Goal: Task Accomplishment & Management: Use online tool/utility

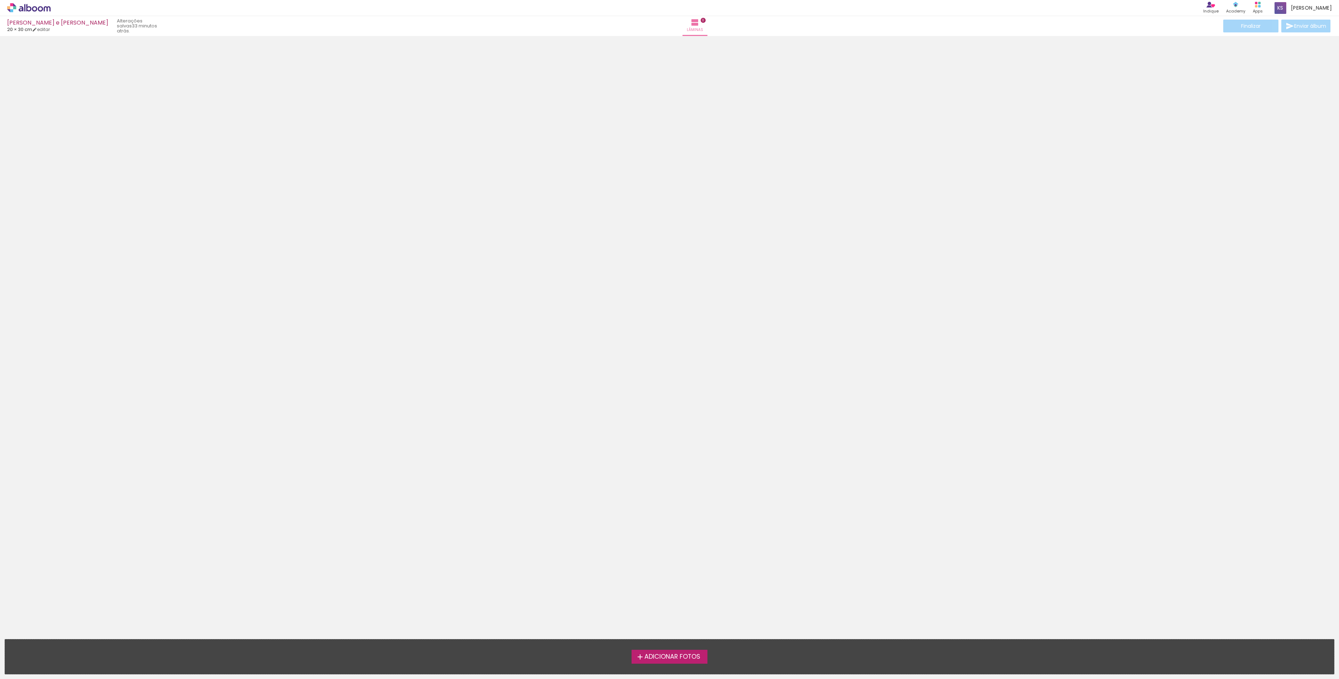
click at [655, 429] on neon-animated-pages "Confirmar Cancelar" at bounding box center [669, 357] width 1339 height 643
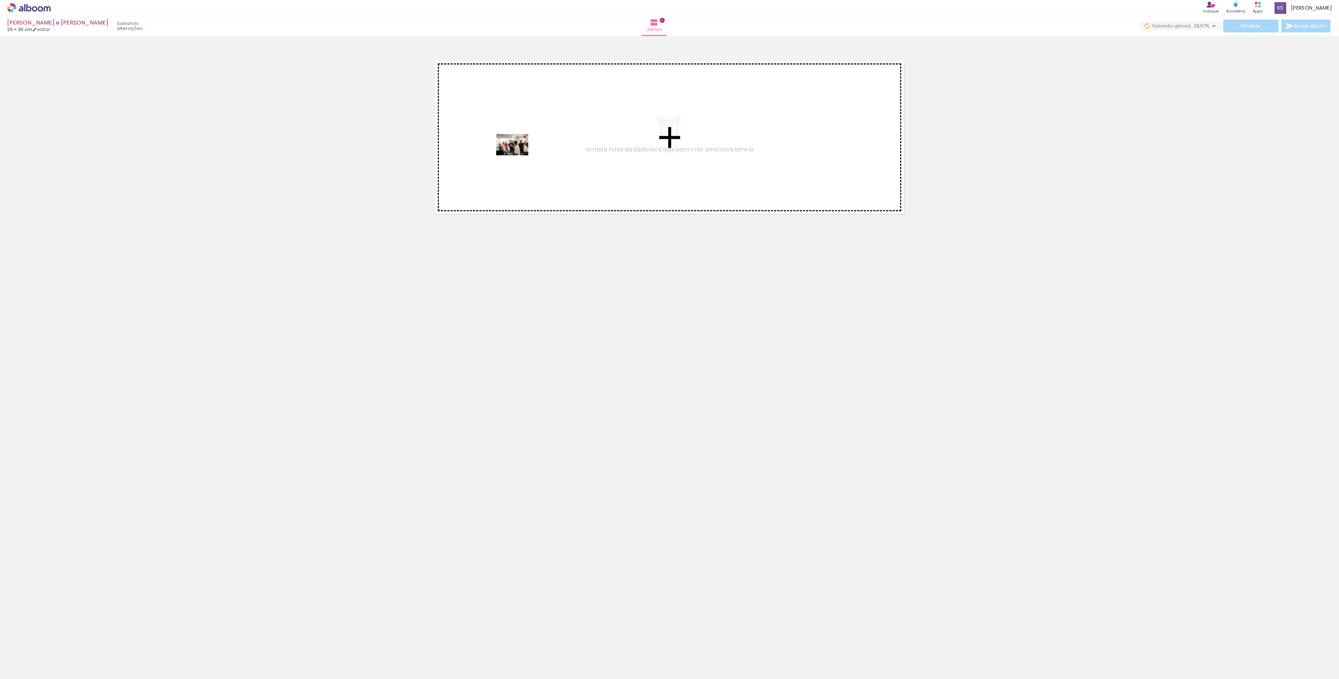
drag, startPoint x: 80, startPoint y: 659, endPoint x: 518, endPoint y: 155, distance: 667.1
click at [518, 155] on quentale-workspace at bounding box center [669, 339] width 1339 height 679
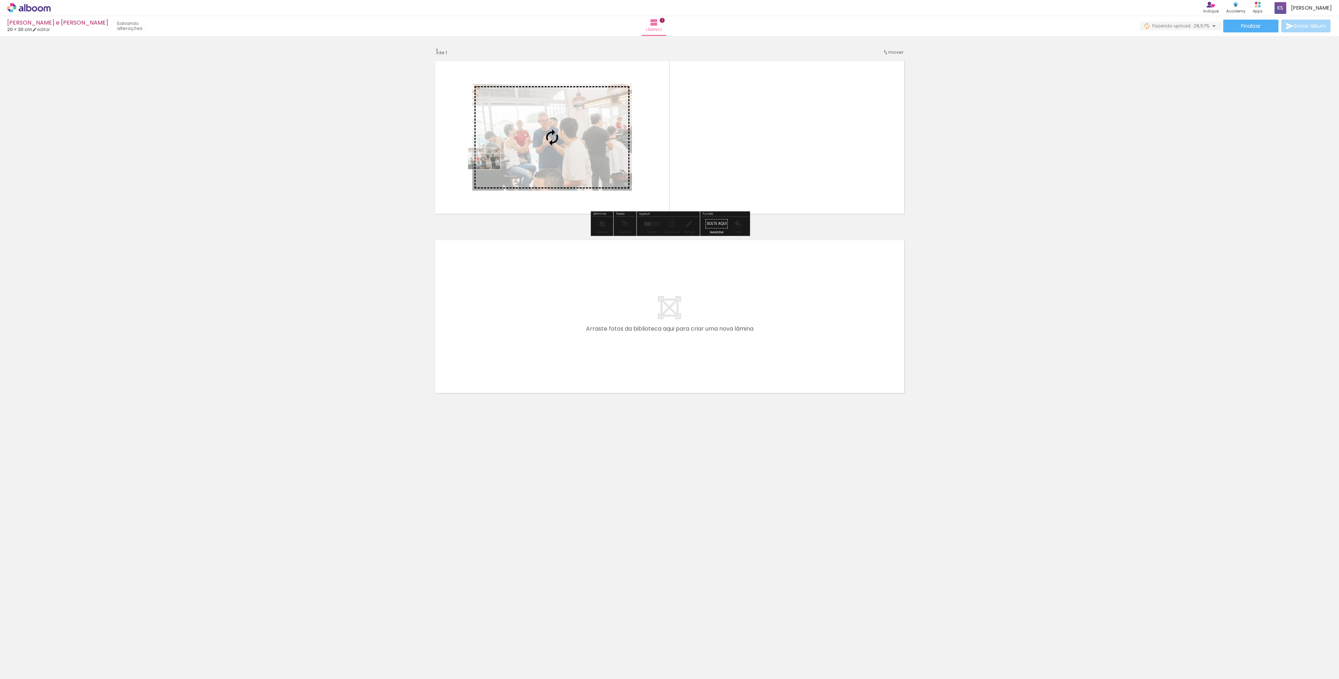
drag, startPoint x: 68, startPoint y: 672, endPoint x: 489, endPoint y: 169, distance: 656.3
click at [489, 169] on quentale-workspace at bounding box center [669, 339] width 1339 height 679
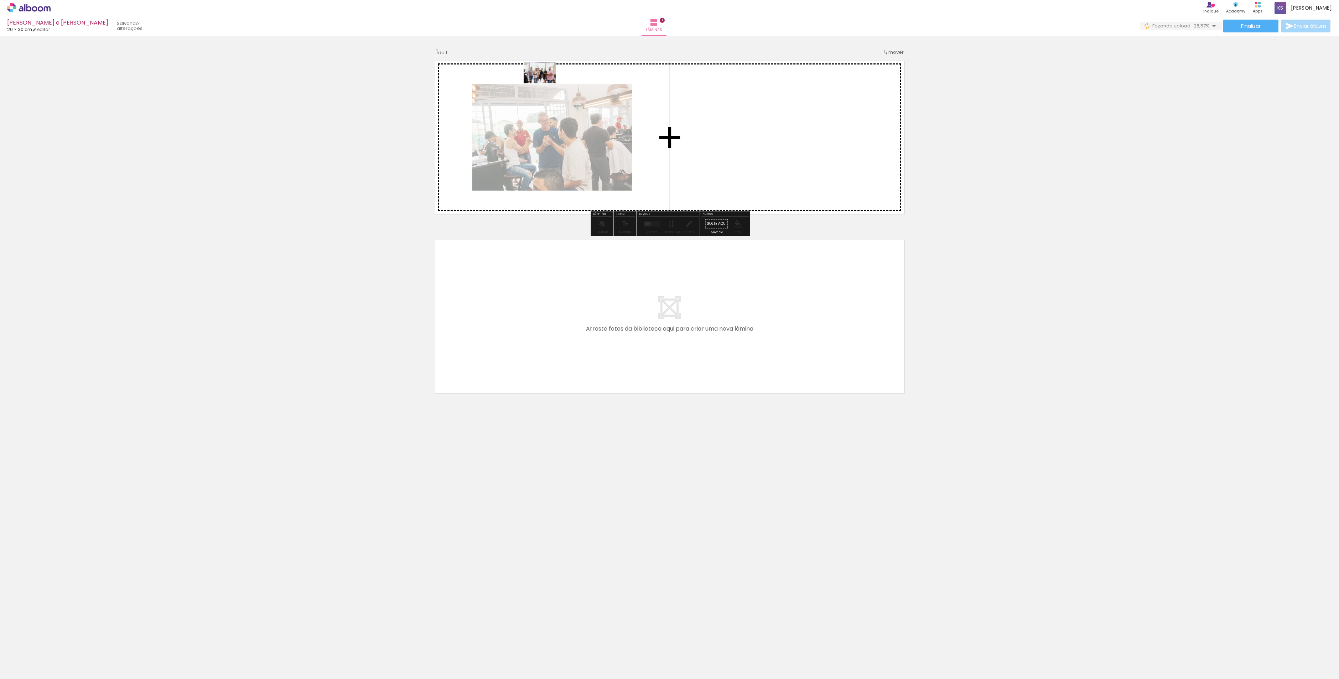
drag, startPoint x: 114, startPoint y: 659, endPoint x: 562, endPoint y: 78, distance: 733.8
click at [562, 78] on quentale-workspace at bounding box center [669, 339] width 1339 height 679
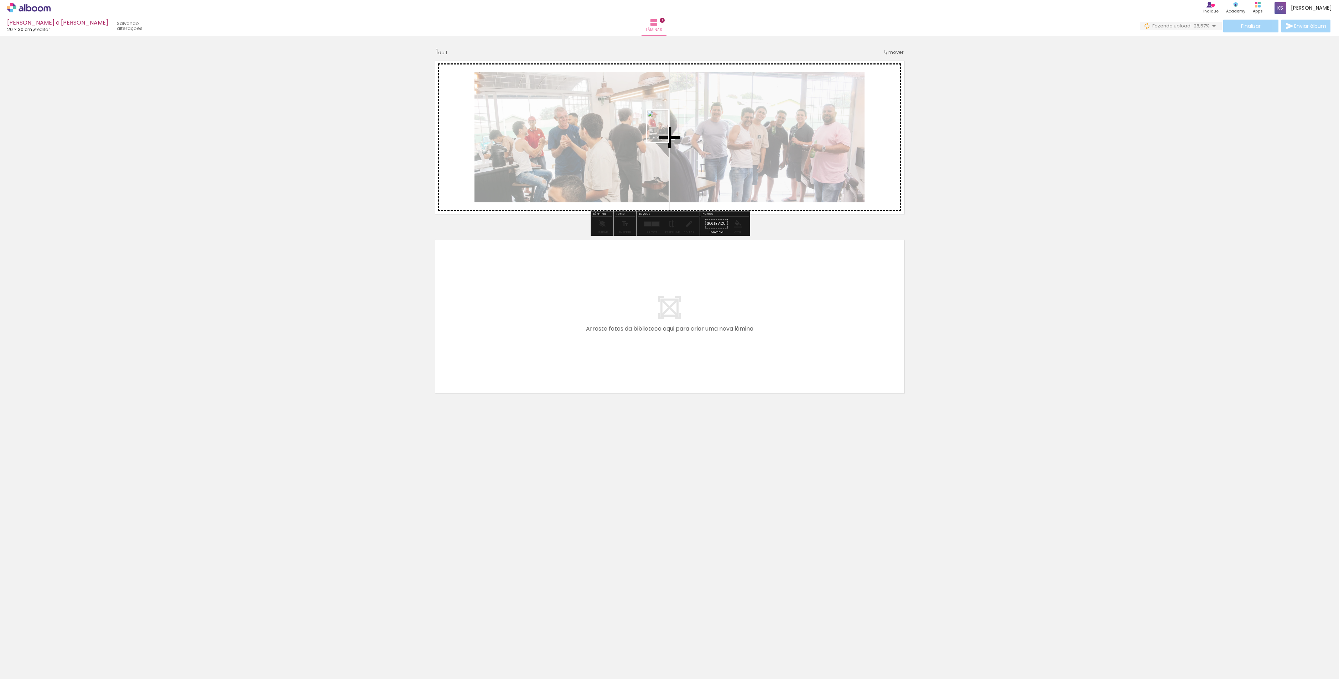
drag, startPoint x: 308, startPoint y: 665, endPoint x: 668, endPoint y: 131, distance: 643.9
click at [668, 131] on quentale-workspace at bounding box center [669, 339] width 1339 height 679
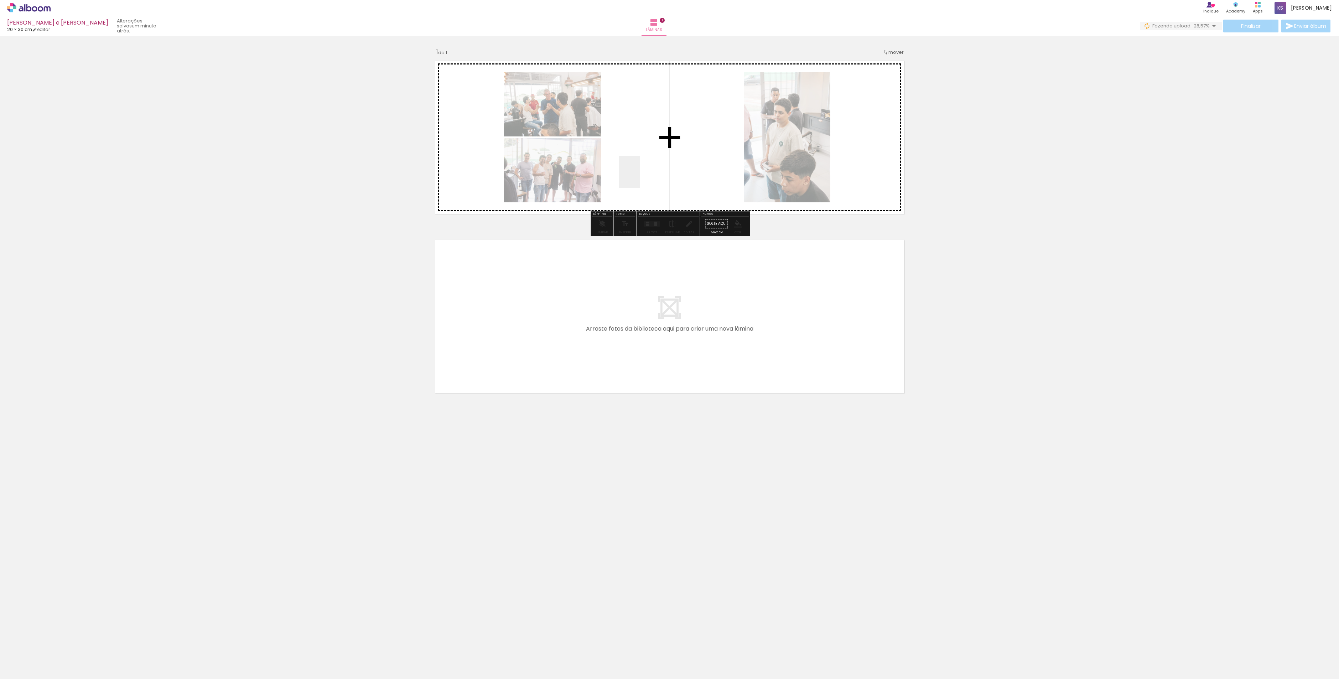
drag, startPoint x: 236, startPoint y: 672, endPoint x: 640, endPoint y: 177, distance: 639.0
click at [640, 177] on quentale-workspace at bounding box center [669, 339] width 1339 height 679
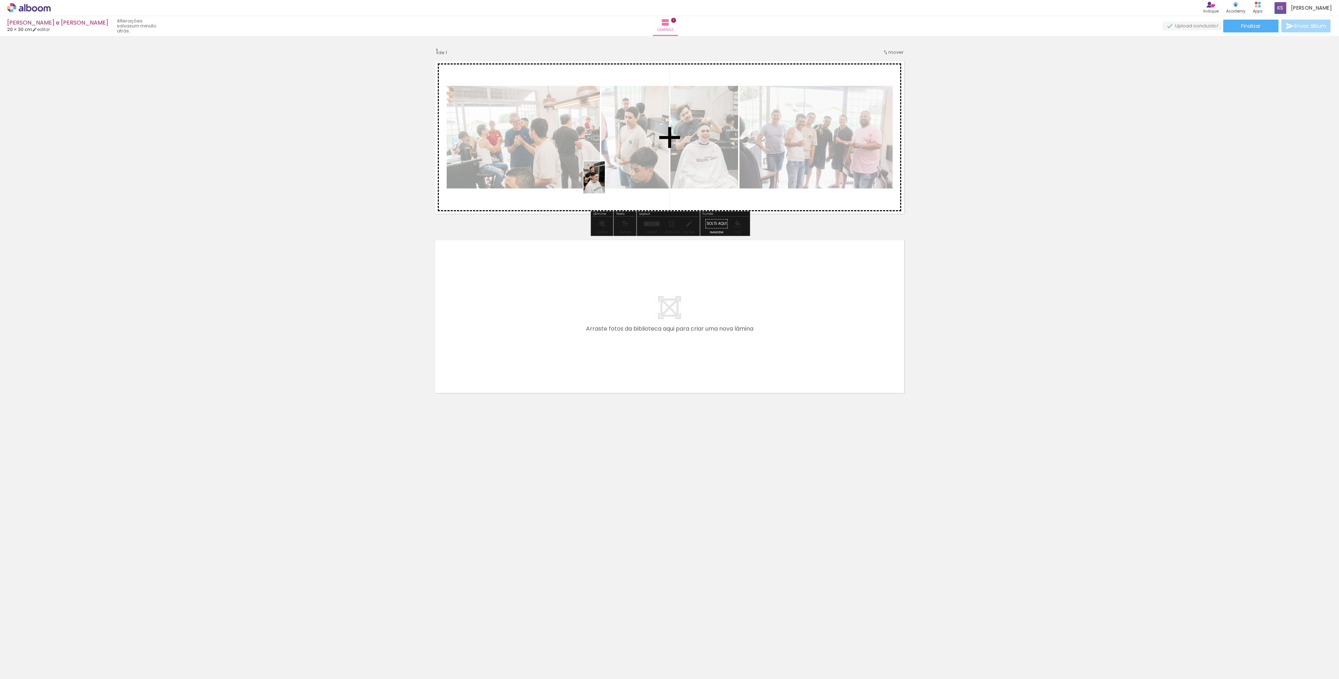
drag, startPoint x: 188, startPoint y: 666, endPoint x: 605, endPoint y: 183, distance: 638.2
click at [605, 183] on quentale-workspace at bounding box center [669, 339] width 1339 height 679
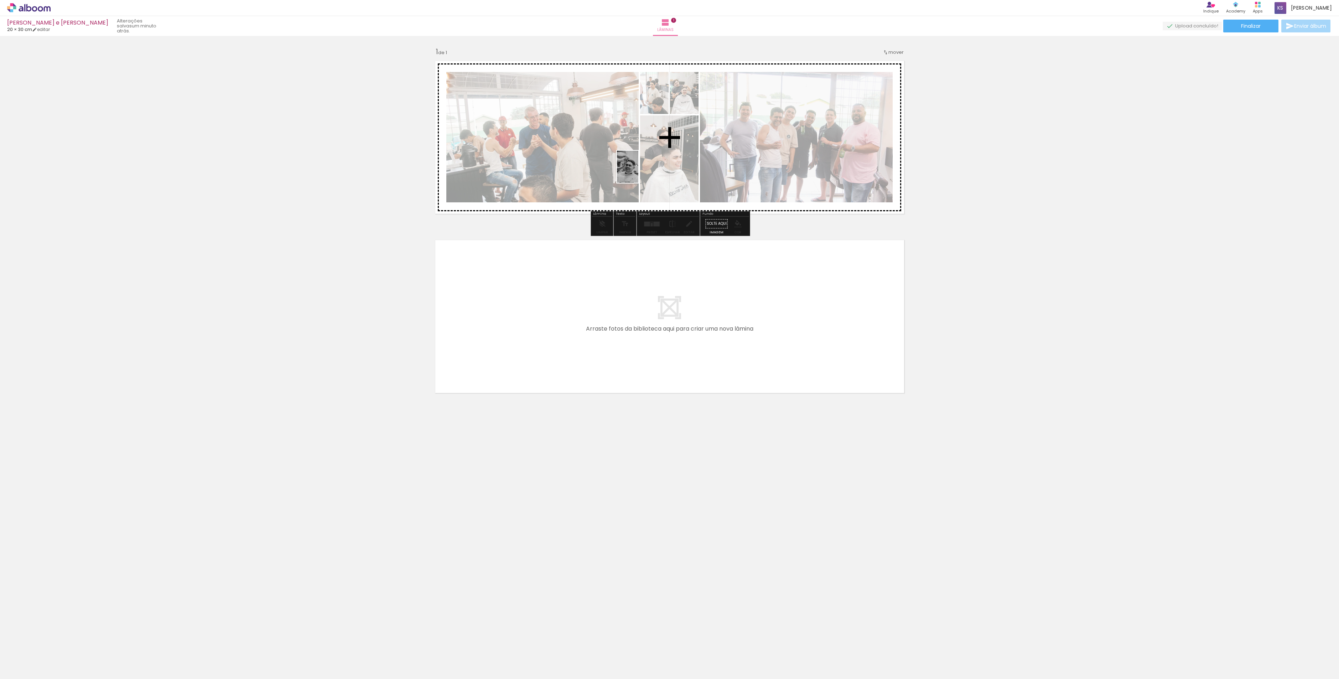
drag, startPoint x: 274, startPoint y: 667, endPoint x: 638, endPoint y: 172, distance: 614.6
click at [638, 172] on quentale-workspace at bounding box center [669, 339] width 1339 height 679
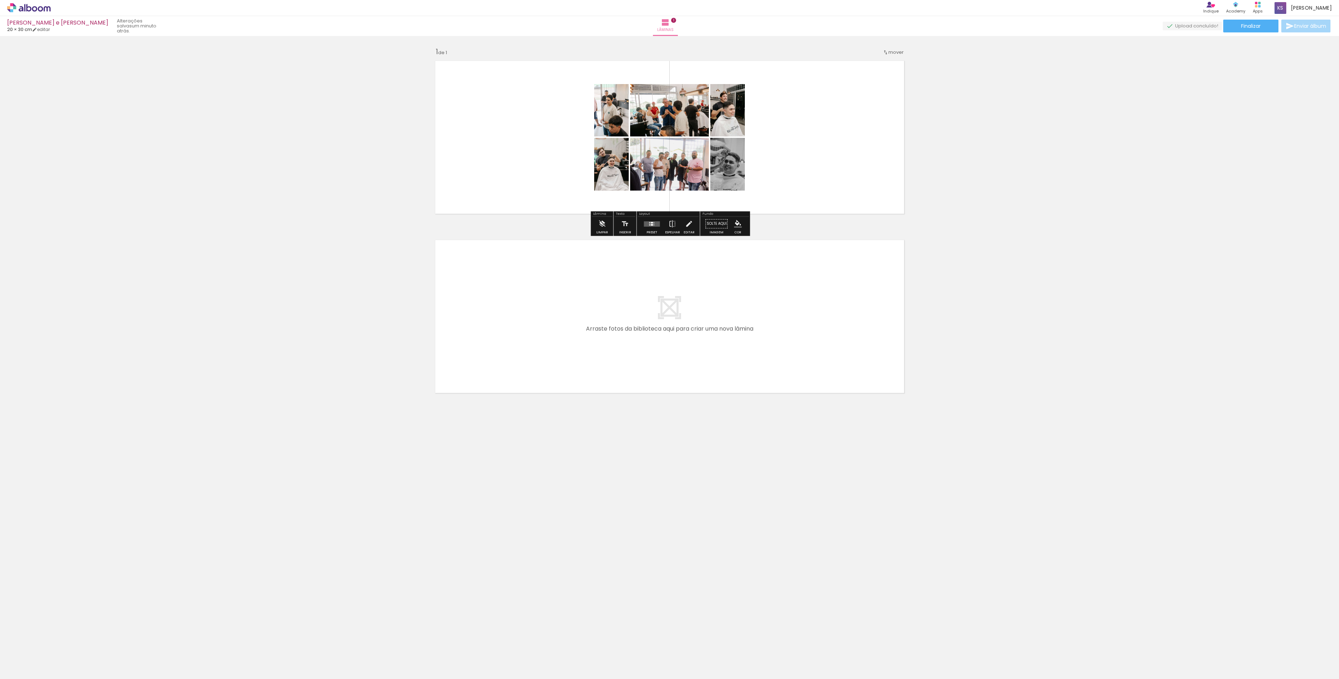
click at [655, 229] on div at bounding box center [651, 224] width 19 height 14
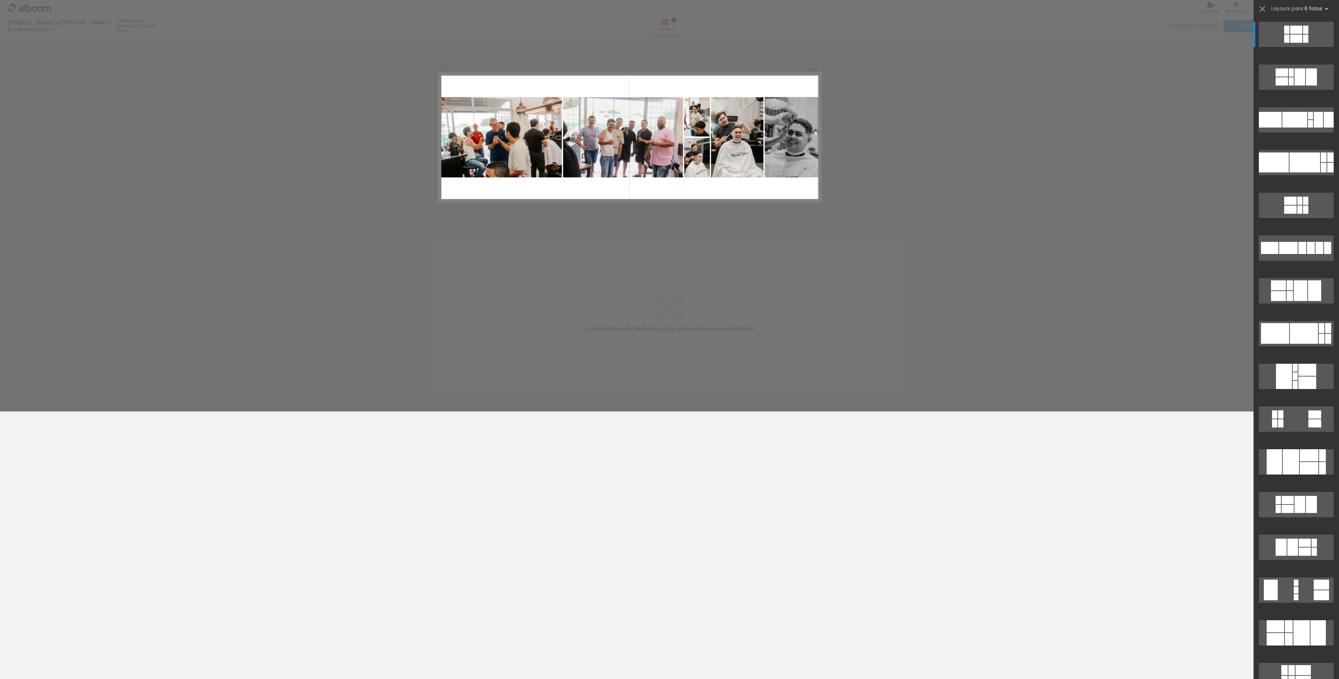
click at [1151, 170] on div "Confirmar Cancelar" at bounding box center [669, 223] width 1339 height 375
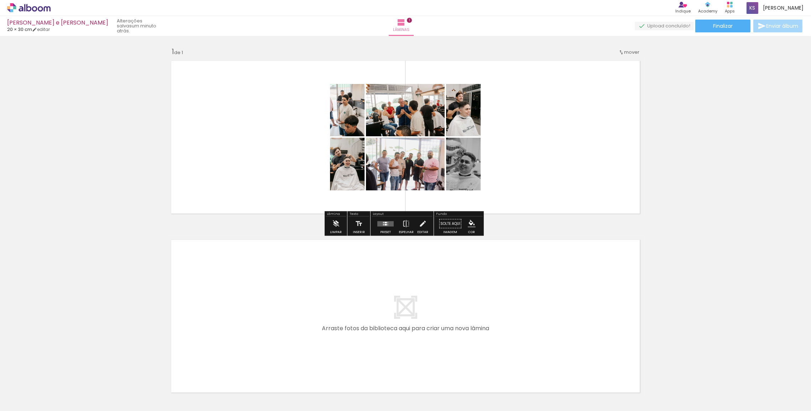
click at [380, 226] on quentale-layouter at bounding box center [386, 223] width 16 height 5
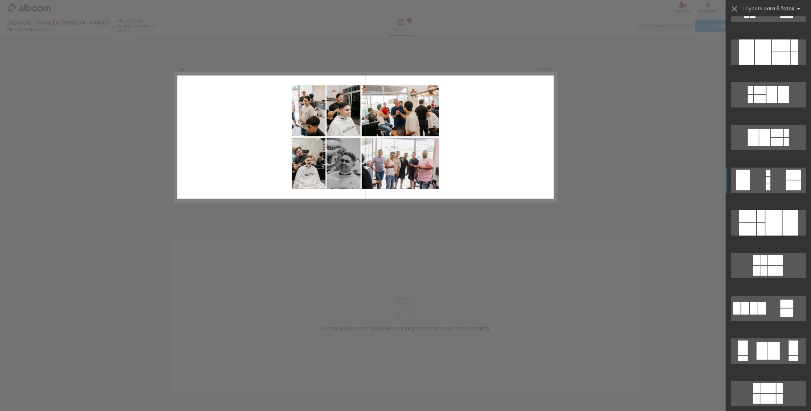
scroll to position [421, 0]
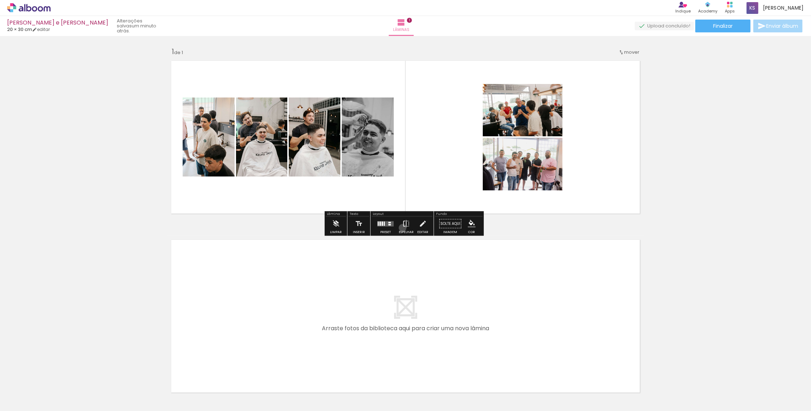
click at [402, 228] on iron-icon at bounding box center [406, 224] width 8 height 14
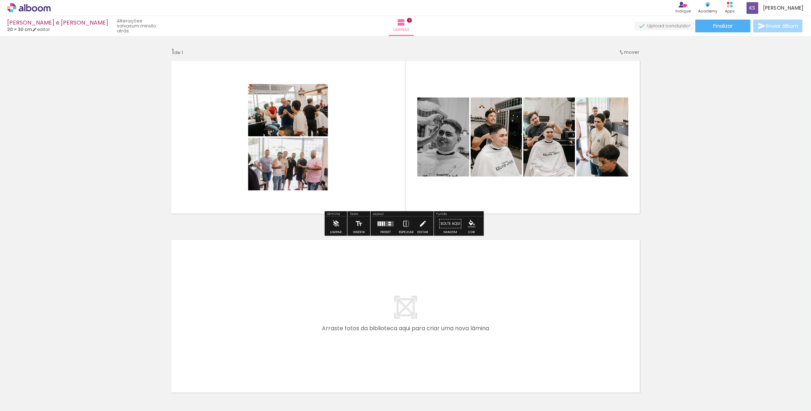
click at [424, 222] on iron-icon at bounding box center [423, 224] width 8 height 14
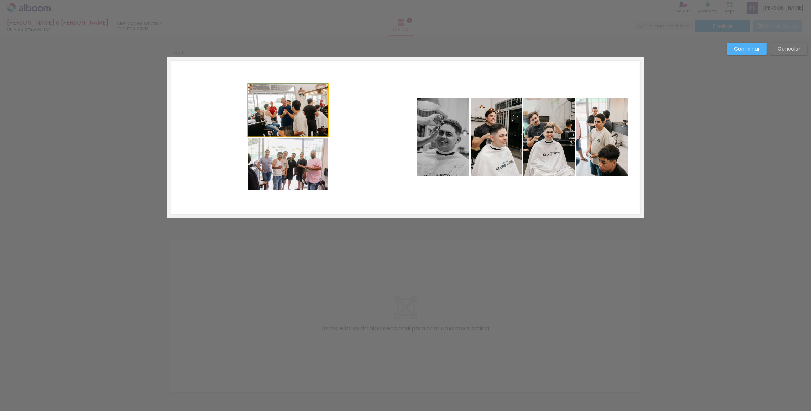
click at [312, 124] on quentale-photo at bounding box center [288, 110] width 80 height 52
click at [309, 165] on quentale-photo at bounding box center [288, 164] width 80 height 53
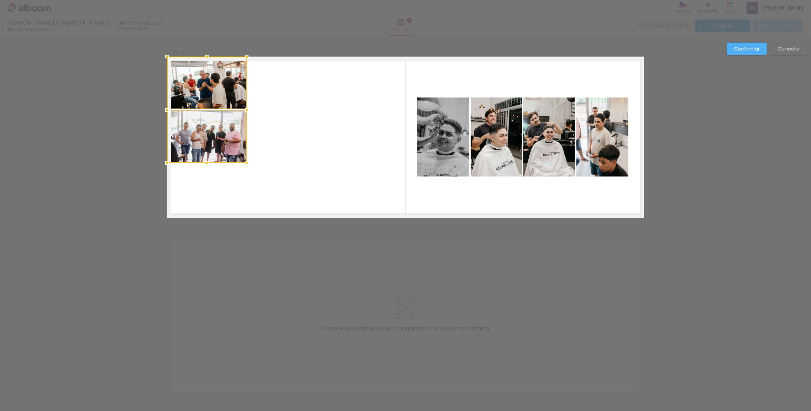
drag, startPoint x: 309, startPoint y: 165, endPoint x: 215, endPoint y: 121, distance: 103.6
click at [215, 121] on div at bounding box center [207, 110] width 80 height 106
click at [219, 89] on quentale-photo at bounding box center [207, 83] width 80 height 52
click at [217, 131] on quentale-photo at bounding box center [207, 136] width 80 height 53
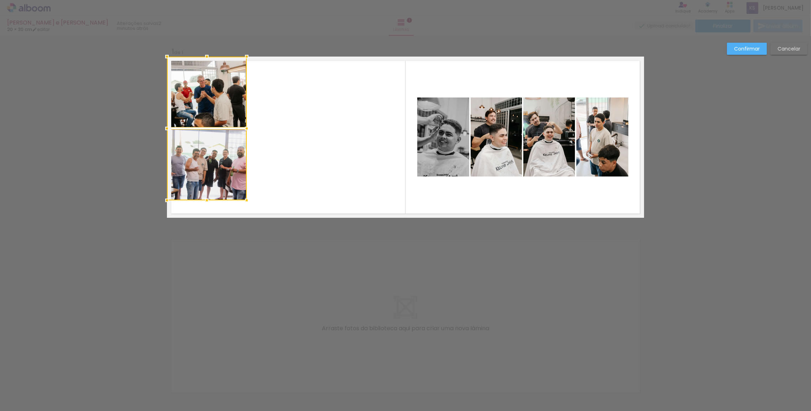
drag, startPoint x: 208, startPoint y: 164, endPoint x: 202, endPoint y: 232, distance: 68.3
click at [202, 232] on div "Inserir lâmina 1 de 1 Confirmar Cancelar" at bounding box center [405, 223] width 811 height 375
click at [213, 99] on quentale-photo at bounding box center [207, 92] width 80 height 71
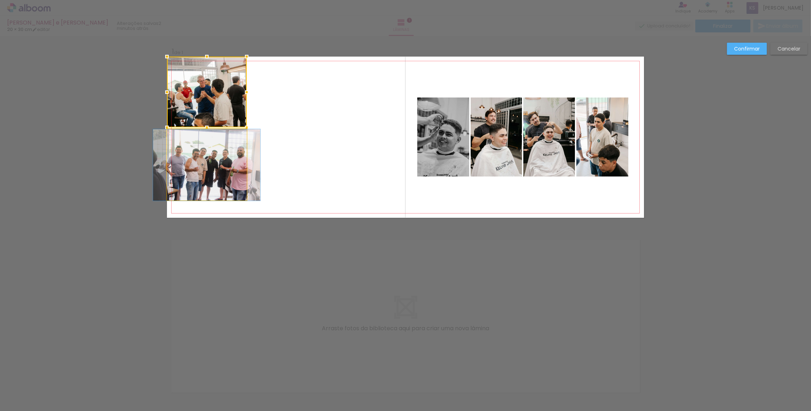
click at [199, 167] on quentale-photo at bounding box center [207, 165] width 80 height 72
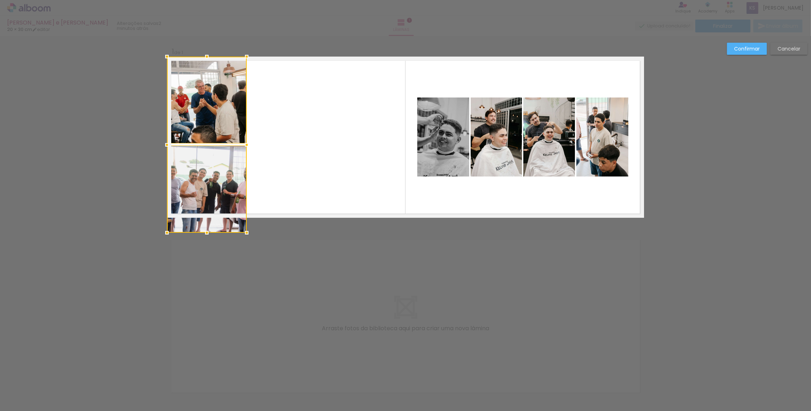
drag, startPoint x: 209, startPoint y: 200, endPoint x: 202, endPoint y: 219, distance: 21.0
click at [202, 219] on div at bounding box center [207, 145] width 80 height 176
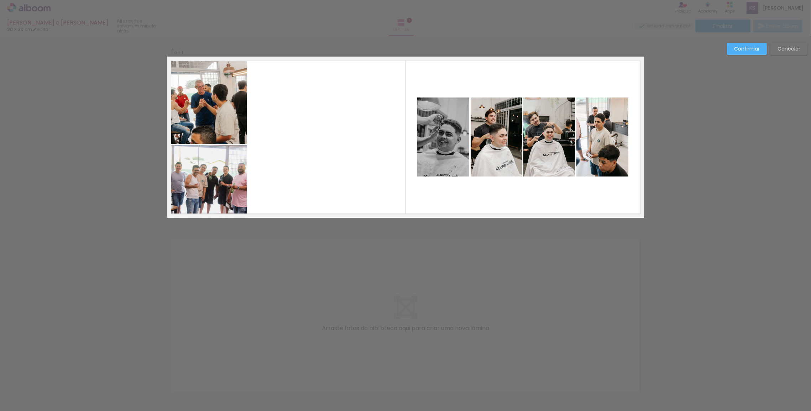
click at [0, 0] on slot "Confirmar" at bounding box center [0, 0] width 0 height 0
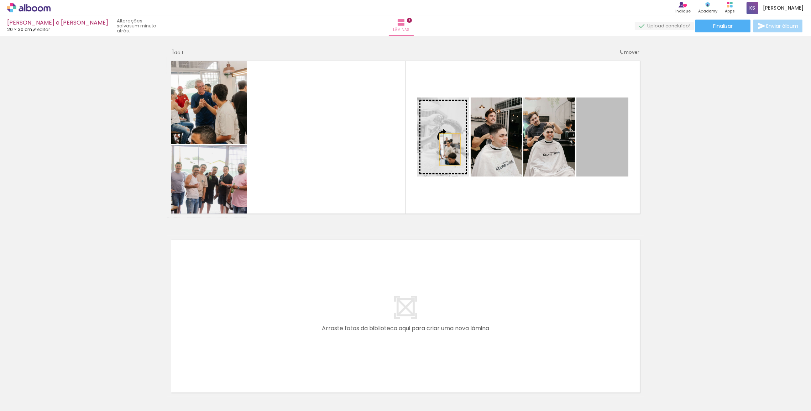
drag, startPoint x: 614, startPoint y: 135, endPoint x: 448, endPoint y: 150, distance: 166.6
click at [0, 0] on slot at bounding box center [0, 0] width 0 height 0
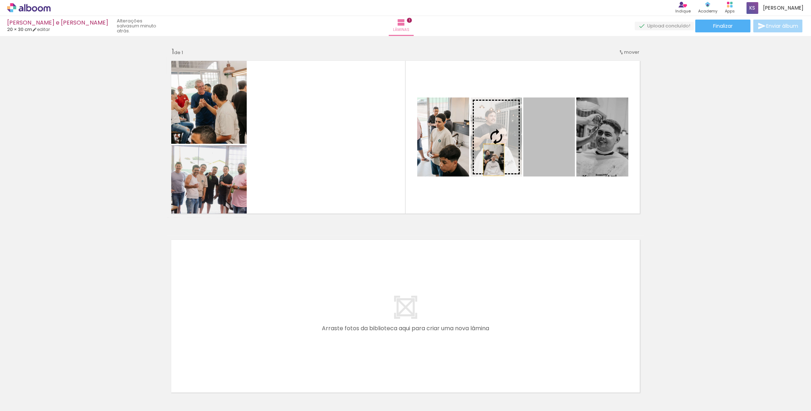
drag, startPoint x: 549, startPoint y: 155, endPoint x: 492, endPoint y: 160, distance: 57.2
click at [0, 0] on slot at bounding box center [0, 0] width 0 height 0
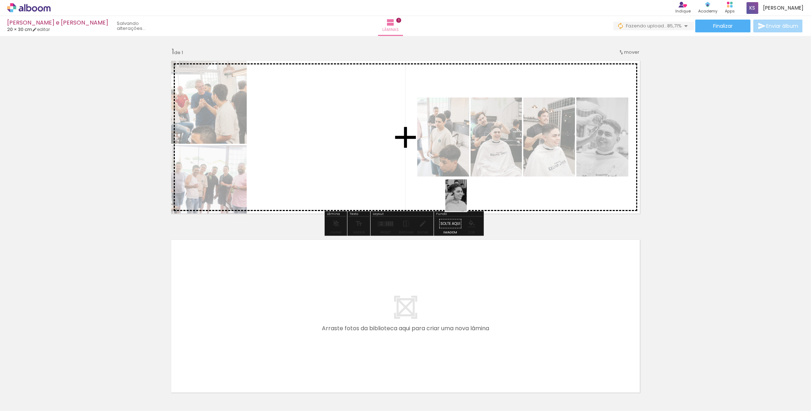
drag, startPoint x: 155, startPoint y: 399, endPoint x: 467, endPoint y: 201, distance: 369.1
click at [467, 201] on quentale-workspace at bounding box center [405, 205] width 811 height 411
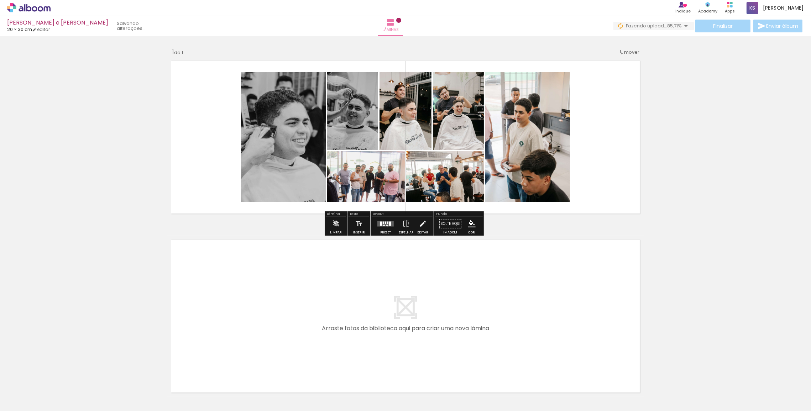
click at [386, 227] on div at bounding box center [385, 224] width 19 height 14
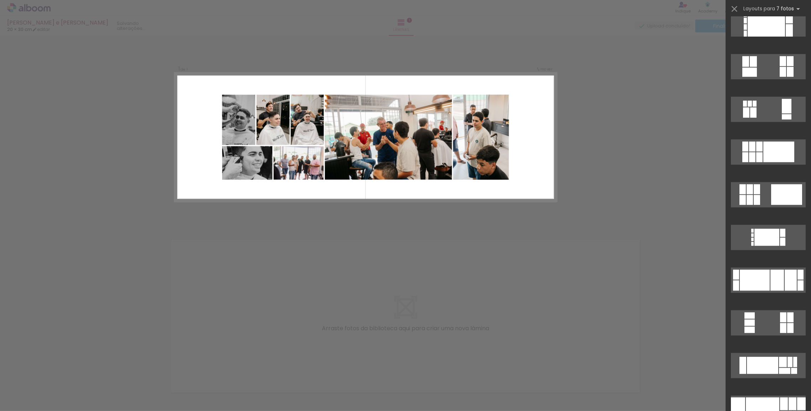
scroll to position [1069, 0]
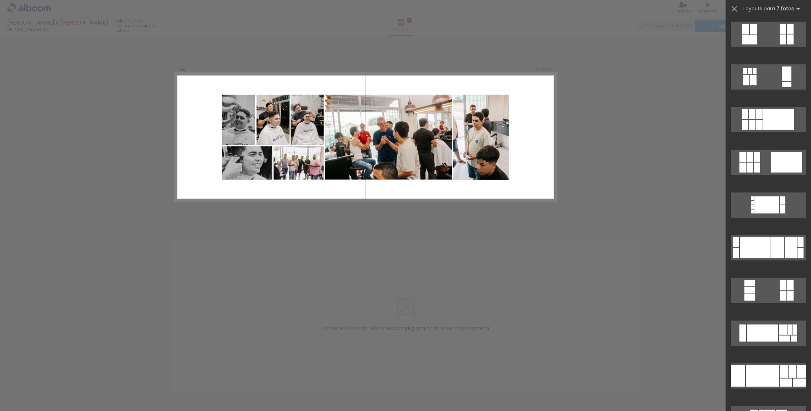
drag, startPoint x: 764, startPoint y: 334, endPoint x: 782, endPoint y: 314, distance: 27.5
click at [798, 312] on div at bounding box center [768, 294] width 85 height 43
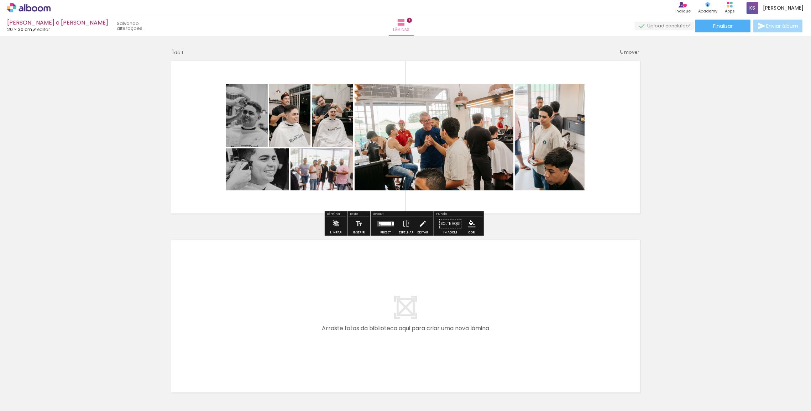
scroll to position [1198, 0]
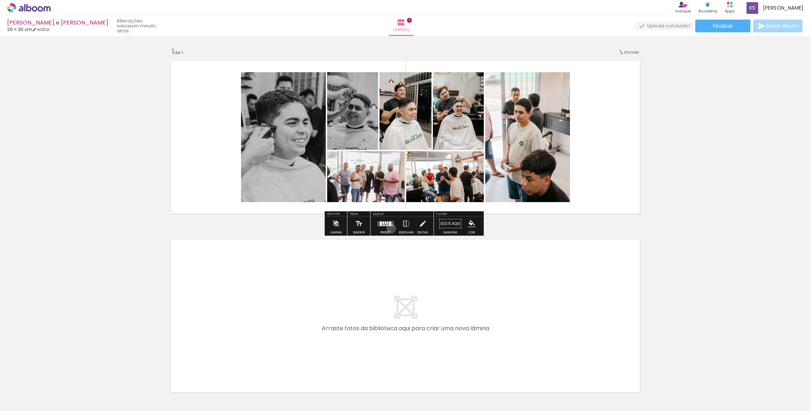
click at [390, 229] on div at bounding box center [385, 224] width 19 height 14
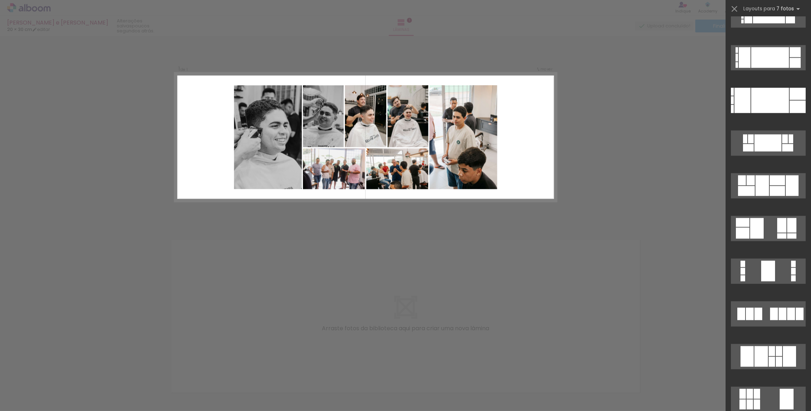
scroll to position [1781, 0]
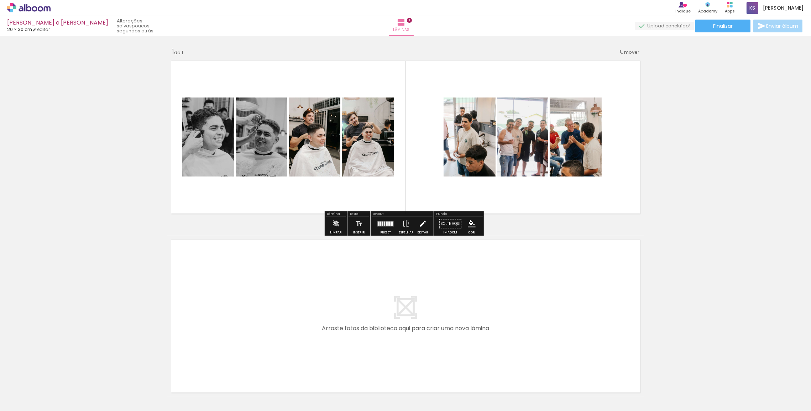
click at [422, 226] on iron-icon at bounding box center [423, 224] width 8 height 14
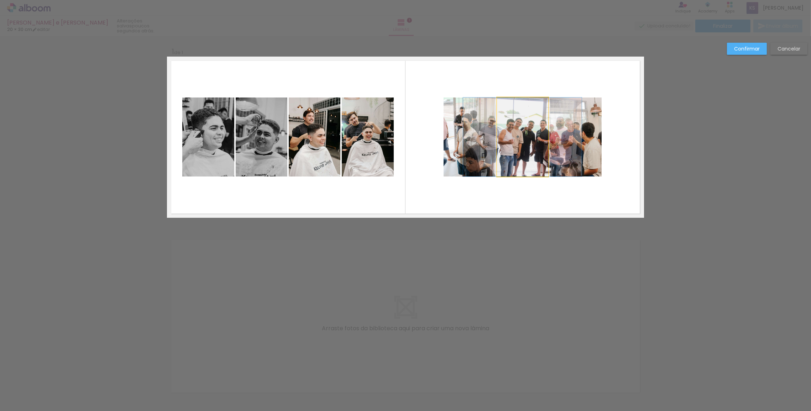
click at [513, 139] on quentale-photo at bounding box center [522, 137] width 51 height 79
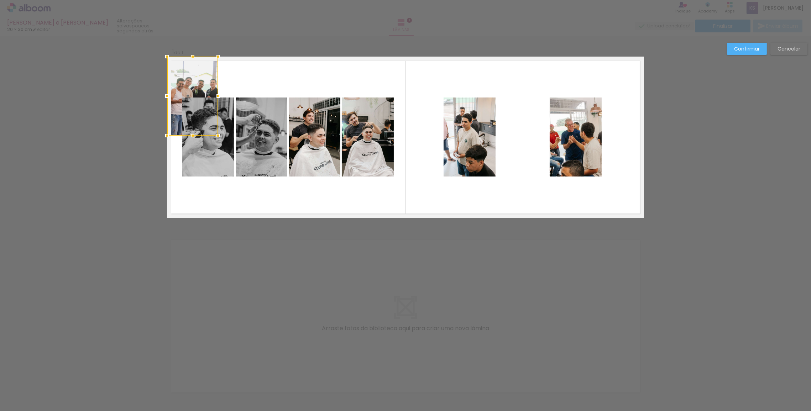
drag, startPoint x: 518, startPoint y: 135, endPoint x: 173, endPoint y: 82, distance: 349.0
click at [173, 82] on div at bounding box center [192, 96] width 51 height 79
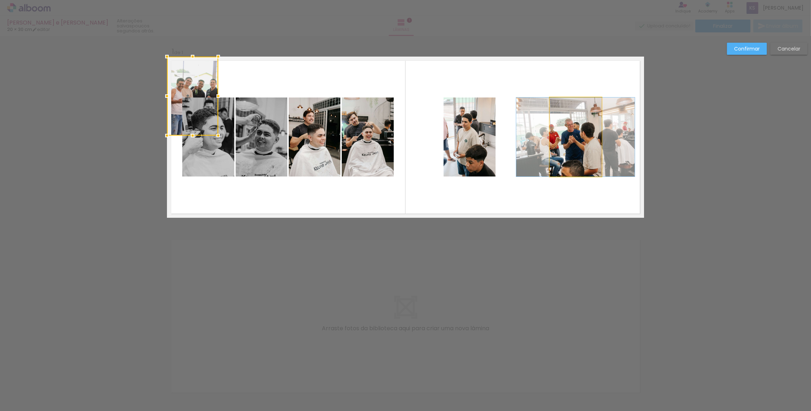
click at [577, 139] on quentale-photo at bounding box center [576, 137] width 52 height 79
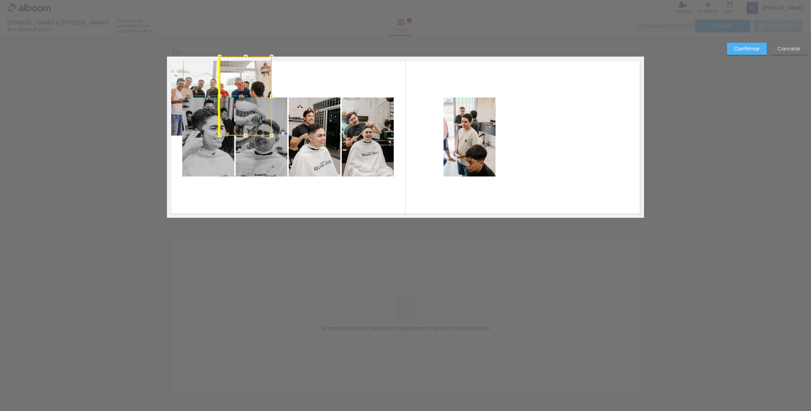
drag, startPoint x: 572, startPoint y: 132, endPoint x: 250, endPoint y: 95, distance: 324.2
click at [250, 95] on div at bounding box center [246, 96] width 52 height 79
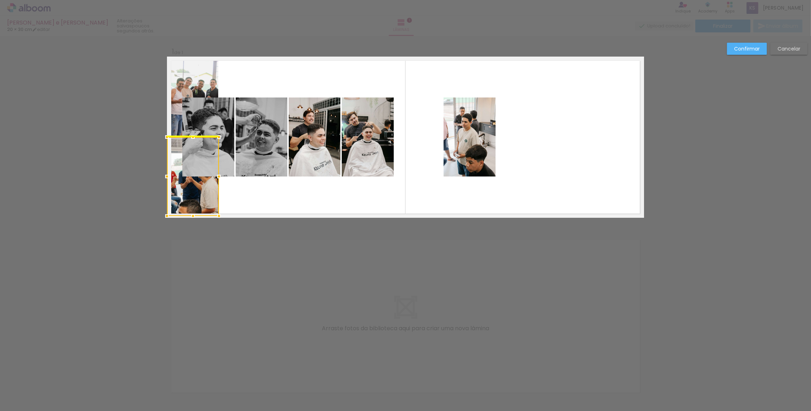
drag, startPoint x: 256, startPoint y: 82, endPoint x: 171, endPoint y: 164, distance: 118.4
click at [171, 164] on div at bounding box center [193, 176] width 52 height 79
click at [267, 130] on quentale-photo at bounding box center [262, 137] width 52 height 79
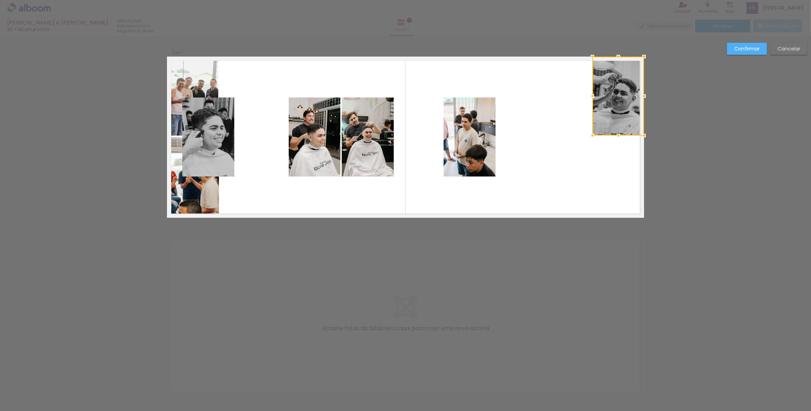
drag, startPoint x: 266, startPoint y: 132, endPoint x: 673, endPoint y: 76, distance: 410.6
click at [673, 76] on div "Inserir lâmina 1 de 1 Confirmar Cancelar" at bounding box center [405, 223] width 811 height 375
click at [323, 153] on quentale-photo at bounding box center [315, 137] width 52 height 79
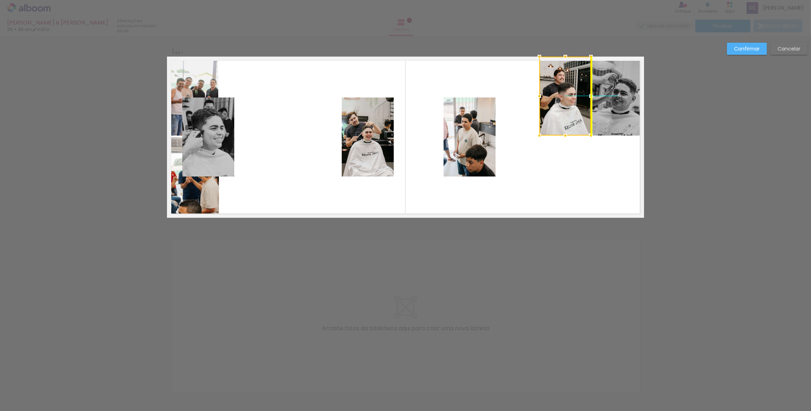
drag, startPoint x: 323, startPoint y: 153, endPoint x: 575, endPoint y: 111, distance: 254.5
click at [575, 111] on div at bounding box center [566, 96] width 52 height 79
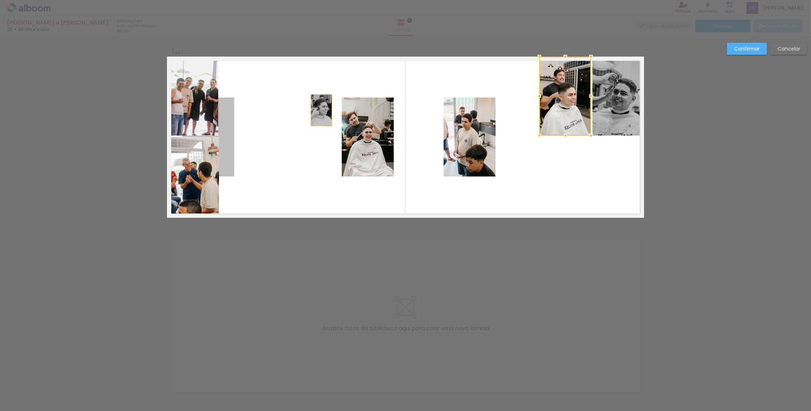
drag, startPoint x: 215, startPoint y: 134, endPoint x: 319, endPoint y: 110, distance: 107.1
click at [319, 110] on quentale-layouter at bounding box center [405, 137] width 477 height 161
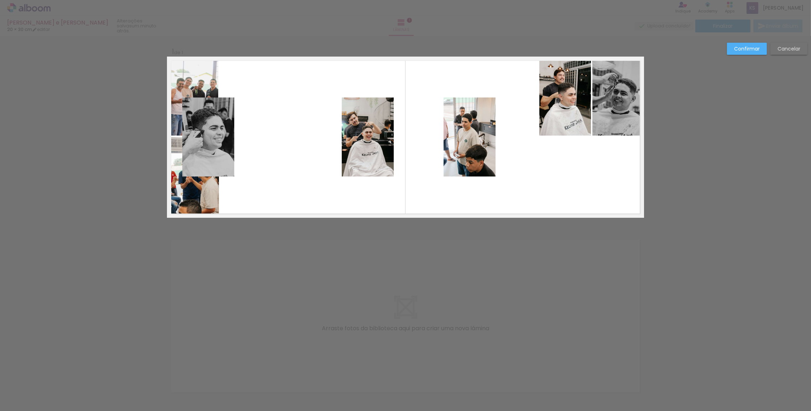
click at [216, 130] on quentale-photo at bounding box center [208, 137] width 52 height 79
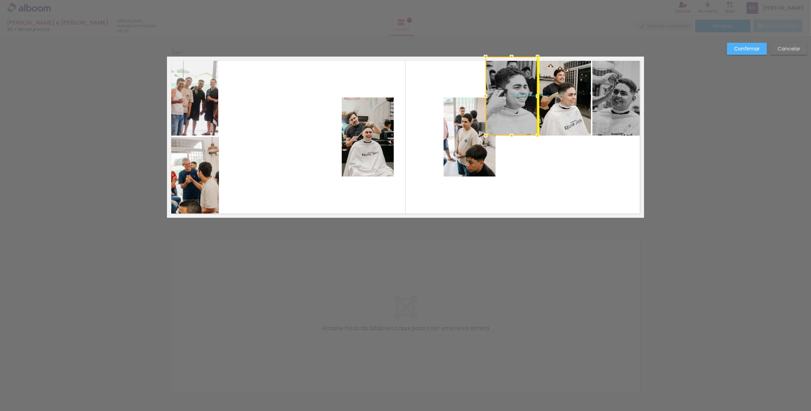
drag, startPoint x: 209, startPoint y: 133, endPoint x: 515, endPoint y: 91, distance: 308.5
click at [515, 91] on div at bounding box center [512, 96] width 52 height 79
click at [467, 133] on quentale-photo at bounding box center [470, 137] width 52 height 79
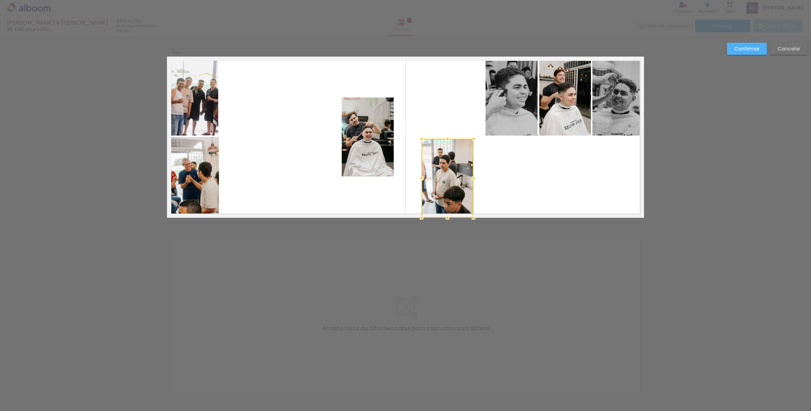
drag, startPoint x: 467, startPoint y: 129, endPoint x: 440, endPoint y: 186, distance: 62.9
click at [440, 188] on div at bounding box center [448, 178] width 52 height 79
click at [368, 150] on quentale-photo at bounding box center [368, 137] width 52 height 79
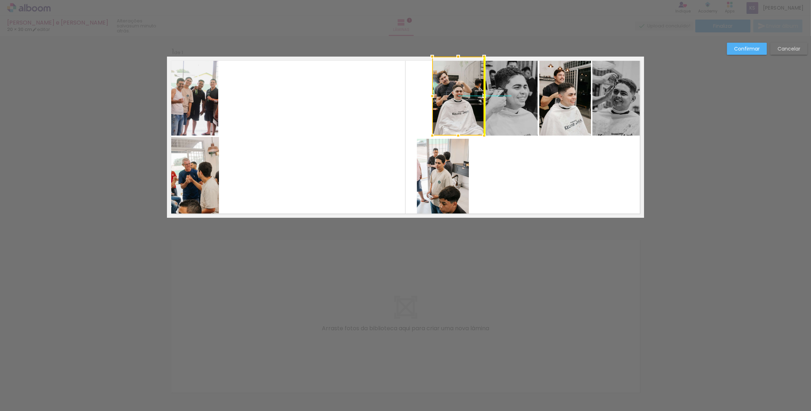
drag, startPoint x: 369, startPoint y: 139, endPoint x: 463, endPoint y: 95, distance: 103.7
click at [463, 95] on div at bounding box center [458, 96] width 52 height 79
click at [439, 177] on quentale-photo at bounding box center [443, 178] width 52 height 79
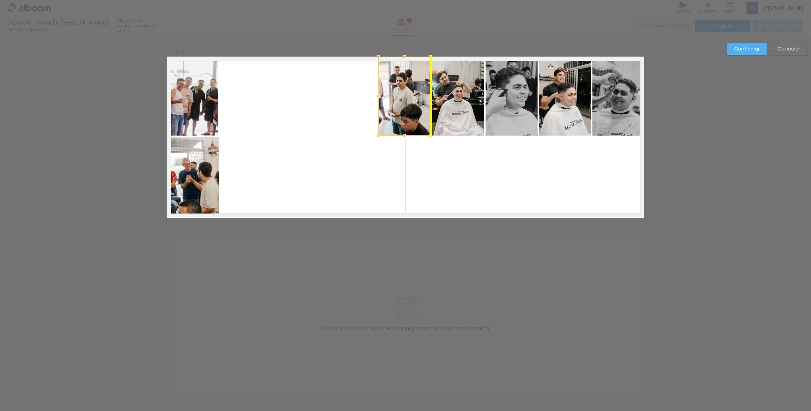
drag, startPoint x: 440, startPoint y: 178, endPoint x: 402, endPoint y: 94, distance: 91.8
click at [402, 94] on div at bounding box center [405, 96] width 52 height 79
click at [504, 160] on quentale-layouter at bounding box center [405, 137] width 477 height 161
click at [629, 106] on quentale-photo at bounding box center [619, 96] width 52 height 79
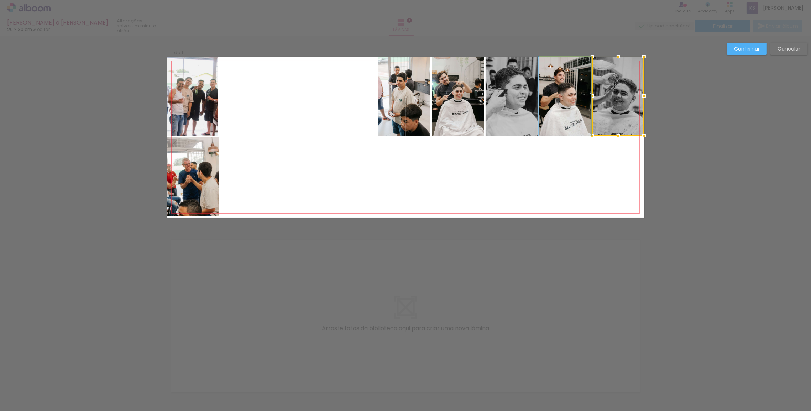
click at [572, 108] on quentale-photo at bounding box center [566, 96] width 52 height 79
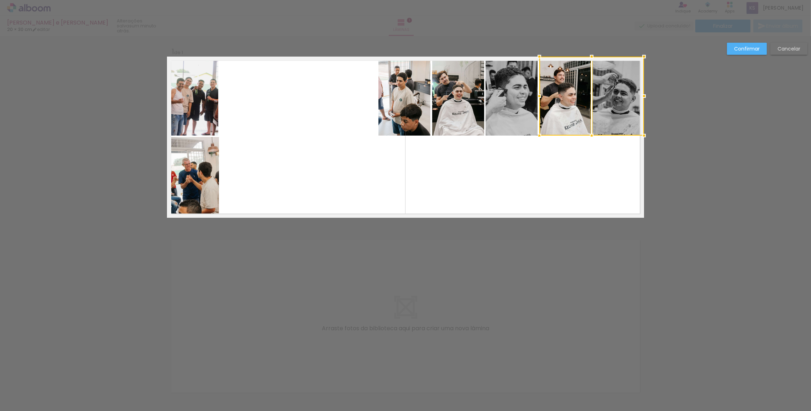
click at [509, 110] on quentale-photo at bounding box center [512, 96] width 52 height 79
click at [464, 111] on quentale-photo at bounding box center [458, 96] width 52 height 79
click at [417, 109] on quentale-photo at bounding box center [405, 96] width 52 height 79
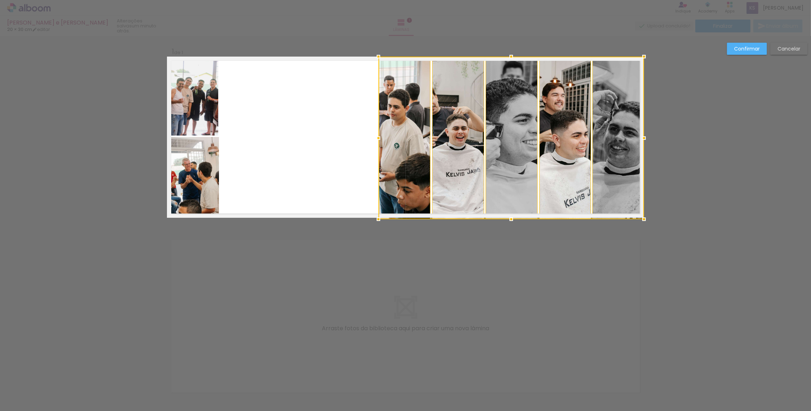
drag, startPoint x: 508, startPoint y: 133, endPoint x: 508, endPoint y: 217, distance: 83.3
click at [508, 217] on div at bounding box center [511, 219] width 14 height 14
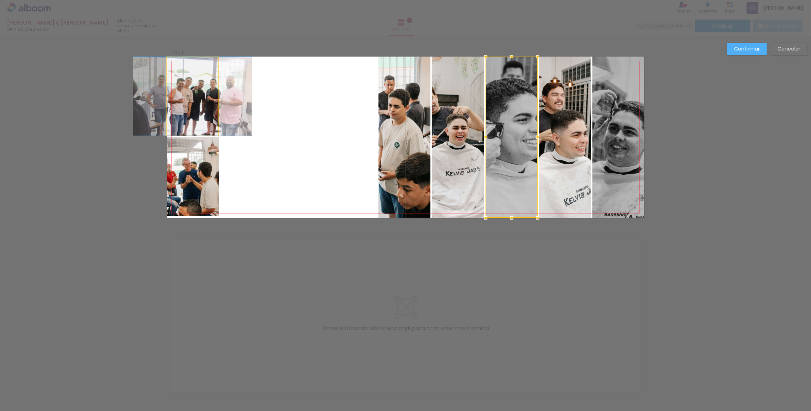
click at [188, 121] on quentale-photo at bounding box center [192, 96] width 51 height 79
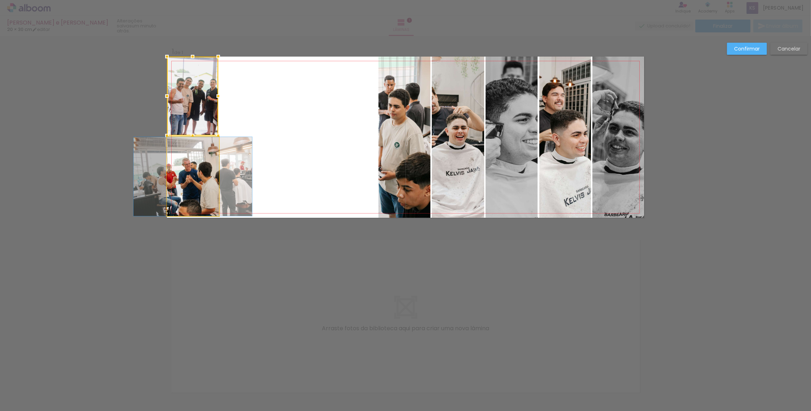
click at [207, 172] on quentale-photo at bounding box center [193, 176] width 52 height 79
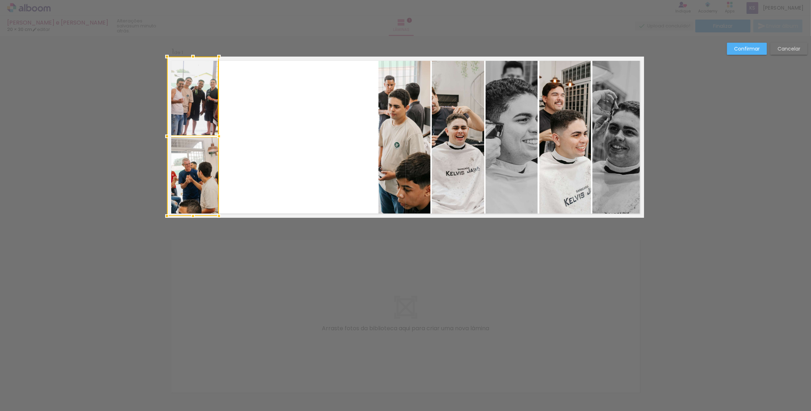
click at [202, 164] on div at bounding box center [193, 137] width 52 height 160
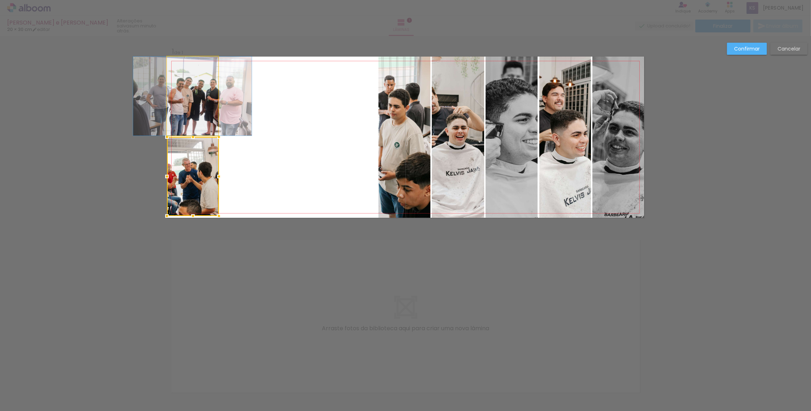
click at [205, 125] on quentale-photo at bounding box center [192, 96] width 51 height 79
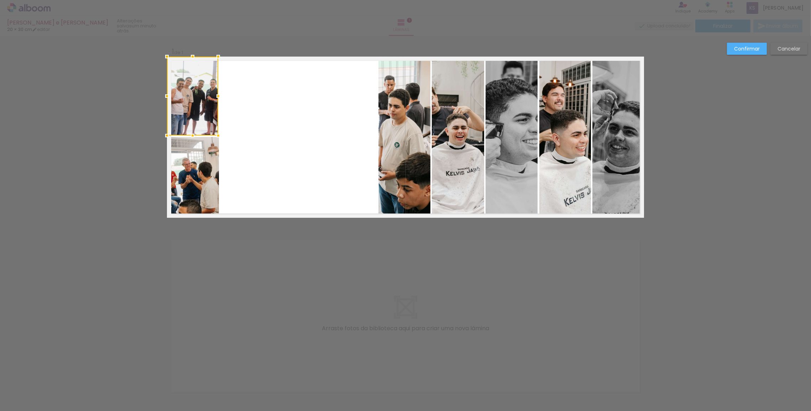
click at [195, 171] on quentale-photo at bounding box center [193, 176] width 52 height 79
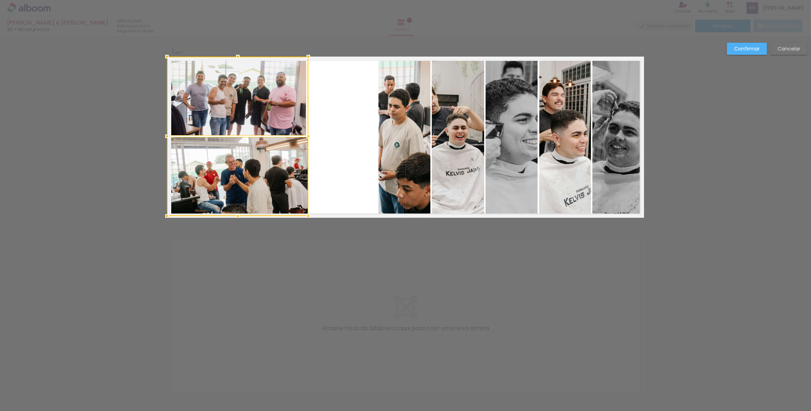
drag, startPoint x: 215, startPoint y: 139, endPoint x: 305, endPoint y: 147, distance: 89.8
click at [305, 147] on div at bounding box center [237, 137] width 141 height 160
drag, startPoint x: 237, startPoint y: 217, endPoint x: 236, endPoint y: 222, distance: 5.8
click at [236, 222] on div at bounding box center [238, 218] width 14 height 14
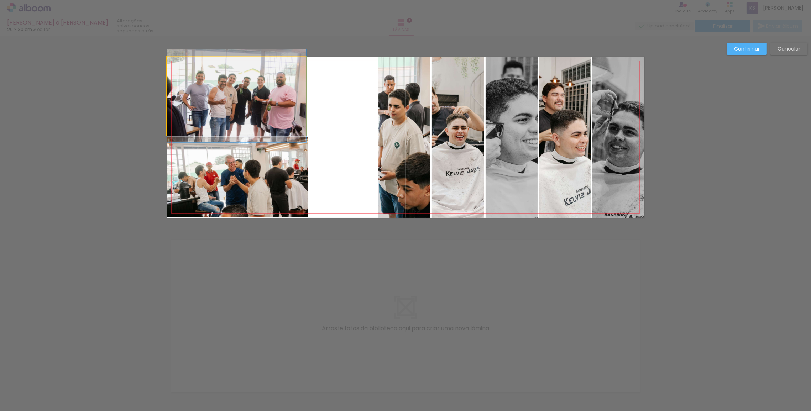
click at [291, 125] on quentale-photo at bounding box center [236, 96] width 139 height 79
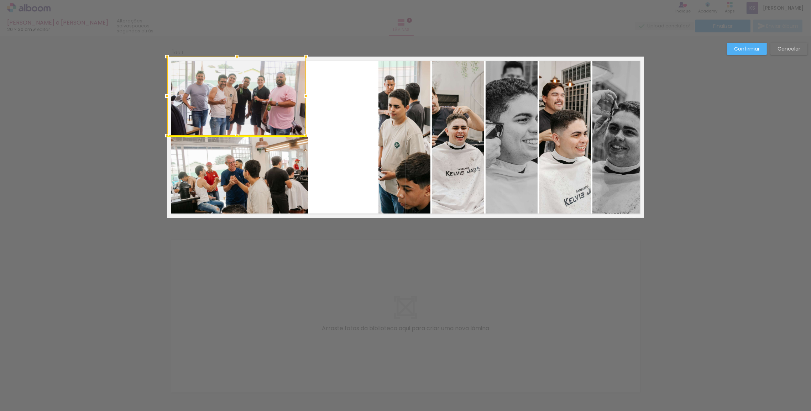
drag, startPoint x: 254, startPoint y: 106, endPoint x: 247, endPoint y: 106, distance: 7.1
click at [247, 106] on div at bounding box center [236, 96] width 139 height 79
click at [230, 183] on quentale-photo at bounding box center [237, 177] width 141 height 80
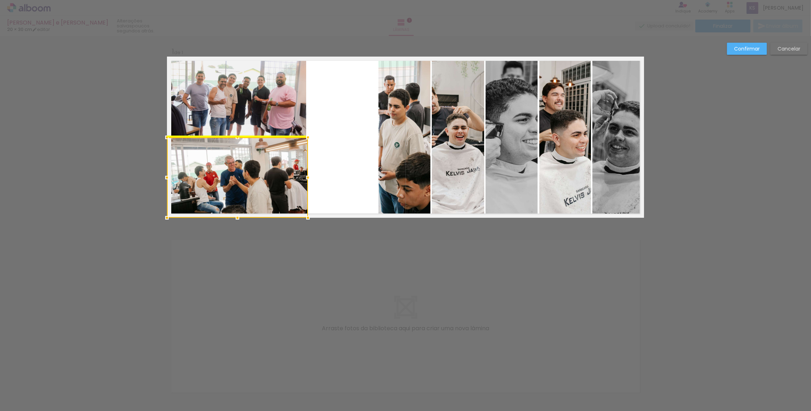
drag, startPoint x: 230, startPoint y: 183, endPoint x: 220, endPoint y: 182, distance: 10.4
click at [220, 182] on div at bounding box center [237, 177] width 141 height 80
click at [253, 110] on quentale-photo at bounding box center [236, 96] width 139 height 79
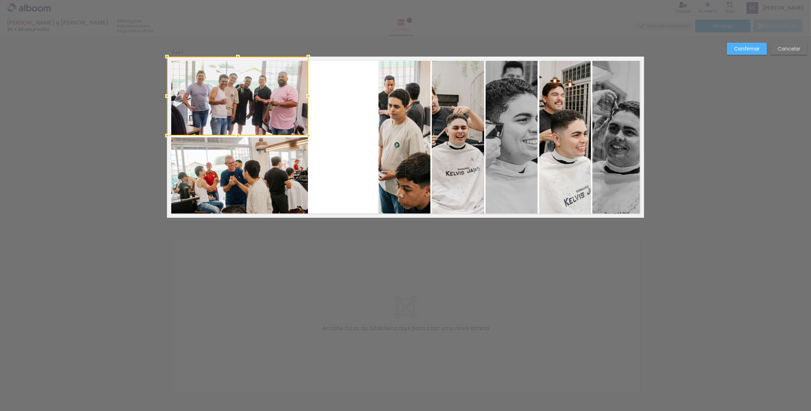
drag, startPoint x: 303, startPoint y: 96, endPoint x: 316, endPoint y: 103, distance: 14.0
click at [316, 103] on album-spread "1 de 1" at bounding box center [405, 137] width 477 height 161
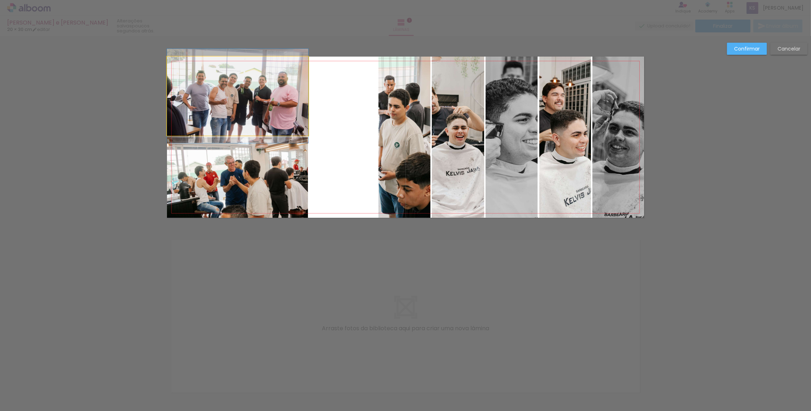
click at [271, 126] on quentale-photo at bounding box center [237, 96] width 141 height 79
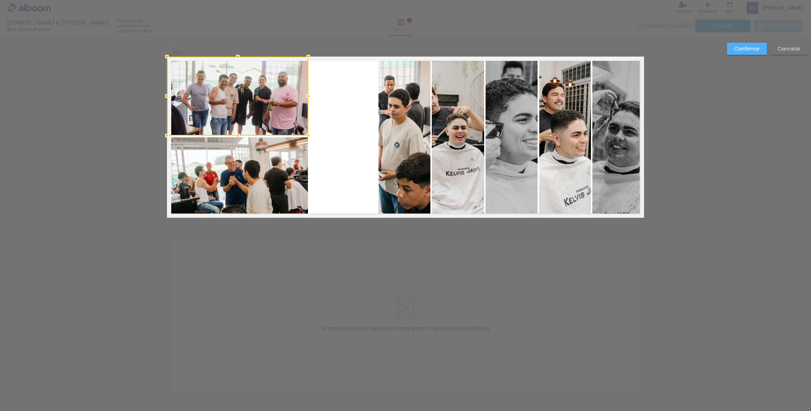
click at [271, 182] on quentale-photo at bounding box center [237, 177] width 141 height 80
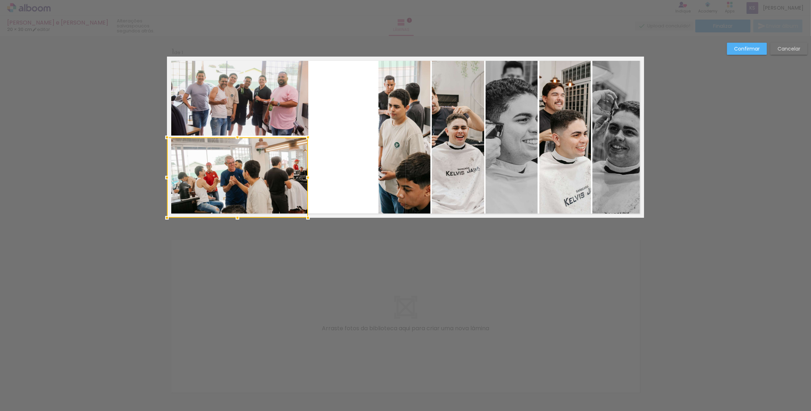
click at [261, 113] on quentale-photo at bounding box center [237, 96] width 141 height 79
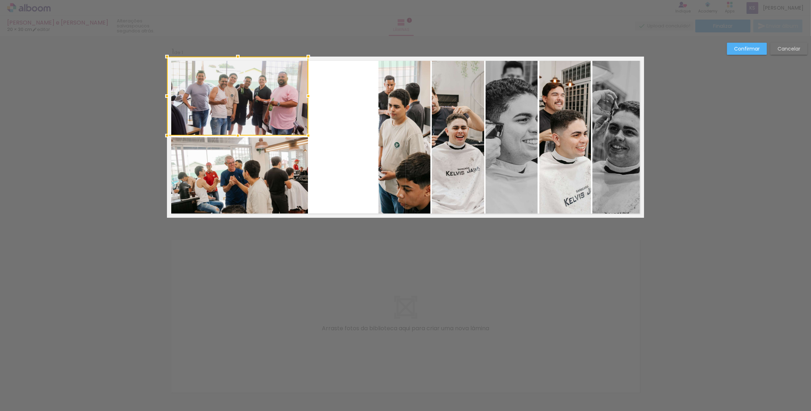
click at [251, 181] on quentale-photo at bounding box center [237, 177] width 141 height 80
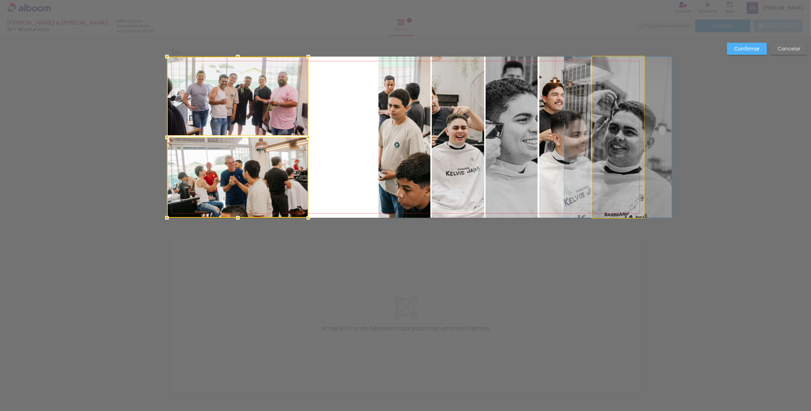
click at [629, 110] on quentale-photo at bounding box center [619, 137] width 52 height 161
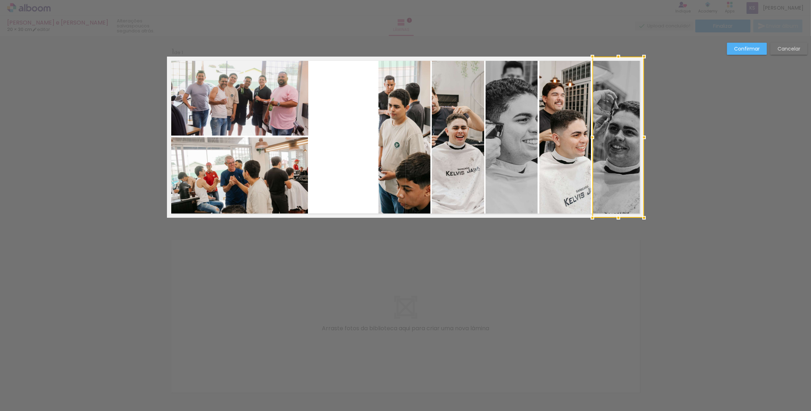
click at [558, 131] on quentale-photo at bounding box center [566, 137] width 52 height 161
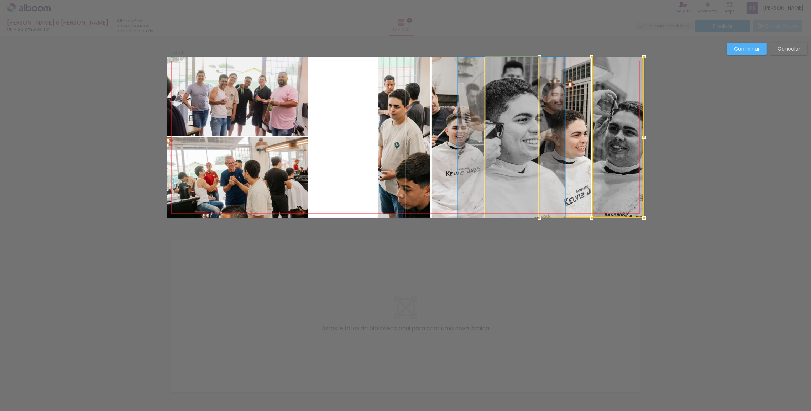
click at [508, 137] on quentale-photo at bounding box center [512, 137] width 52 height 161
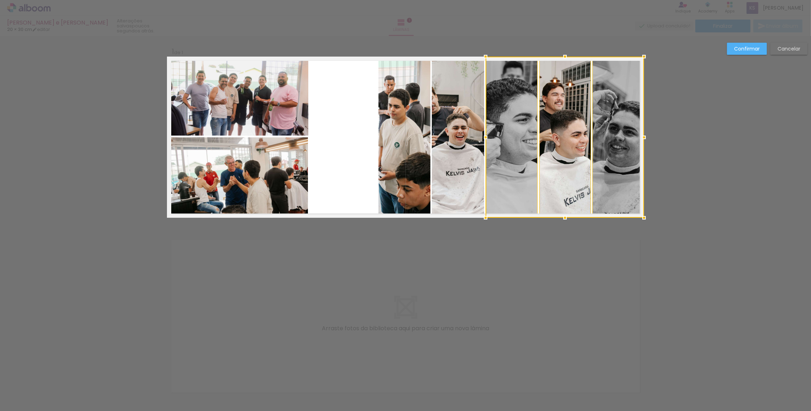
click at [455, 144] on quentale-photo at bounding box center [458, 137] width 52 height 161
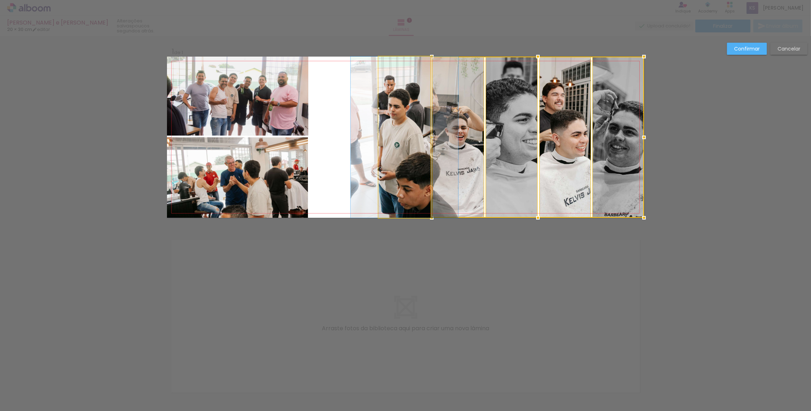
click at [412, 146] on quentale-photo at bounding box center [405, 137] width 52 height 161
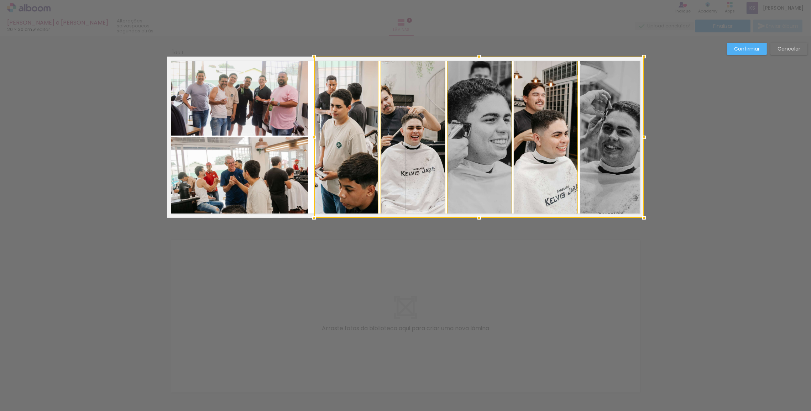
drag, startPoint x: 377, startPoint y: 139, endPoint x: 313, endPoint y: 134, distance: 64.6
click at [313, 134] on div at bounding box center [314, 137] width 14 height 14
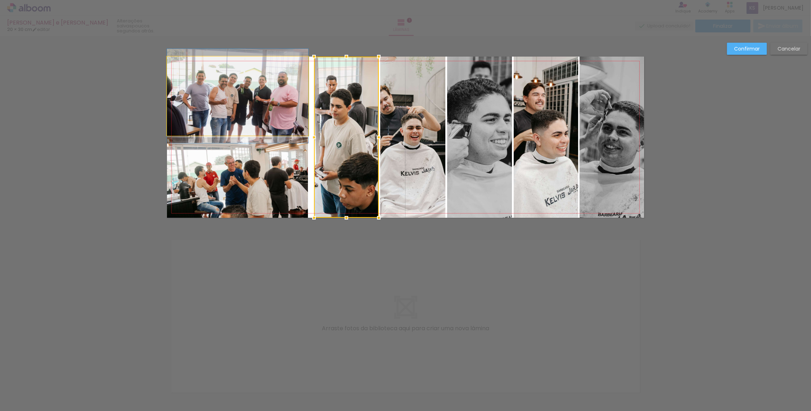
click at [269, 111] on quentale-photo at bounding box center [237, 96] width 141 height 79
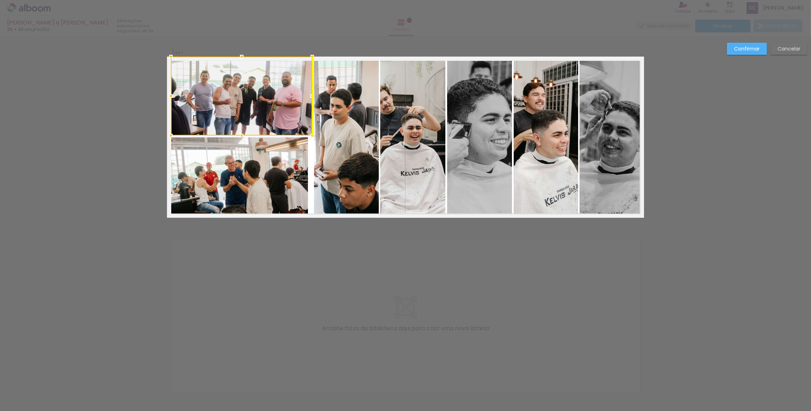
click at [271, 108] on div at bounding box center [241, 96] width 141 height 79
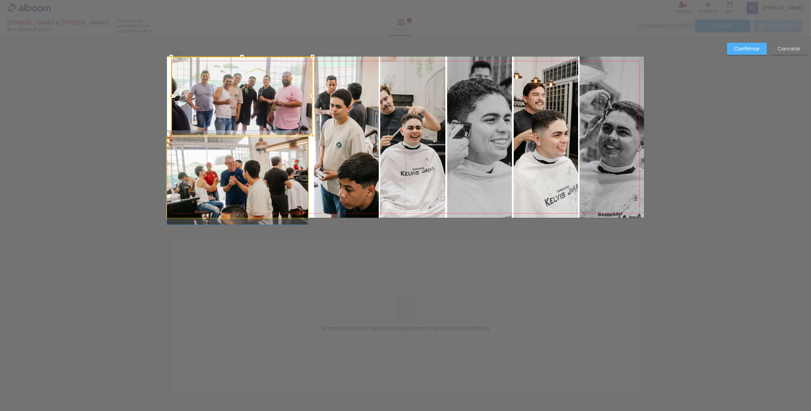
click at [275, 172] on quentale-photo at bounding box center [237, 177] width 141 height 80
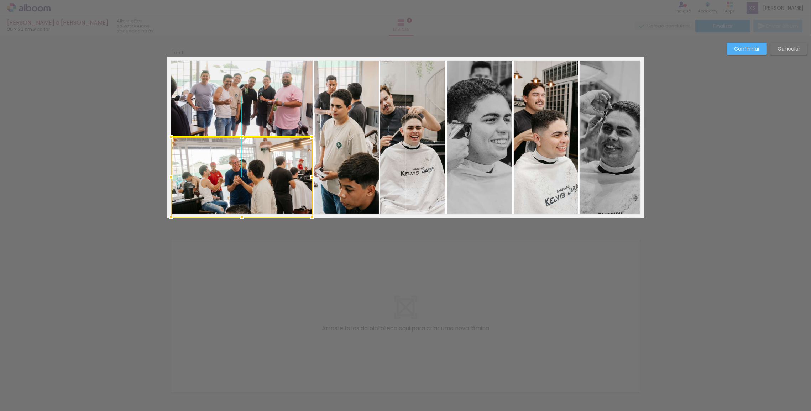
click at [278, 173] on div at bounding box center [241, 177] width 141 height 80
click at [261, 107] on quentale-photo at bounding box center [241, 96] width 141 height 79
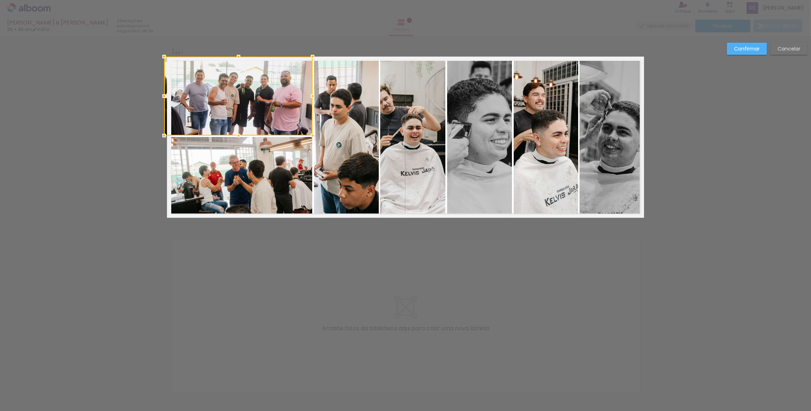
drag, startPoint x: 170, startPoint y: 99, endPoint x: 160, endPoint y: 100, distance: 10.0
click at [160, 100] on div at bounding box center [164, 96] width 14 height 14
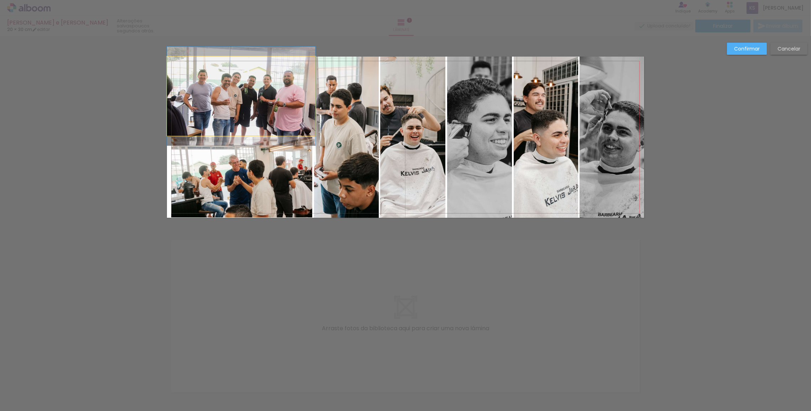
click at [251, 116] on quentale-photo at bounding box center [241, 96] width 149 height 79
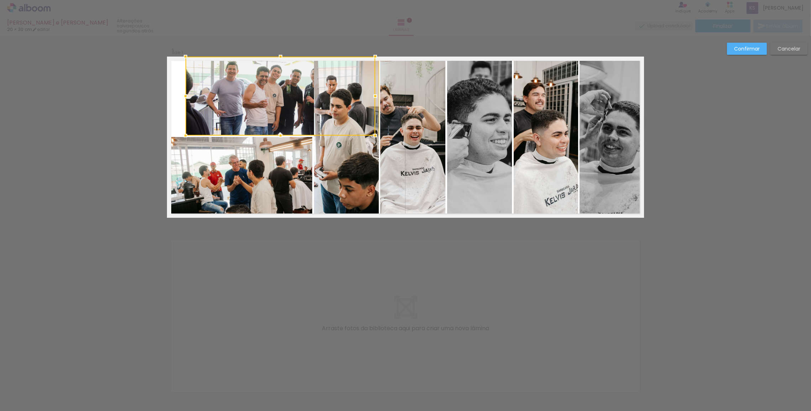
drag, startPoint x: 162, startPoint y: 96, endPoint x: 184, endPoint y: 97, distance: 21.7
click at [184, 97] on div at bounding box center [185, 96] width 14 height 14
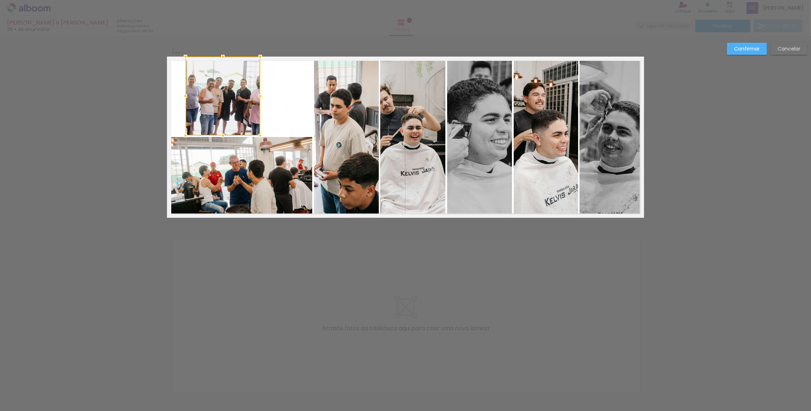
drag, startPoint x: 379, startPoint y: 99, endPoint x: 260, endPoint y: 93, distance: 119.1
click at [260, 93] on div at bounding box center [260, 96] width 14 height 14
click at [228, 95] on quentale-photo at bounding box center [223, 96] width 75 height 79
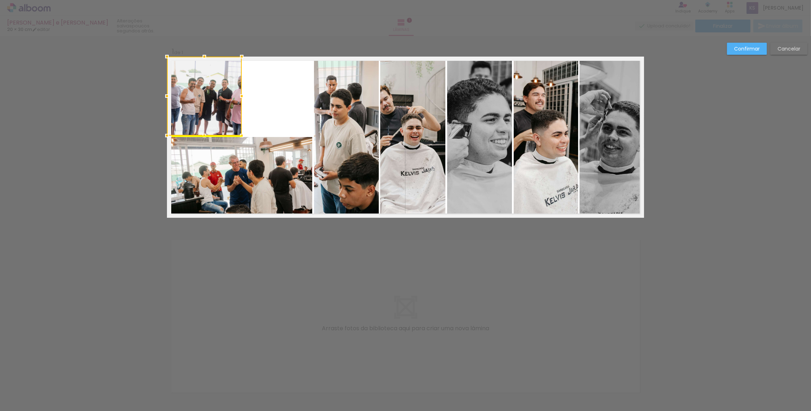
drag, startPoint x: 228, startPoint y: 95, endPoint x: 160, endPoint y: 85, distance: 68.4
click at [160, 85] on div "Inserir lâmina 1 de 1 Confirmar Cancelar" at bounding box center [405, 223] width 811 height 375
click at [239, 166] on quentale-photo at bounding box center [241, 177] width 141 height 80
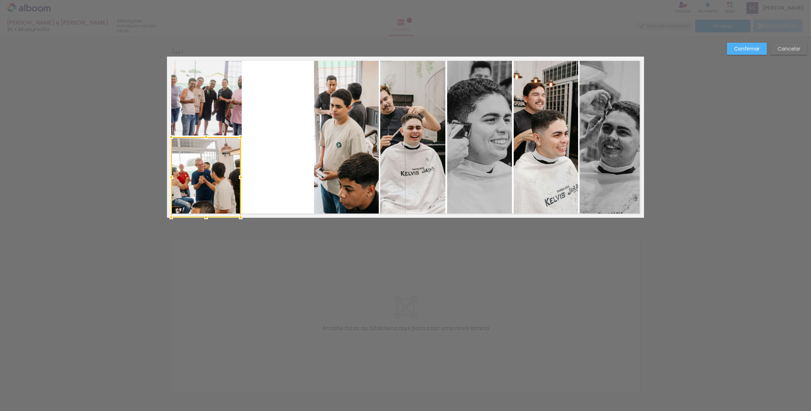
drag, startPoint x: 307, startPoint y: 175, endPoint x: 285, endPoint y: 170, distance: 23.0
click at [285, 170] on album-spread "1 de 1" at bounding box center [405, 137] width 477 height 161
click at [211, 171] on quentale-photo at bounding box center [205, 177] width 69 height 80
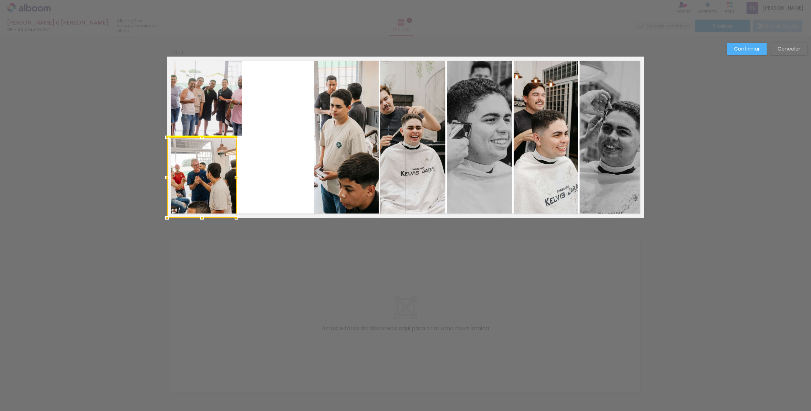
drag, startPoint x: 219, startPoint y: 168, endPoint x: 194, endPoint y: 168, distance: 25.3
click at [194, 168] on div at bounding box center [201, 177] width 69 height 80
click at [201, 99] on quentale-photo at bounding box center [204, 96] width 75 height 79
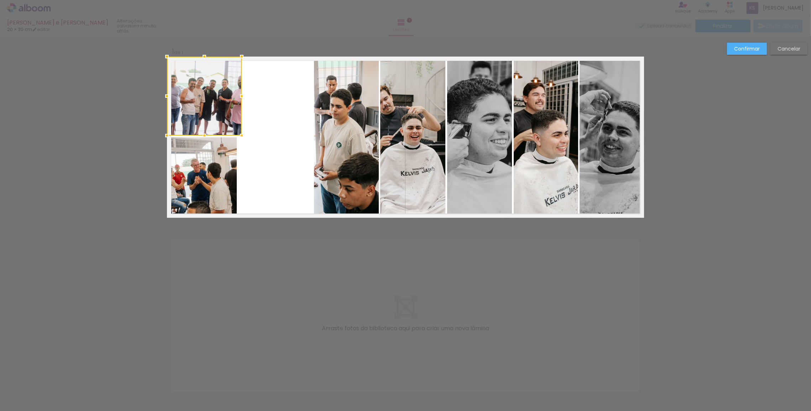
drag, startPoint x: 201, startPoint y: 99, endPoint x: 177, endPoint y: 98, distance: 23.9
click at [177, 98] on div at bounding box center [204, 96] width 75 height 79
click at [207, 184] on quentale-photo at bounding box center [201, 177] width 69 height 80
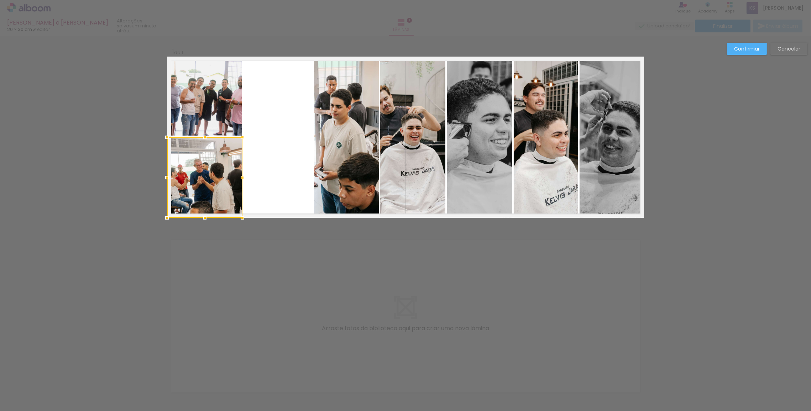
drag, startPoint x: 234, startPoint y: 175, endPoint x: 264, endPoint y: 172, distance: 30.1
click at [264, 172] on album-spread "1 de 1" at bounding box center [405, 137] width 477 height 161
click at [256, 144] on quentale-layouter at bounding box center [405, 137] width 477 height 161
click at [213, 89] on quentale-photo at bounding box center [204, 96] width 75 height 79
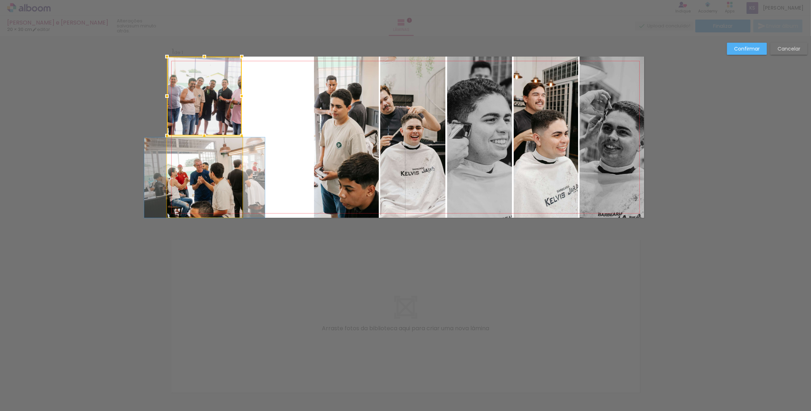
click at [231, 174] on quentale-photo at bounding box center [205, 177] width 76 height 80
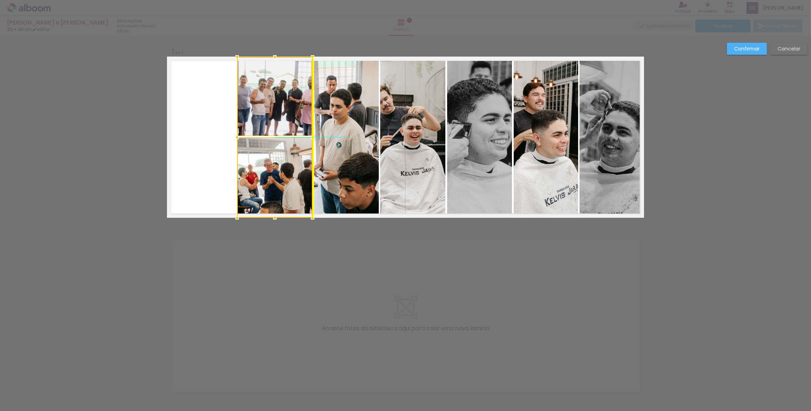
drag, startPoint x: 215, startPoint y: 170, endPoint x: 285, endPoint y: 170, distance: 70.2
click at [285, 170] on div at bounding box center [275, 137] width 76 height 161
click at [253, 121] on quentale-photo at bounding box center [274, 96] width 75 height 79
click at [261, 168] on quentale-photo at bounding box center [275, 177] width 76 height 80
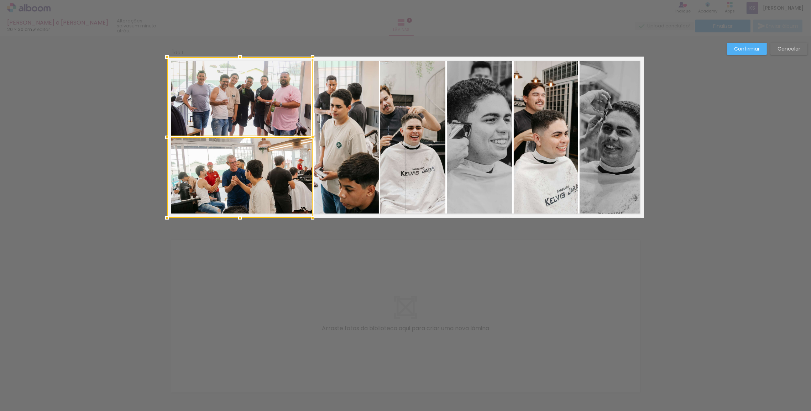
drag, startPoint x: 235, startPoint y: 137, endPoint x: 164, endPoint y: 133, distance: 71.0
click at [164, 133] on div at bounding box center [167, 137] width 14 height 14
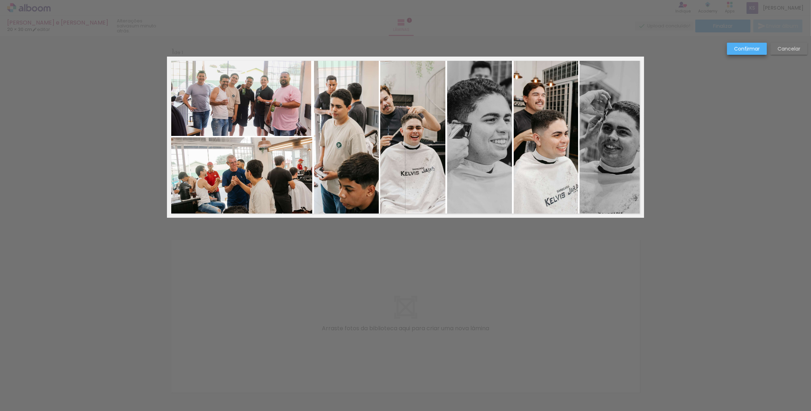
click at [0, 0] on slot "Confirmar" at bounding box center [0, 0] width 0 height 0
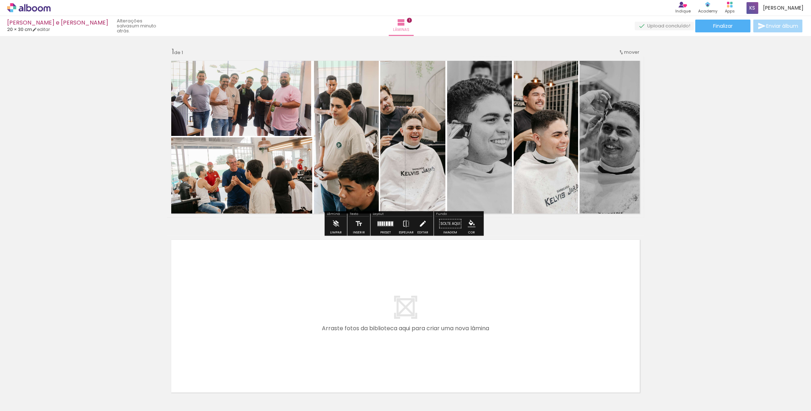
click at [424, 225] on iron-icon at bounding box center [423, 224] width 8 height 14
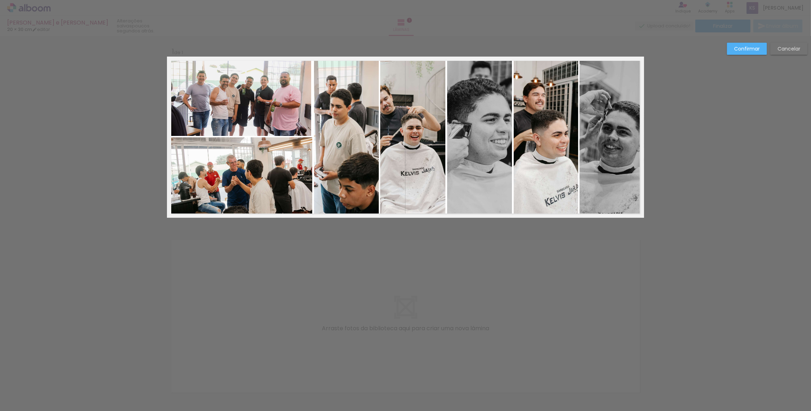
click at [270, 125] on quentale-photo at bounding box center [239, 96] width 144 height 79
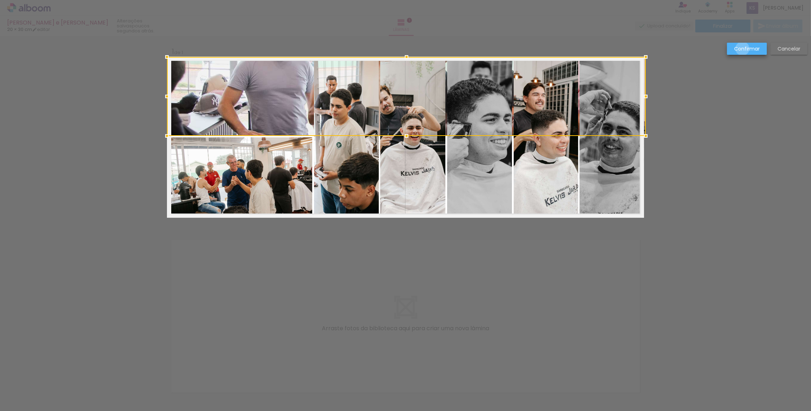
drag, startPoint x: 310, startPoint y: 96, endPoint x: 743, endPoint y: 49, distance: 436.0
click at [0, 0] on slot "Confirmar" at bounding box center [0, 0] width 0 height 0
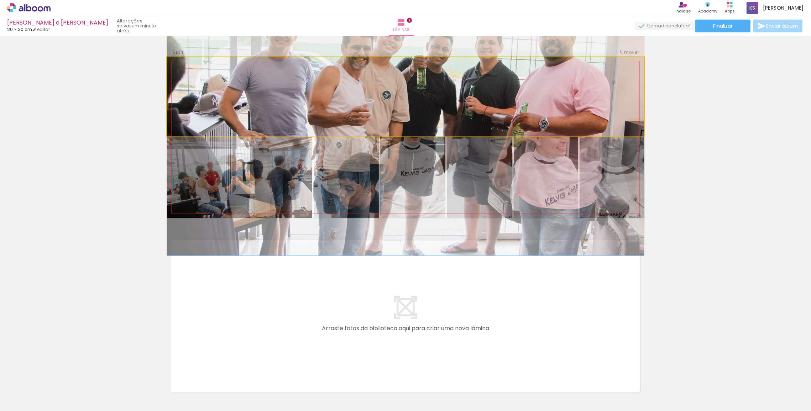
click at [243, 99] on quentale-photo at bounding box center [405, 96] width 477 height 79
click at [251, 97] on quentale-photo at bounding box center [405, 96] width 477 height 79
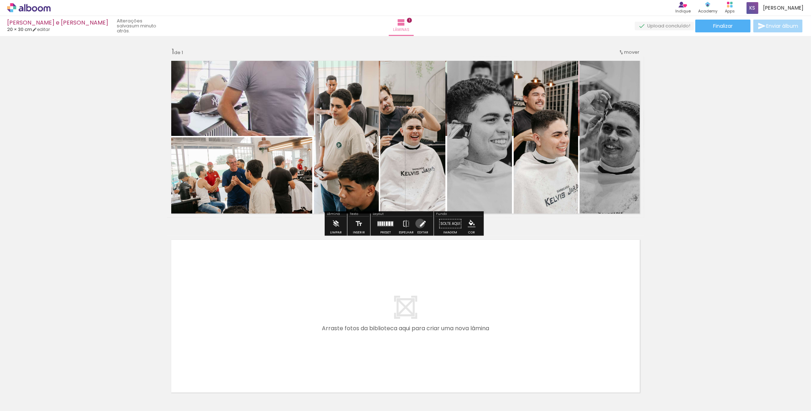
click at [419, 224] on iron-icon at bounding box center [423, 224] width 8 height 14
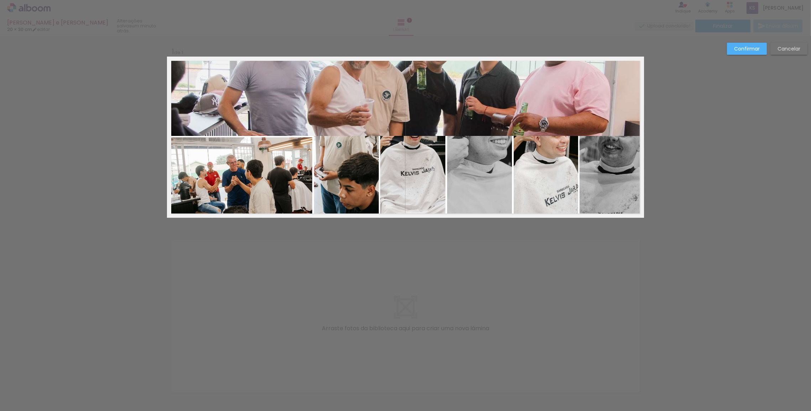
click at [282, 102] on quentale-photo at bounding box center [405, 96] width 477 height 79
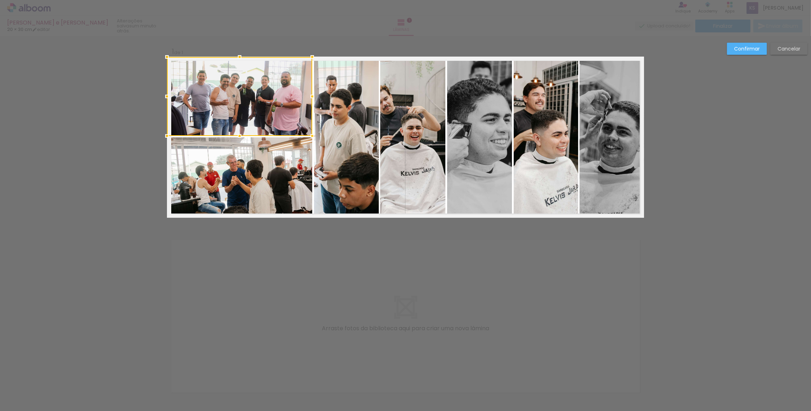
drag, startPoint x: 641, startPoint y: 95, endPoint x: 208, endPoint y: 109, distance: 433.3
click at [208, 109] on div at bounding box center [239, 96] width 145 height 79
click at [249, 151] on quentale-photo at bounding box center [239, 177] width 145 height 80
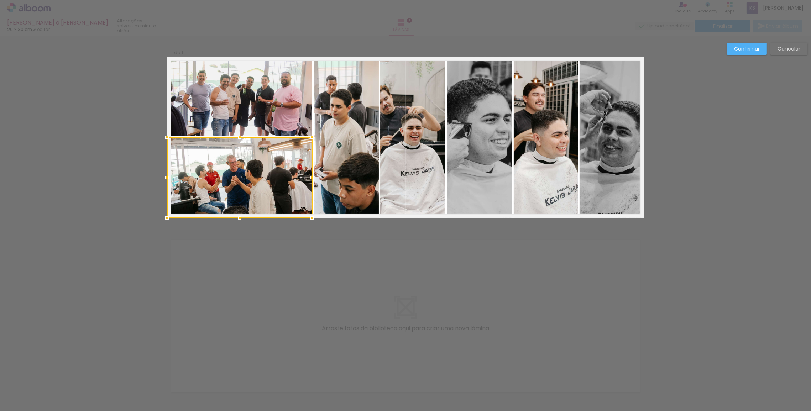
click at [0, 0] on slot "Confirmar" at bounding box center [0, 0] width 0 height 0
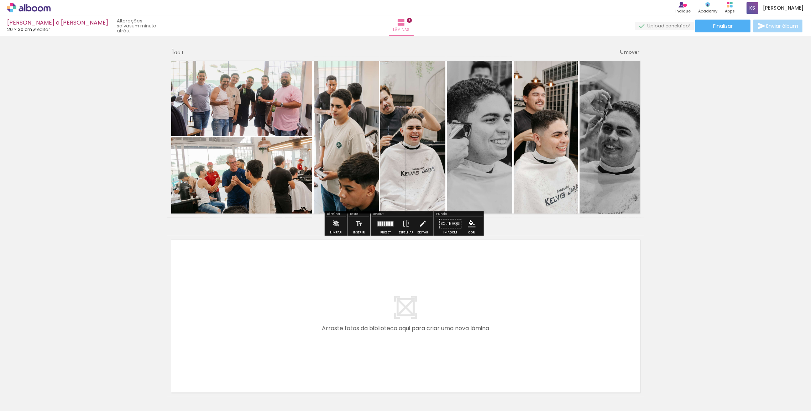
click at [687, 244] on div "Inserir lâmina 1 de 1" at bounding box center [405, 217] width 811 height 359
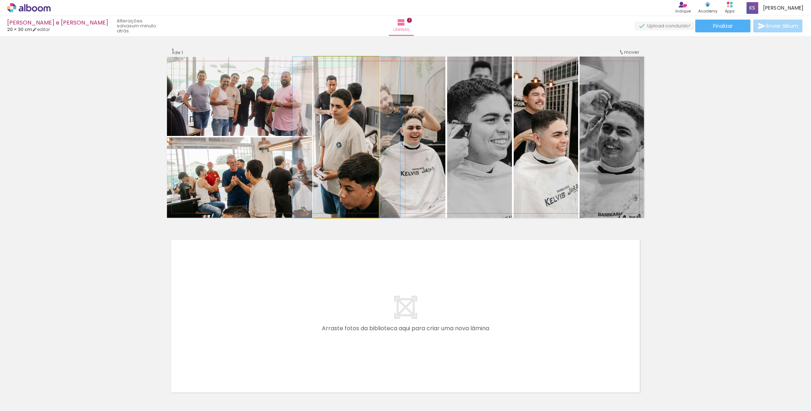
click at [354, 170] on quentale-photo at bounding box center [346, 137] width 65 height 161
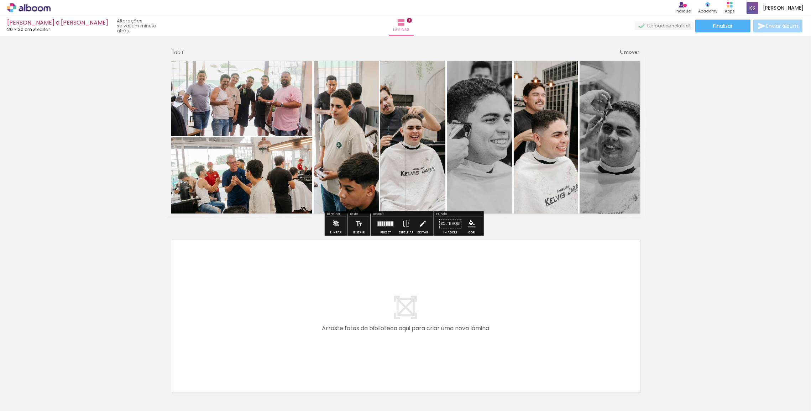
click at [355, 157] on quentale-photo at bounding box center [346, 137] width 65 height 161
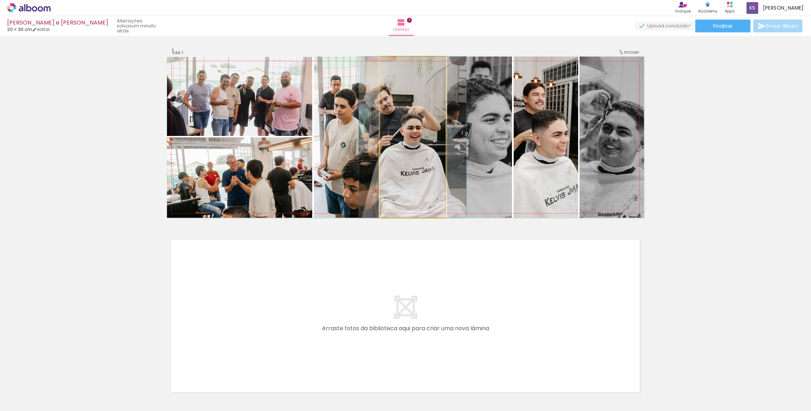
click at [417, 142] on quentale-photo at bounding box center [412, 137] width 65 height 161
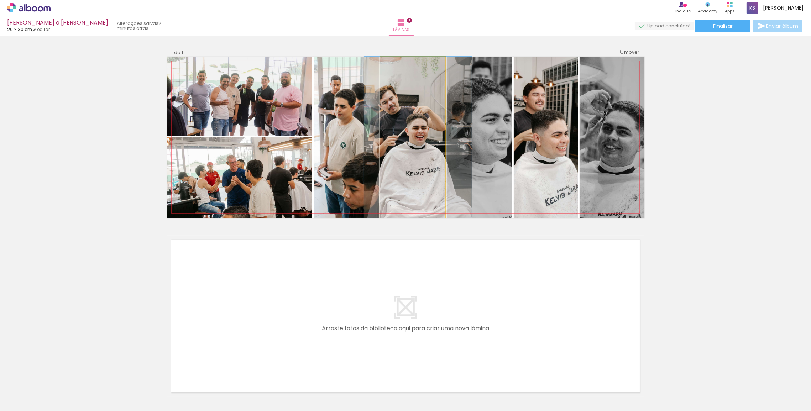
click at [509, 216] on quentale-photo at bounding box center [479, 137] width 65 height 161
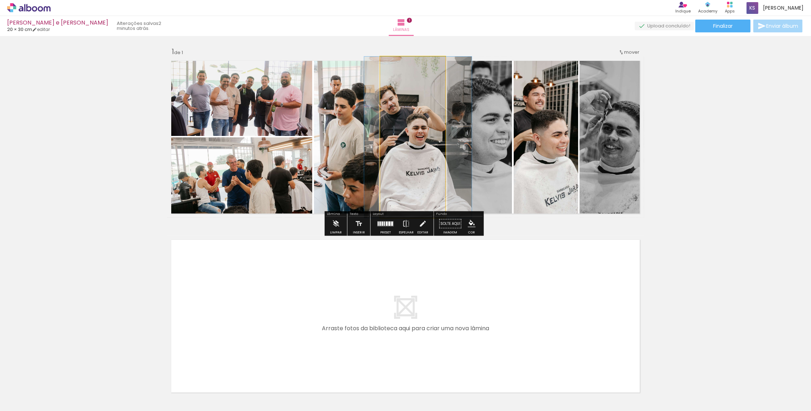
click at [539, 304] on quentale-layouter at bounding box center [405, 316] width 477 height 161
click at [722, 177] on div "Inserir lâmina 1 de 1" at bounding box center [405, 217] width 811 height 359
click at [708, 163] on div "Inserir lâmina 1 de 1" at bounding box center [405, 217] width 811 height 359
click at [693, 89] on div "Inserir lâmina 1 de 1" at bounding box center [405, 217] width 811 height 359
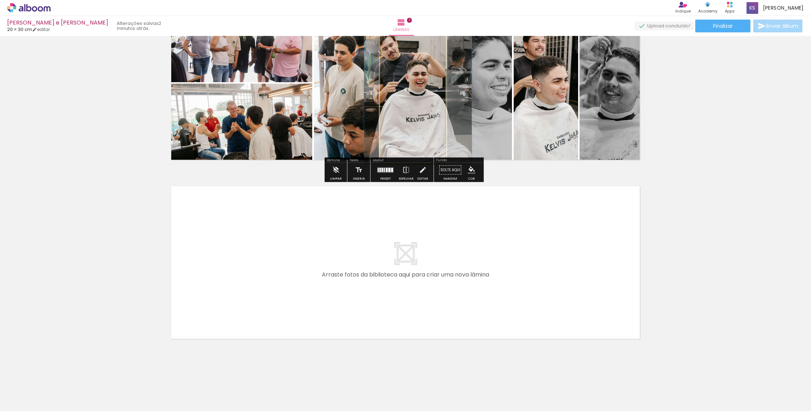
scroll to position [55, 0]
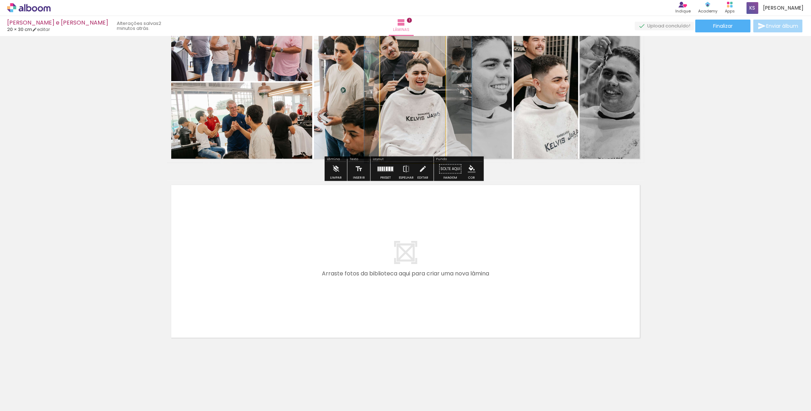
click at [561, 302] on quentale-layouter at bounding box center [405, 261] width 477 height 161
click at [490, 96] on quentale-photo at bounding box center [479, 82] width 65 height 161
click at [421, 164] on iron-icon at bounding box center [423, 169] width 8 height 14
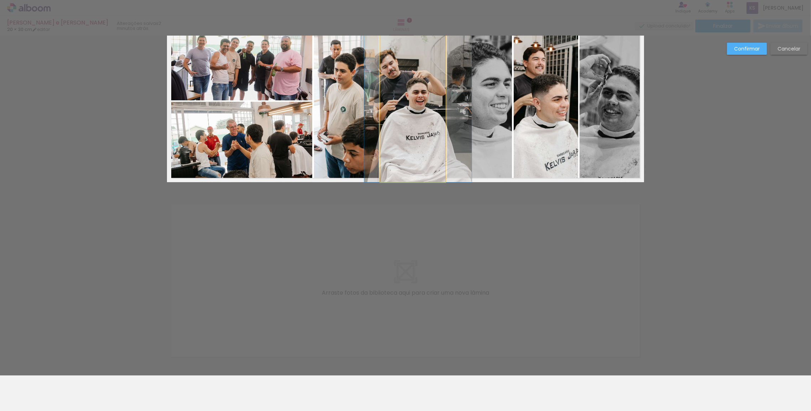
scroll to position [0, 0]
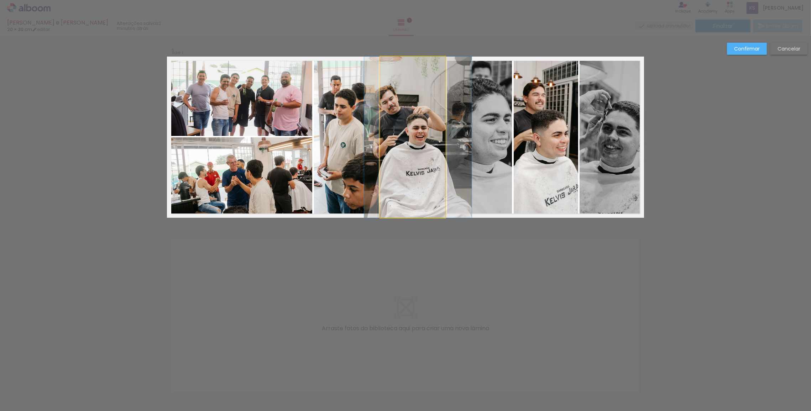
click at [627, 139] on quentale-photo at bounding box center [612, 137] width 64 height 161
click at [0, 0] on slot "Confirmar" at bounding box center [0, 0] width 0 height 0
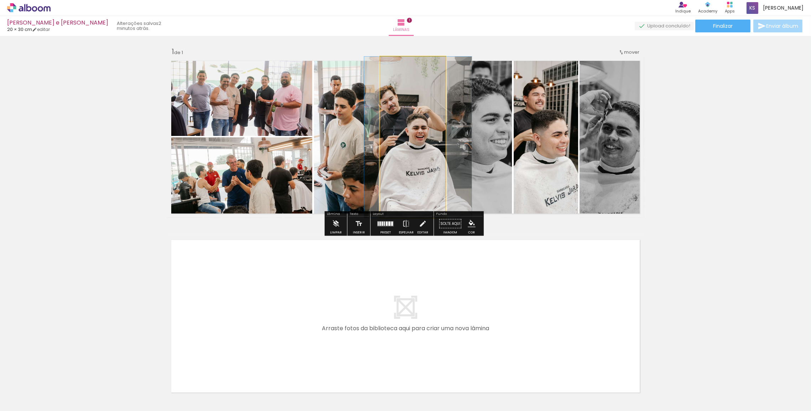
click at [710, 104] on div "Inserir lâmina 1 de 1" at bounding box center [405, 217] width 811 height 359
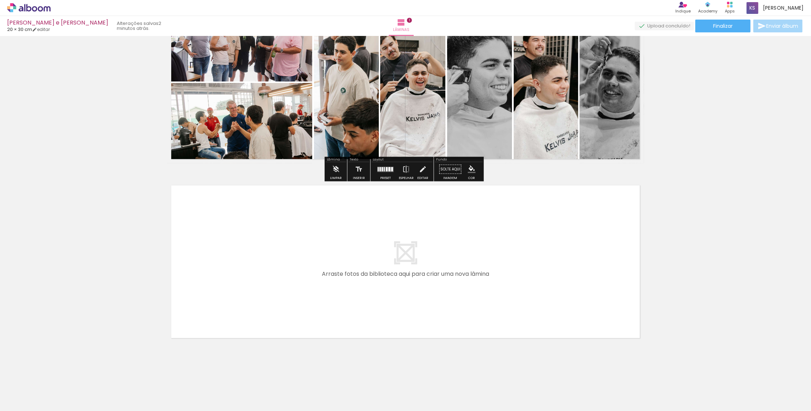
scroll to position [55, 0]
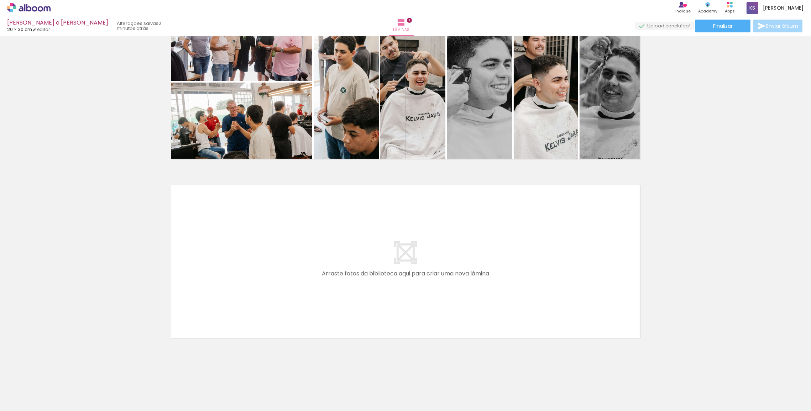
click at [331, 246] on quentale-layouter at bounding box center [405, 261] width 477 height 161
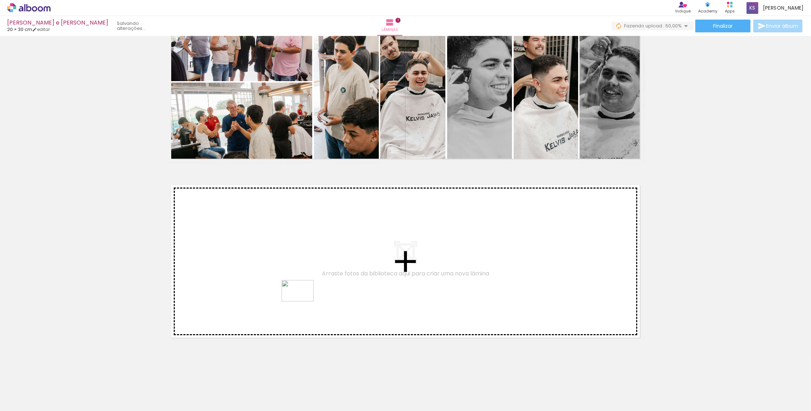
drag, startPoint x: 436, startPoint y: 393, endPoint x: 303, endPoint y: 302, distance: 161.1
click at [303, 302] on quentale-workspace at bounding box center [405, 205] width 811 height 411
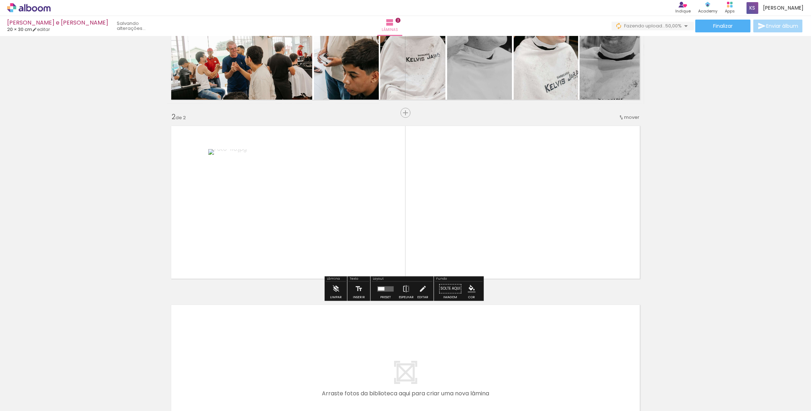
scroll to position [115, 0]
click at [355, 390] on div at bounding box center [351, 387] width 24 height 35
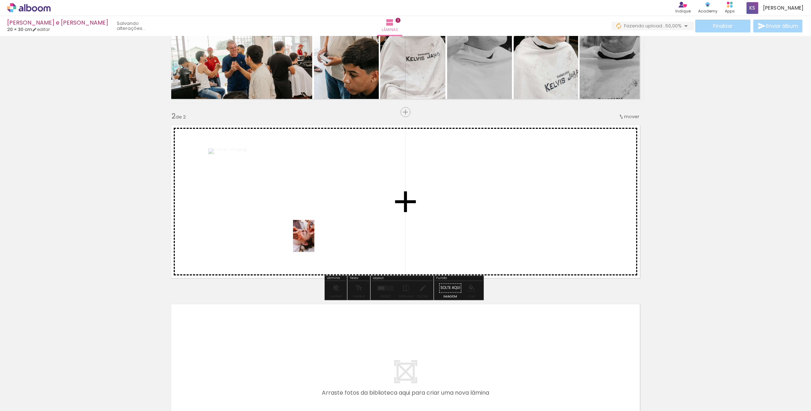
drag, startPoint x: 356, startPoint y: 396, endPoint x: 315, endPoint y: 241, distance: 159.7
click at [315, 241] on quentale-workspace at bounding box center [405, 205] width 811 height 411
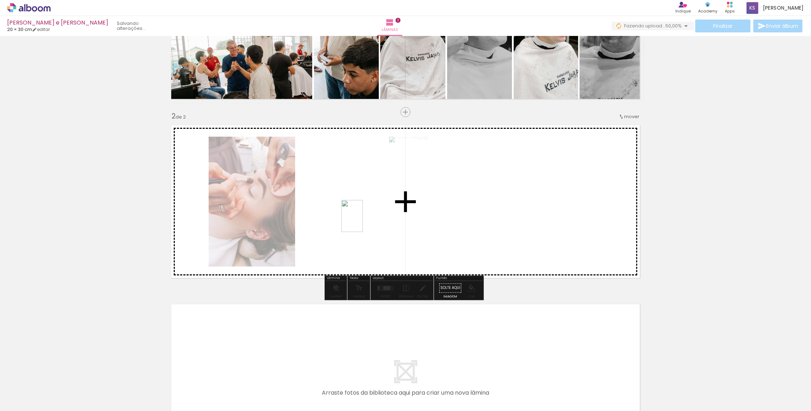
drag, startPoint x: 394, startPoint y: 392, endPoint x: 363, endPoint y: 222, distance: 173.1
click at [363, 222] on quentale-workspace at bounding box center [405, 205] width 811 height 411
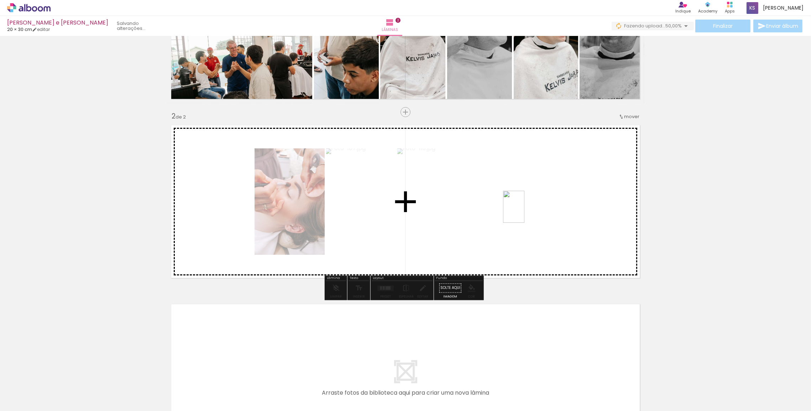
drag, startPoint x: 475, startPoint y: 397, endPoint x: 525, endPoint y: 212, distance: 191.4
click at [525, 212] on quentale-workspace at bounding box center [405, 205] width 811 height 411
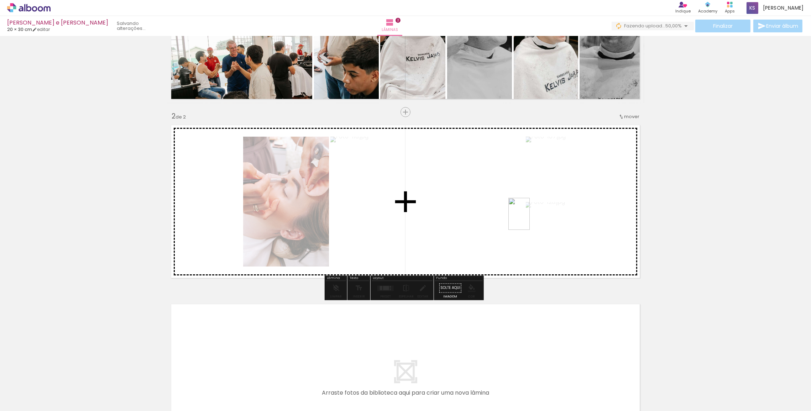
drag, startPoint x: 552, startPoint y: 396, endPoint x: 530, endPoint y: 219, distance: 178.4
click at [530, 219] on quentale-workspace at bounding box center [405, 205] width 811 height 411
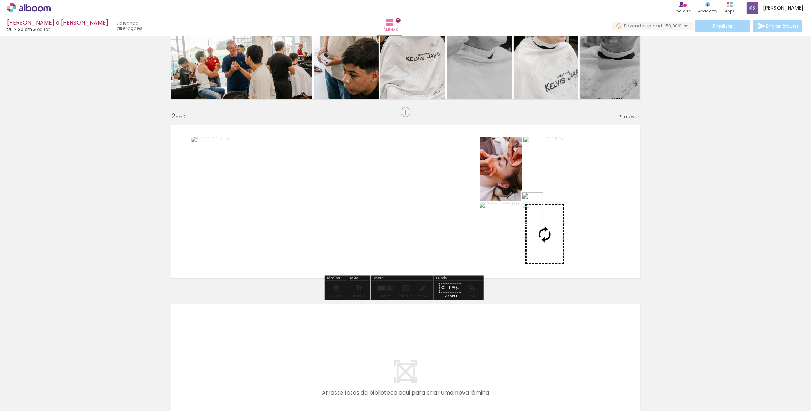
drag, startPoint x: 543, startPoint y: 214, endPoint x: 587, endPoint y: 393, distance: 184.9
click at [587, 393] on div at bounding box center [590, 387] width 24 height 35
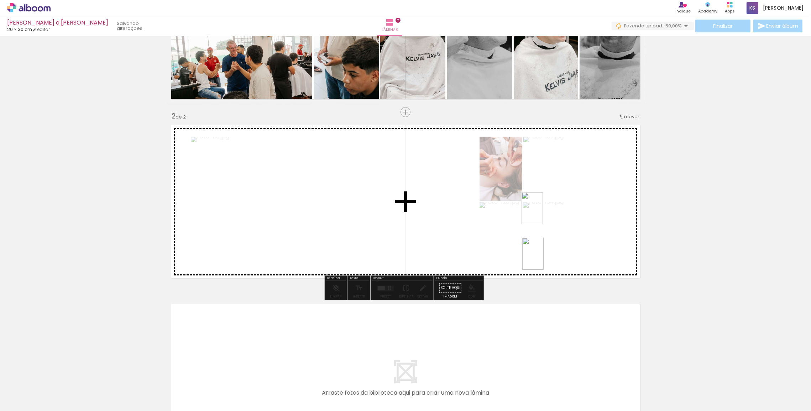
drag, startPoint x: 591, startPoint y: 397, endPoint x: 544, endPoint y: 259, distance: 145.4
click at [544, 259] on quentale-workspace at bounding box center [405, 205] width 811 height 411
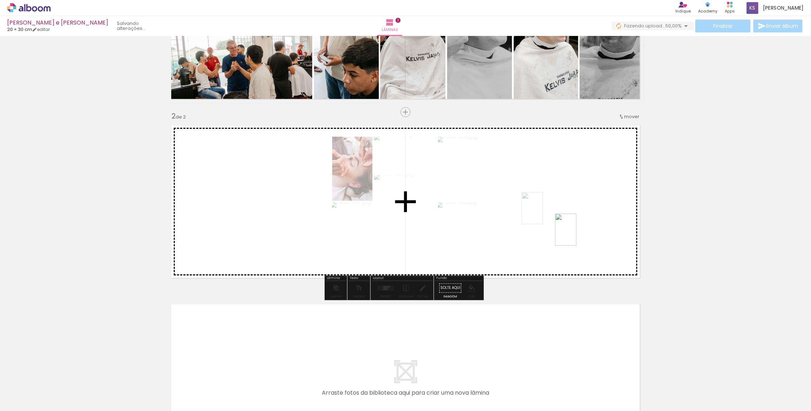
drag, startPoint x: 512, startPoint y: 385, endPoint x: 577, endPoint y: 235, distance: 162.9
click at [577, 235] on quentale-workspace at bounding box center [405, 205] width 811 height 411
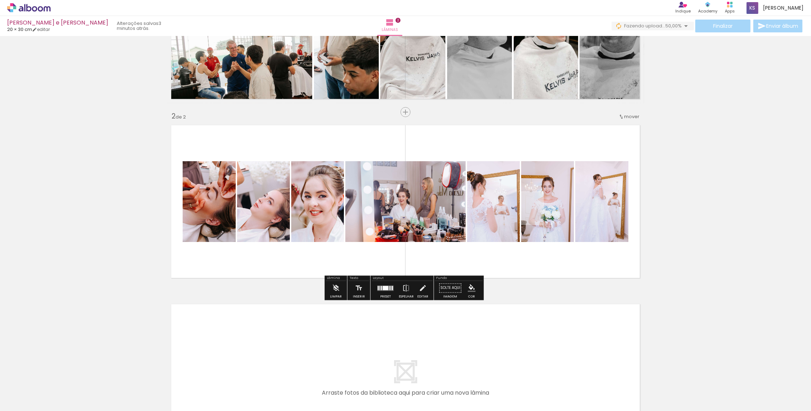
click at [387, 292] on div at bounding box center [385, 288] width 19 height 14
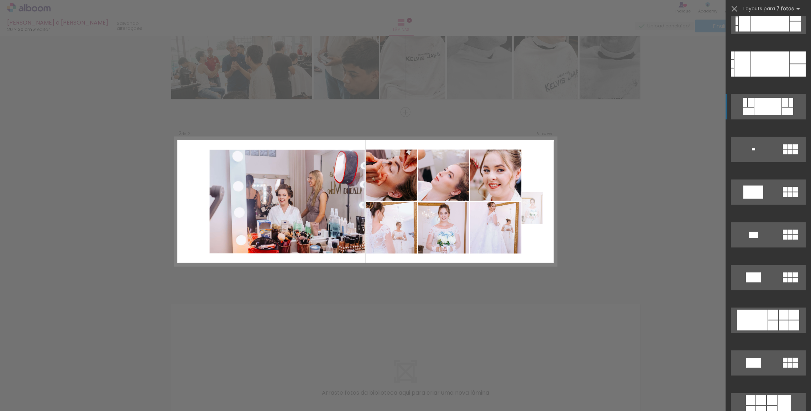
scroll to position [2461, 0]
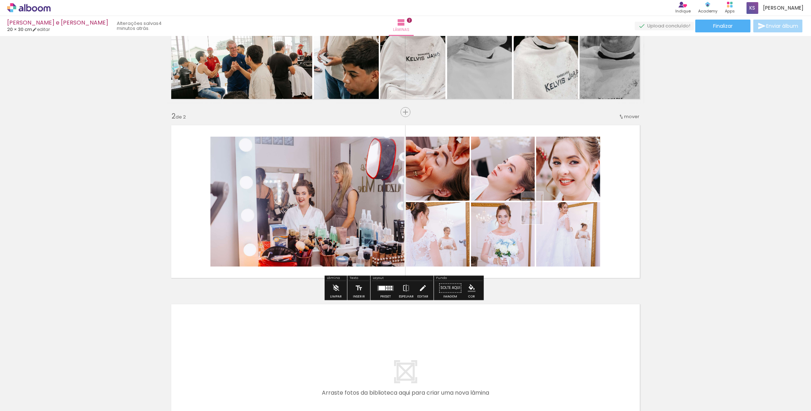
click at [419, 287] on iron-icon at bounding box center [423, 288] width 8 height 14
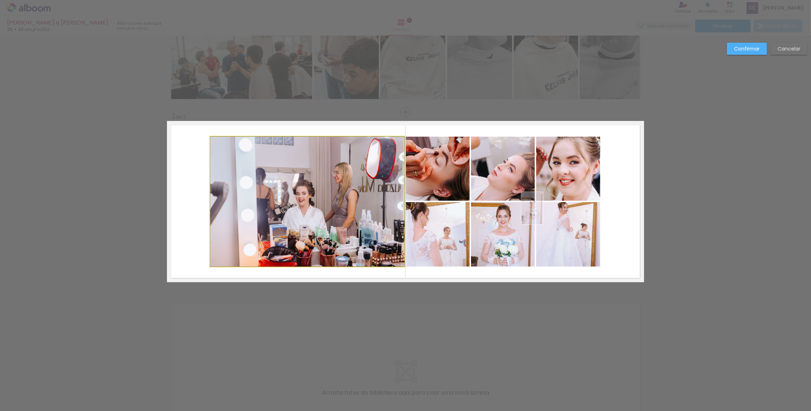
click at [306, 201] on quentale-photo at bounding box center [308, 202] width 194 height 130
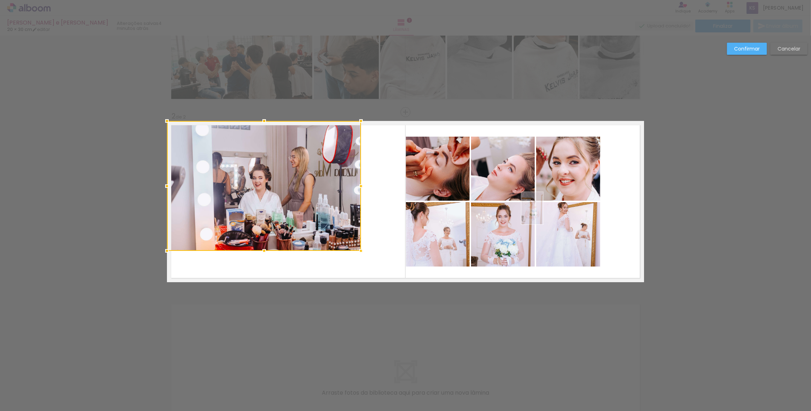
drag, startPoint x: 326, startPoint y: 196, endPoint x: 255, endPoint y: 162, distance: 78.5
click at [255, 162] on div at bounding box center [264, 186] width 194 height 130
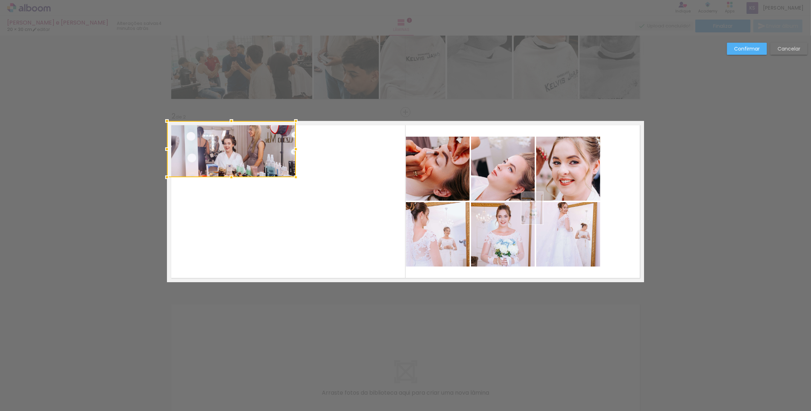
drag, startPoint x: 357, startPoint y: 249, endPoint x: 320, endPoint y: 193, distance: 67.3
click at [320, 193] on album-spread "2 de 2" at bounding box center [405, 201] width 477 height 161
click at [423, 178] on quentale-photo at bounding box center [438, 169] width 64 height 64
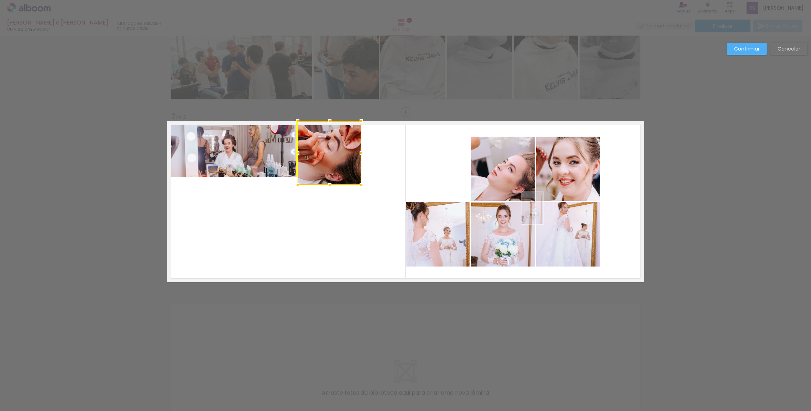
drag, startPoint x: 430, startPoint y: 167, endPoint x: 320, endPoint y: 143, distance: 113.0
click at [320, 143] on div at bounding box center [330, 153] width 64 height 64
click at [266, 139] on quentale-photo at bounding box center [231, 149] width 129 height 56
click at [327, 163] on quentale-photo at bounding box center [330, 153] width 64 height 64
click at [327, 184] on album-spread "2 de 2" at bounding box center [405, 201] width 477 height 161
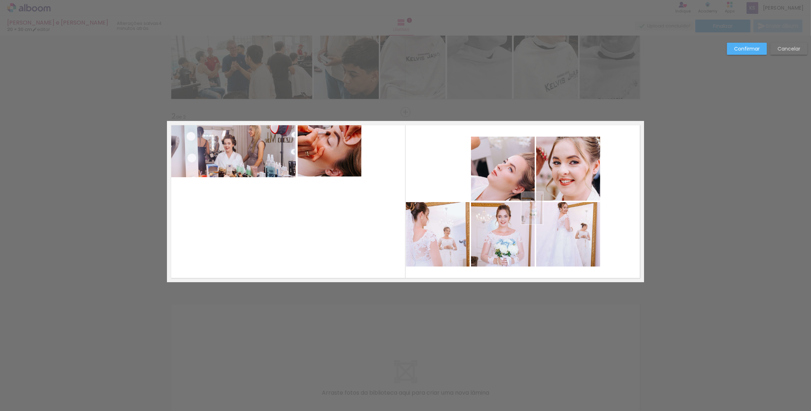
click at [519, 183] on quentale-photo at bounding box center [503, 169] width 64 height 64
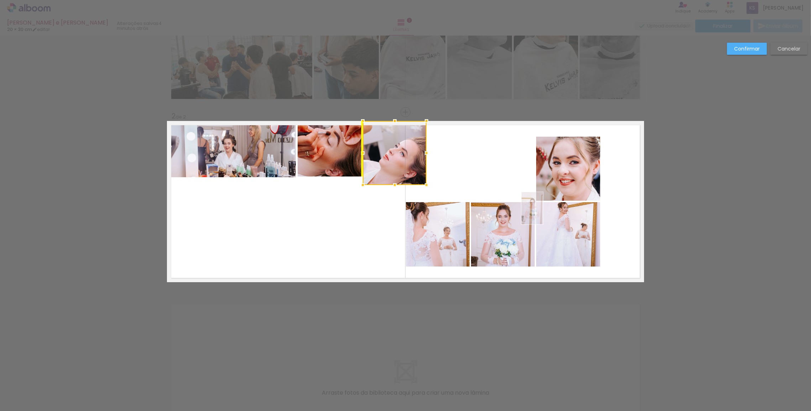
drag, startPoint x: 511, startPoint y: 175, endPoint x: 399, endPoint y: 138, distance: 117.5
click at [399, 138] on div at bounding box center [395, 153] width 64 height 64
drag, startPoint x: 390, startPoint y: 185, endPoint x: 389, endPoint y: 198, distance: 13.3
click at [389, 198] on album-spread "2 de 2" at bounding box center [405, 201] width 477 height 161
click at [382, 214] on quentale-layouter at bounding box center [405, 201] width 477 height 161
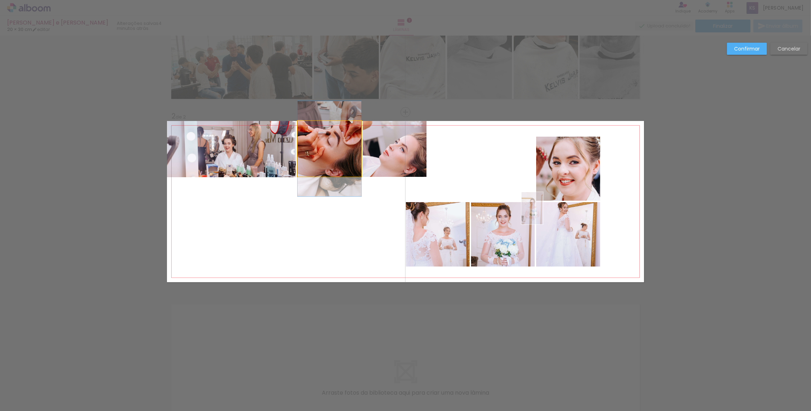
click at [332, 144] on quentale-photo at bounding box center [330, 149] width 64 height 56
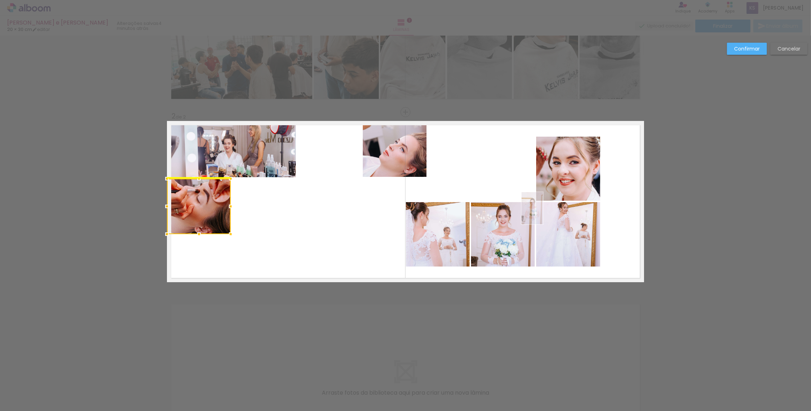
drag, startPoint x: 330, startPoint y: 141, endPoint x: 191, endPoint y: 198, distance: 150.5
click at [191, 198] on div at bounding box center [199, 207] width 64 height 56
click at [397, 144] on quentale-photo at bounding box center [395, 149] width 64 height 56
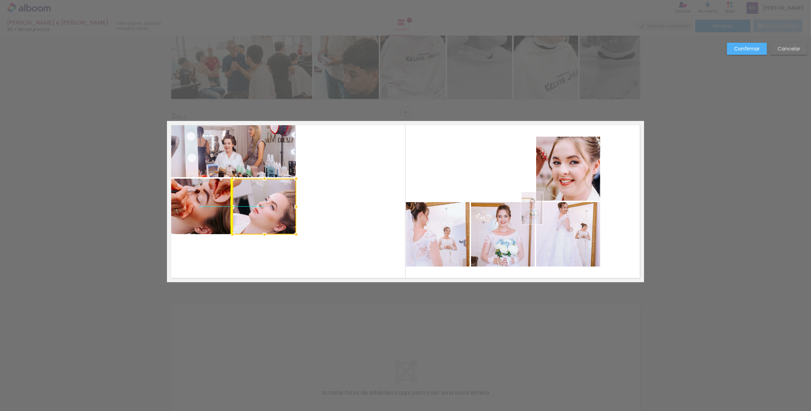
drag, startPoint x: 397, startPoint y: 144, endPoint x: 266, endPoint y: 201, distance: 143.1
click at [266, 201] on div at bounding box center [265, 207] width 64 height 56
click at [210, 202] on quentale-photo at bounding box center [199, 207] width 64 height 56
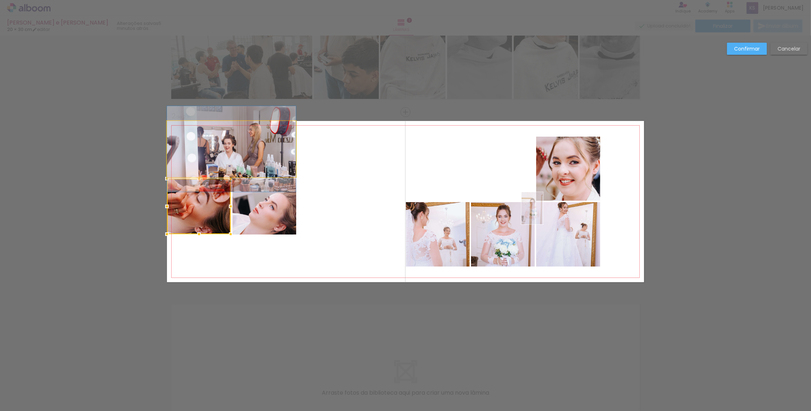
click at [242, 162] on quentale-photo at bounding box center [231, 149] width 129 height 56
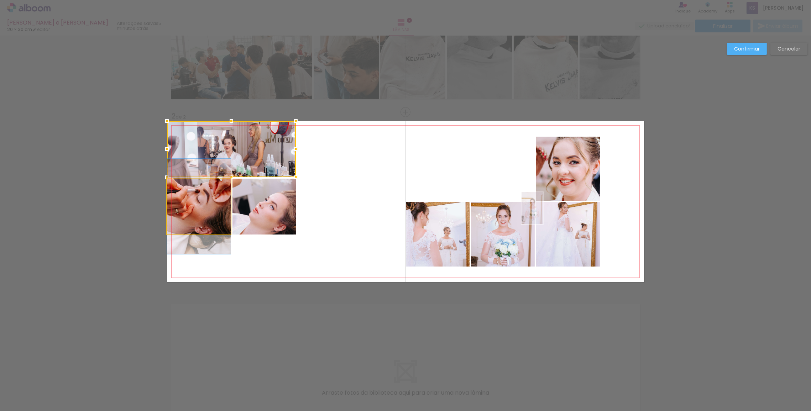
click at [211, 212] on quentale-photo at bounding box center [199, 207] width 64 height 56
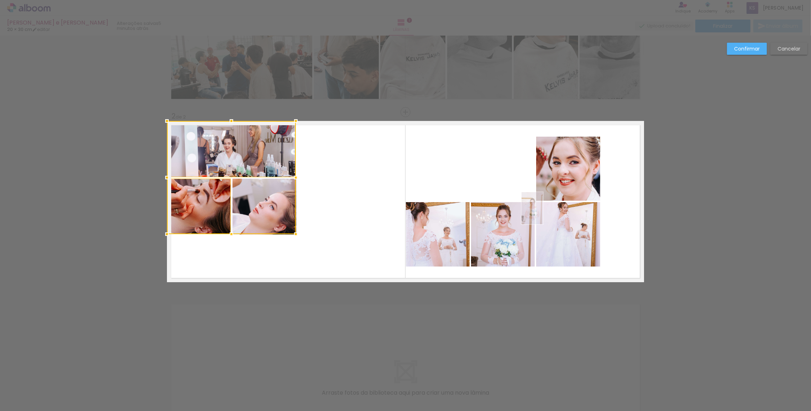
click at [263, 199] on div at bounding box center [231, 177] width 129 height 113
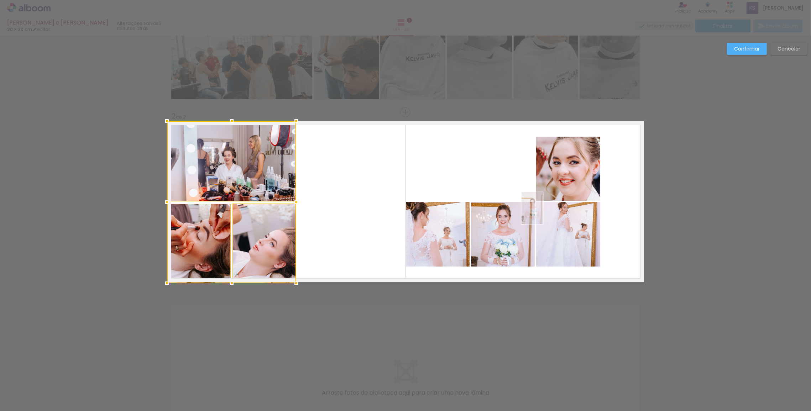
drag, startPoint x: 231, startPoint y: 233, endPoint x: 228, endPoint y: 281, distance: 48.5
click at [228, 281] on div at bounding box center [232, 283] width 14 height 14
click at [332, 240] on quentale-layouter at bounding box center [405, 201] width 477 height 161
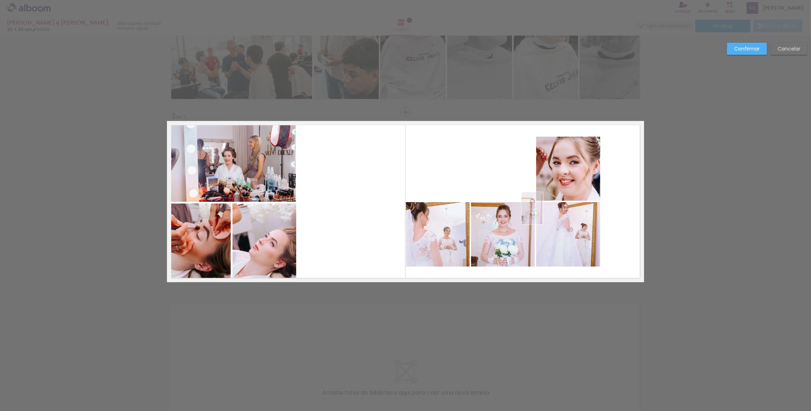
click at [332, 240] on quentale-layouter at bounding box center [405, 201] width 477 height 161
click at [458, 176] on quentale-layouter at bounding box center [405, 201] width 477 height 161
click at [530, 201] on quentale-layouter at bounding box center [405, 201] width 477 height 161
click at [0, 0] on slot "Confirmar" at bounding box center [0, 0] width 0 height 0
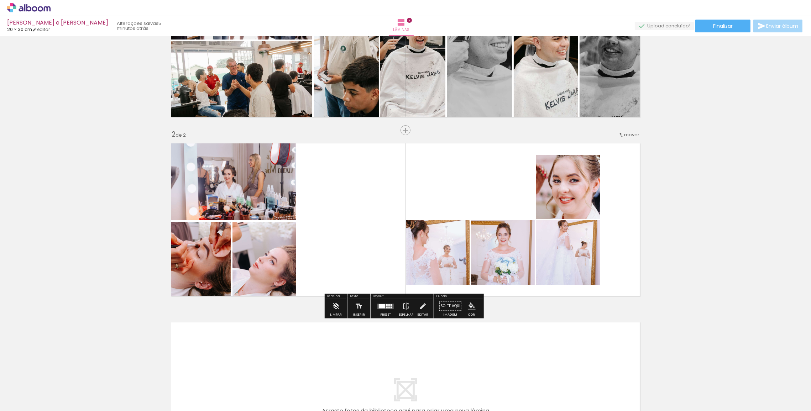
scroll to position [97, 0]
click at [423, 308] on iron-icon at bounding box center [423, 306] width 8 height 14
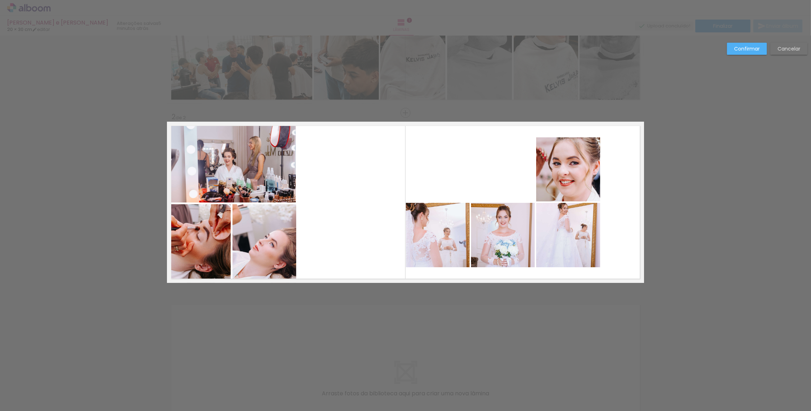
scroll to position [115, 0]
click at [563, 167] on quentale-photo at bounding box center [568, 169] width 64 height 64
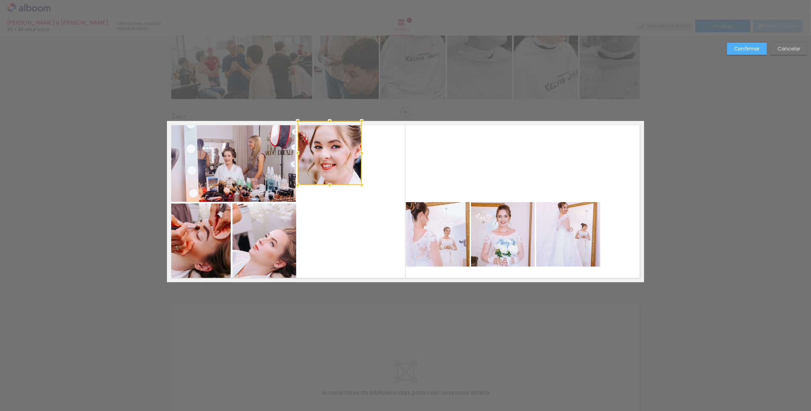
drag, startPoint x: 563, startPoint y: 165, endPoint x: 334, endPoint y: 128, distance: 232.4
click at [334, 128] on div at bounding box center [330, 153] width 64 height 64
click at [450, 227] on quentale-photo at bounding box center [438, 234] width 64 height 64
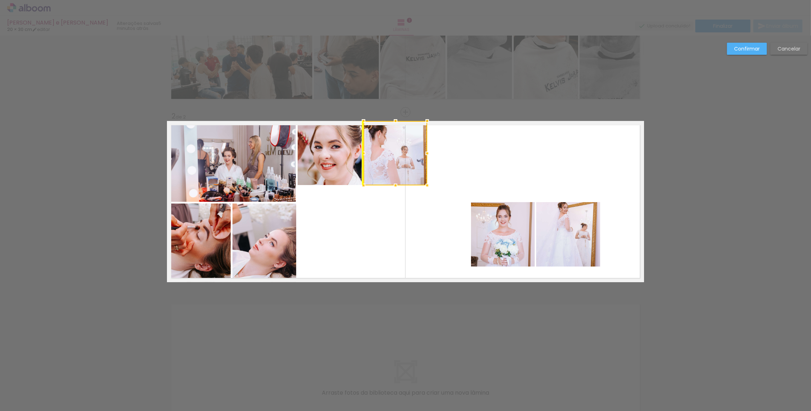
drag, startPoint x: 443, startPoint y: 222, endPoint x: 403, endPoint y: 150, distance: 82.0
click at [403, 150] on div at bounding box center [396, 153] width 64 height 64
click at [521, 237] on quentale-photo at bounding box center [503, 234] width 64 height 64
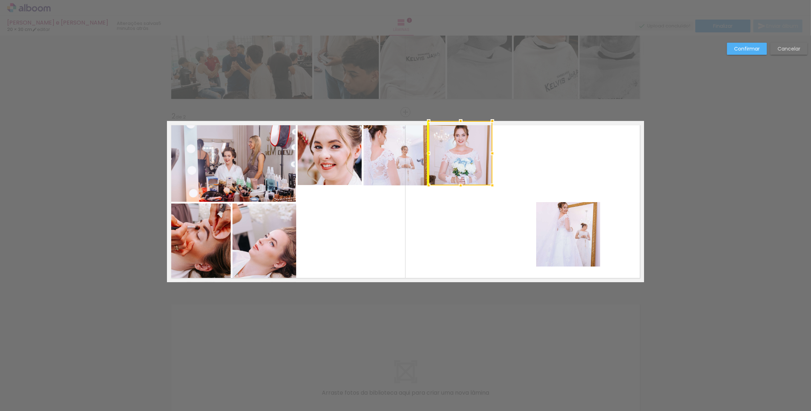
drag, startPoint x: 516, startPoint y: 235, endPoint x: 471, endPoint y: 149, distance: 97.5
click at [471, 149] on div at bounding box center [461, 153] width 64 height 64
click at [557, 227] on quentale-photo at bounding box center [568, 234] width 64 height 64
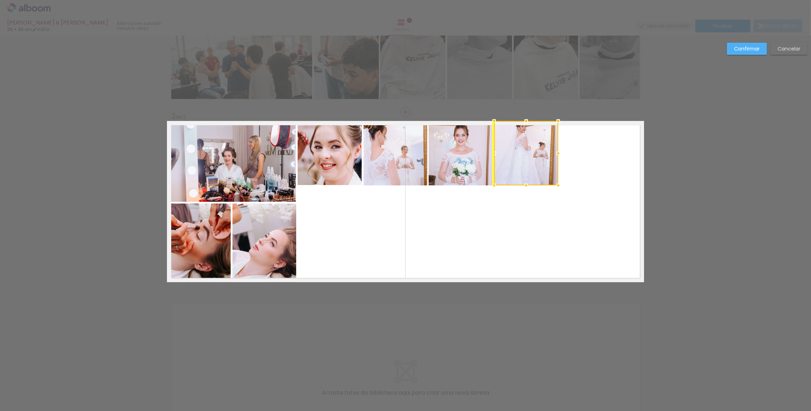
drag, startPoint x: 540, startPoint y: 189, endPoint x: 519, endPoint y: 139, distance: 54.4
click at [519, 139] on div at bounding box center [526, 153] width 64 height 64
click at [523, 213] on quentale-layouter at bounding box center [405, 201] width 477 height 161
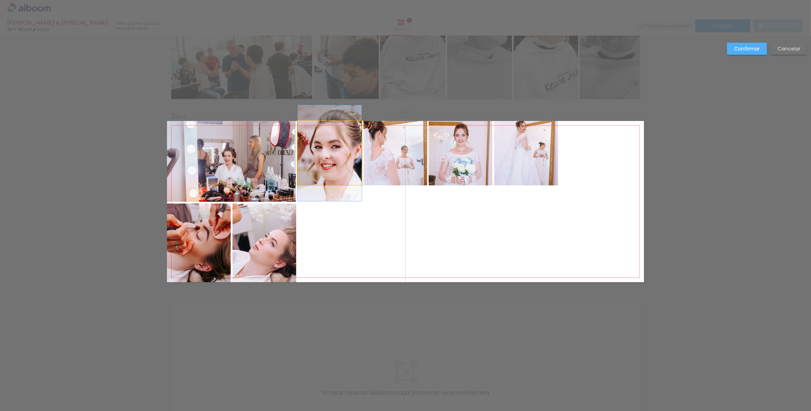
click at [349, 160] on quentale-photo at bounding box center [330, 153] width 64 height 64
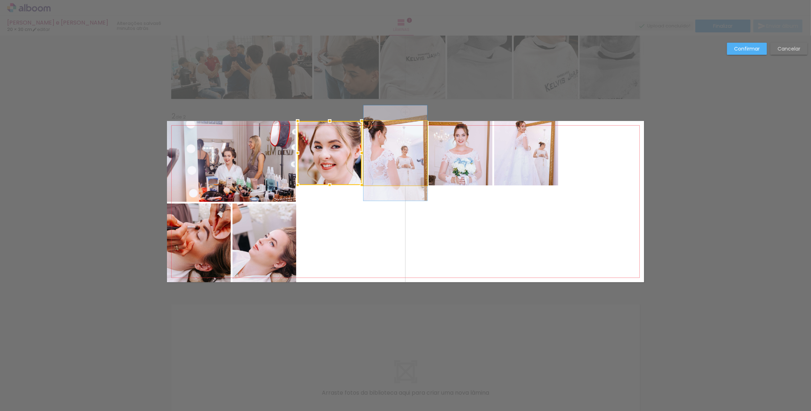
click at [383, 163] on quentale-photo at bounding box center [396, 153] width 64 height 64
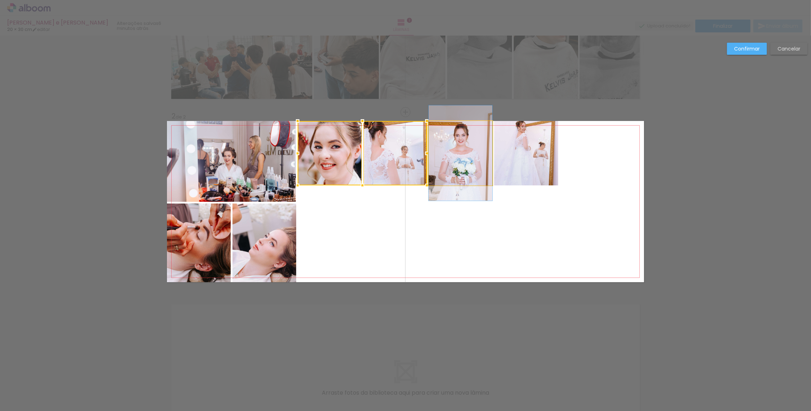
click at [463, 157] on quentale-photo at bounding box center [461, 153] width 64 height 64
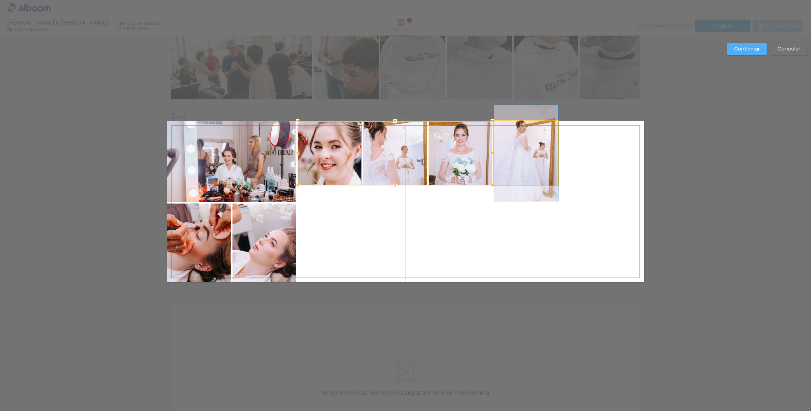
click at [529, 162] on quentale-photo at bounding box center [526, 153] width 64 height 64
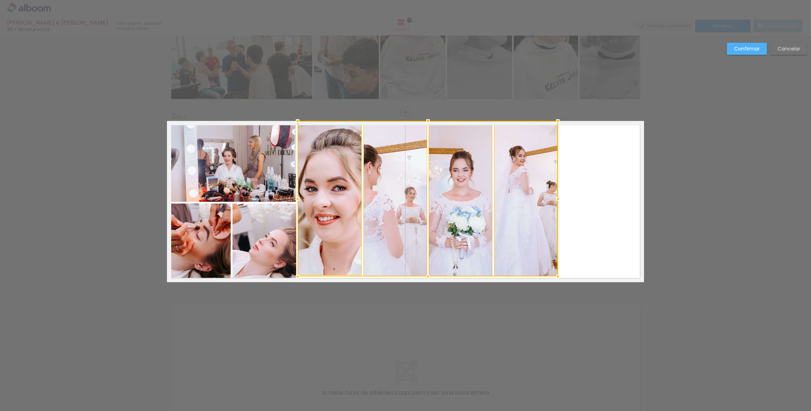
drag, startPoint x: 427, startPoint y: 185, endPoint x: 417, endPoint y: 289, distance: 105.2
click at [417, 289] on div "Inserir lâmina 1 de 2 Inserir lâmina 2 de 2 Confirmar Cancelar" at bounding box center [405, 198] width 811 height 555
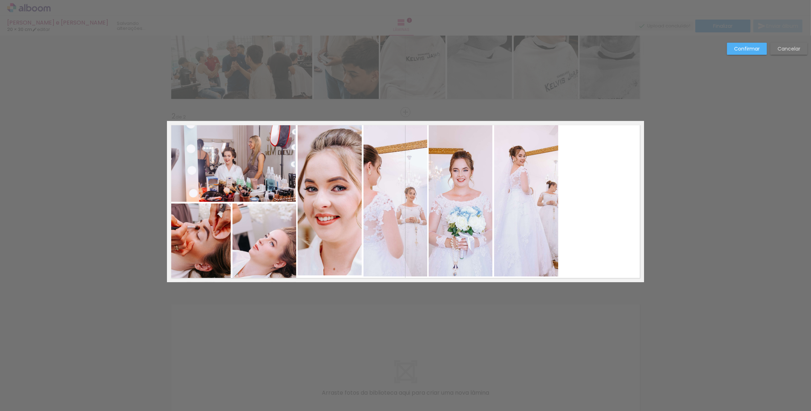
click at [345, 230] on quentale-photo at bounding box center [330, 198] width 64 height 155
click at [400, 232] on quentale-photo at bounding box center [396, 199] width 64 height 156
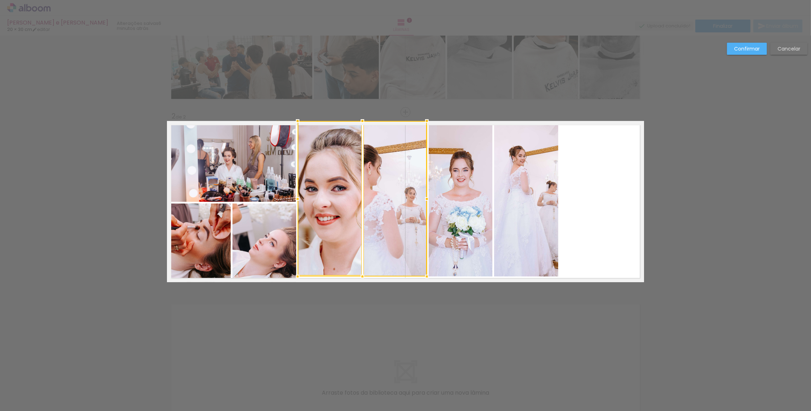
click at [439, 210] on quentale-photo at bounding box center [461, 199] width 64 height 156
click at [509, 186] on quentale-photo at bounding box center [526, 199] width 64 height 156
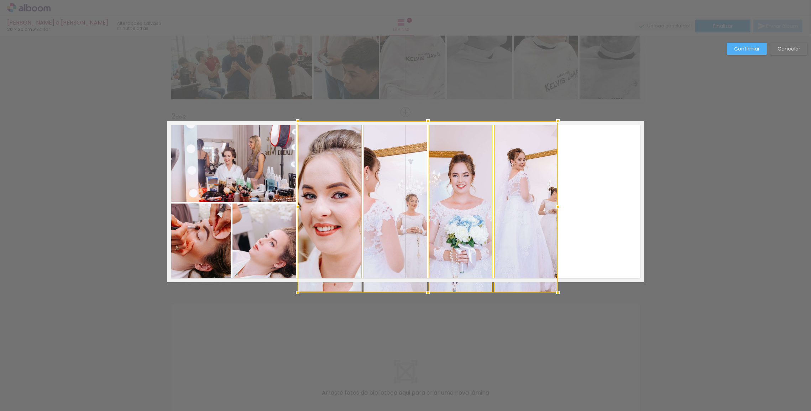
drag, startPoint x: 426, startPoint y: 273, endPoint x: 426, endPoint y: 281, distance: 7.8
click at [426, 281] on div at bounding box center [428, 207] width 260 height 172
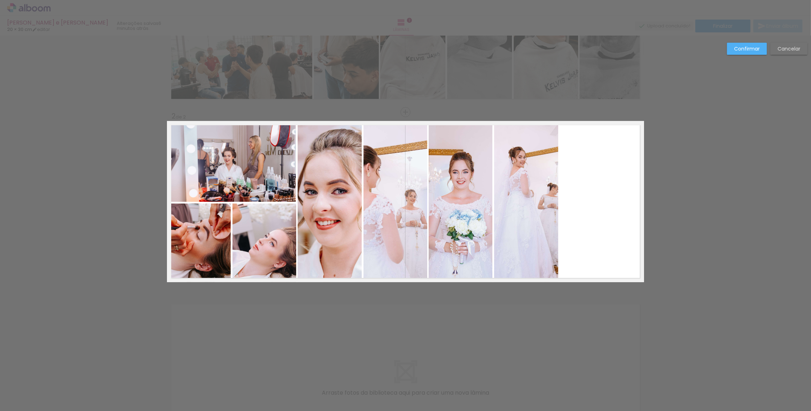
click at [335, 229] on quentale-photo at bounding box center [330, 201] width 64 height 161
click at [408, 224] on quentale-photo at bounding box center [396, 201] width 64 height 161
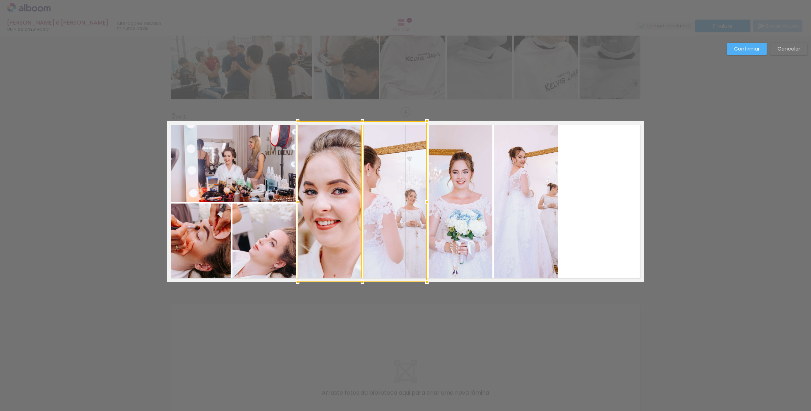
click at [459, 212] on quentale-photo at bounding box center [461, 201] width 64 height 161
click at [525, 199] on quentale-photo at bounding box center [526, 201] width 64 height 161
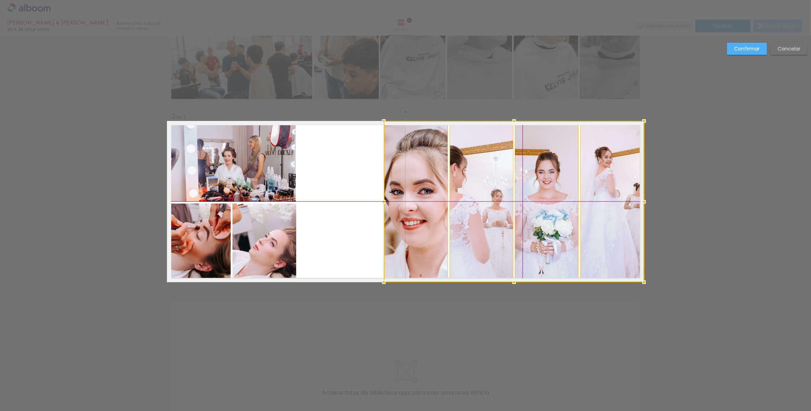
drag, startPoint x: 457, startPoint y: 197, endPoint x: 549, endPoint y: 191, distance: 91.8
click at [549, 191] on div at bounding box center [514, 201] width 260 height 161
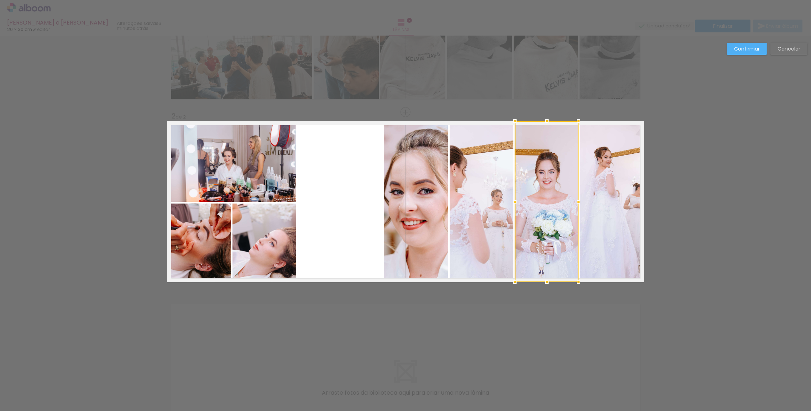
click at [593, 192] on quentale-photo at bounding box center [613, 201] width 64 height 161
click at [551, 197] on quentale-photo at bounding box center [547, 201] width 64 height 161
click at [495, 200] on quentale-photo at bounding box center [482, 201] width 64 height 161
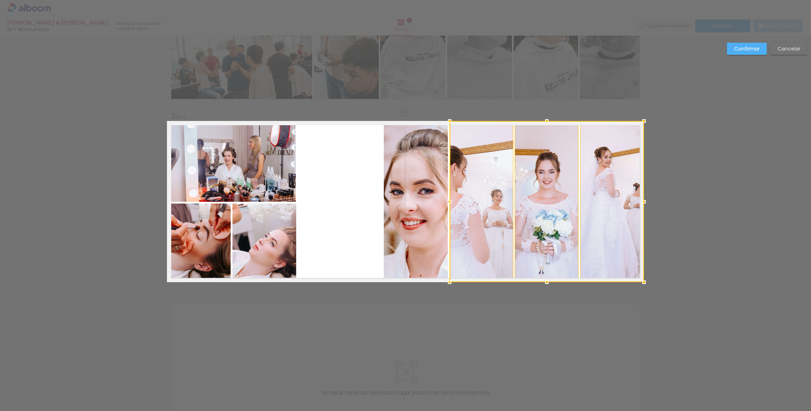
click at [416, 204] on quentale-photo at bounding box center [416, 201] width 64 height 161
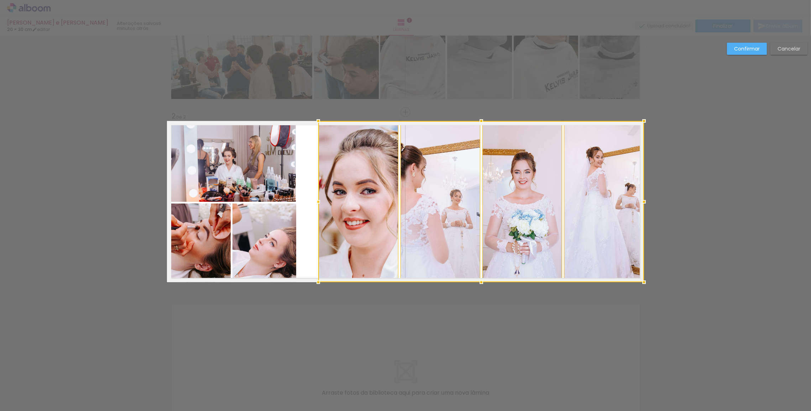
drag, startPoint x: 384, startPoint y: 205, endPoint x: 312, endPoint y: 208, distance: 71.3
click at [312, 208] on album-spread "2 de 2" at bounding box center [405, 201] width 477 height 161
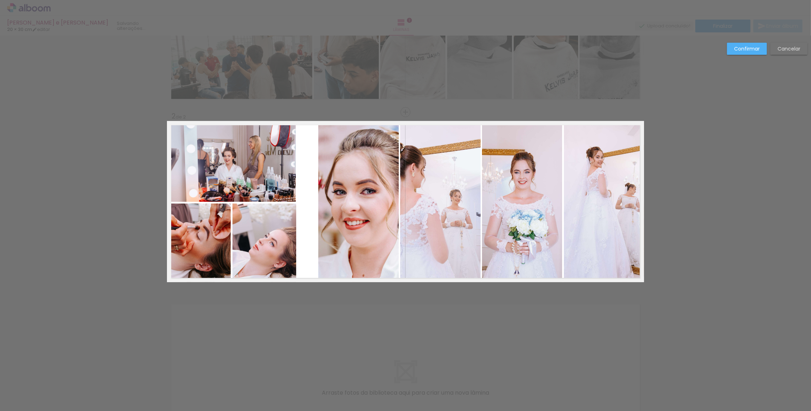
click at [265, 189] on quentale-photo at bounding box center [231, 161] width 129 height 81
click at [204, 225] on quentale-photo at bounding box center [199, 243] width 64 height 79
click at [267, 225] on div at bounding box center [231, 201] width 129 height 161
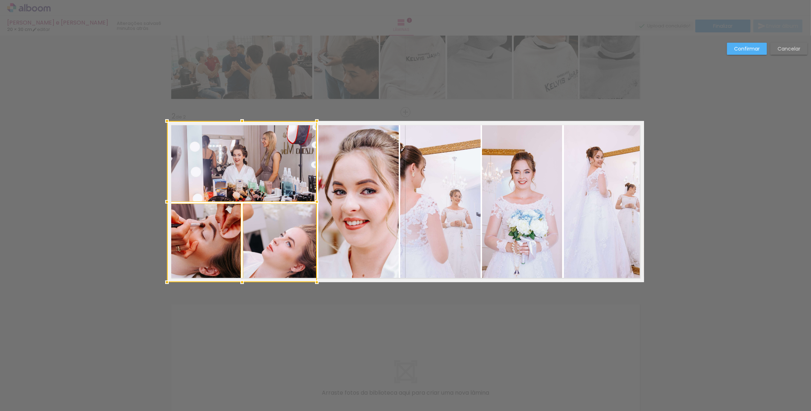
drag, startPoint x: 293, startPoint y: 202, endPoint x: 313, endPoint y: 205, distance: 20.8
click at [313, 205] on div at bounding box center [317, 202] width 14 height 14
click at [741, 44] on paper-button "Confirmar" at bounding box center [747, 49] width 40 height 12
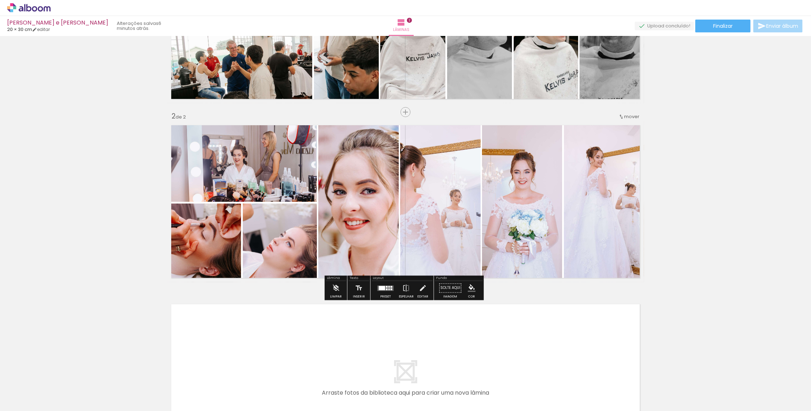
drag, startPoint x: 742, startPoint y: 176, endPoint x: 737, endPoint y: 177, distance: 5.0
click at [737, 177] on div "Inserir lâmina 1 de 2 Inserir lâmina 2 de 2" at bounding box center [405, 193] width 811 height 538
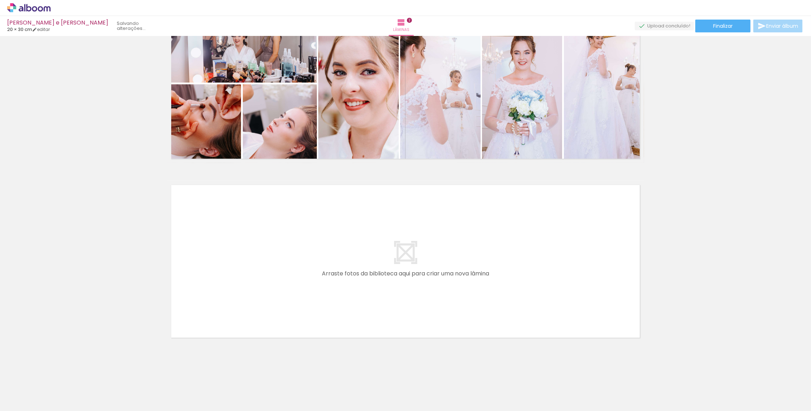
scroll to position [0, 0]
drag, startPoint x: 795, startPoint y: 243, endPoint x: 699, endPoint y: 199, distance: 105.8
click at [699, 199] on div "Inserir lâmina 1 de 2 Inserir lâmina 2 de 2" at bounding box center [405, 73] width 811 height 538
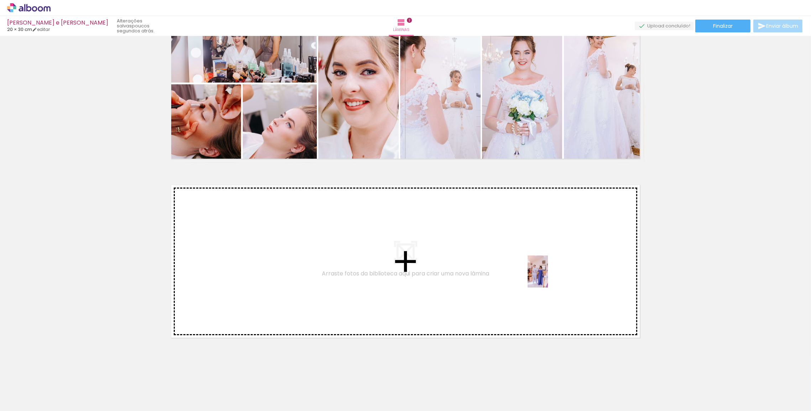
drag, startPoint x: 636, startPoint y: 399, endPoint x: 549, endPoint y: 277, distance: 149.3
click at [549, 277] on quentale-workspace at bounding box center [405, 205] width 811 height 411
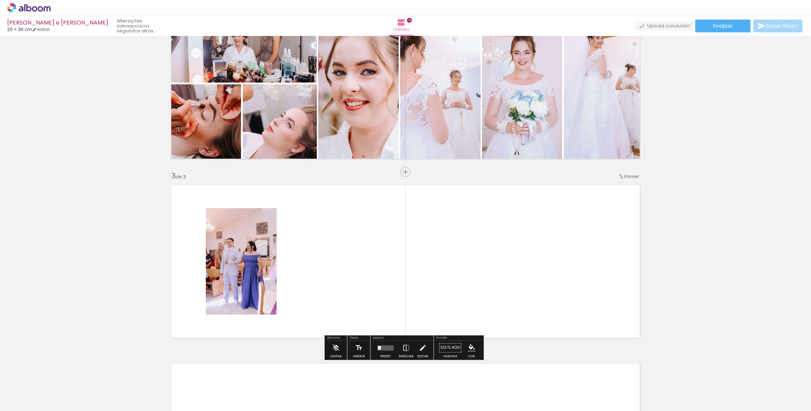
scroll to position [294, 0]
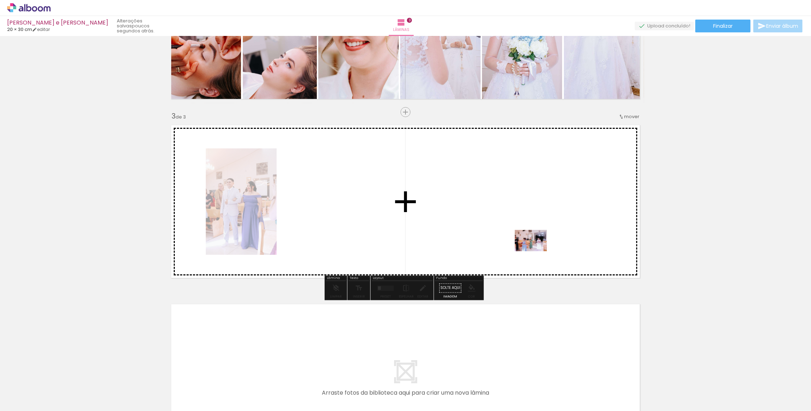
drag, startPoint x: 668, startPoint y: 392, endPoint x: 536, endPoint y: 251, distance: 192.8
click at [536, 251] on quentale-workspace at bounding box center [405, 205] width 811 height 411
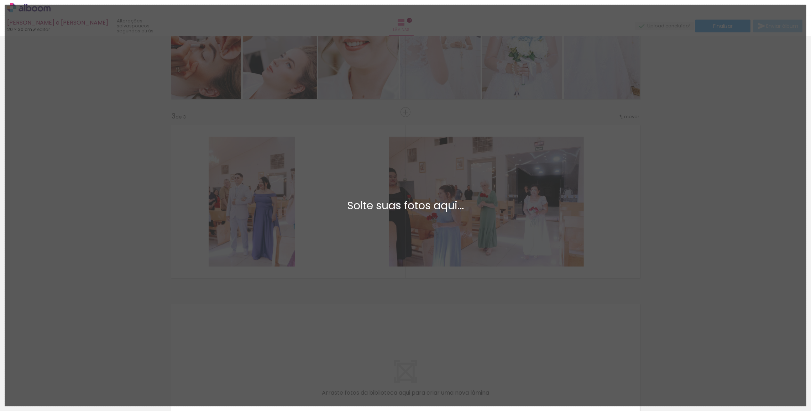
scroll to position [0, 0]
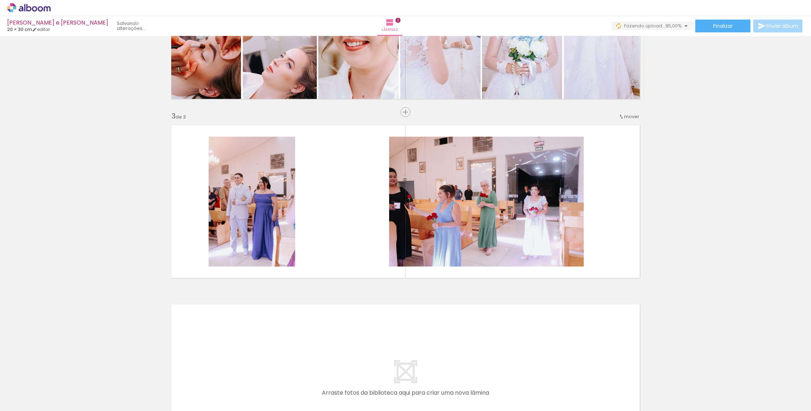
click at [31, 391] on input "Todas as fotos" at bounding box center [19, 390] width 27 height 6
click at [0, 0] on slot "Não utilizadas" at bounding box center [0, 0] width 0 height 0
type input "Não utilizadas"
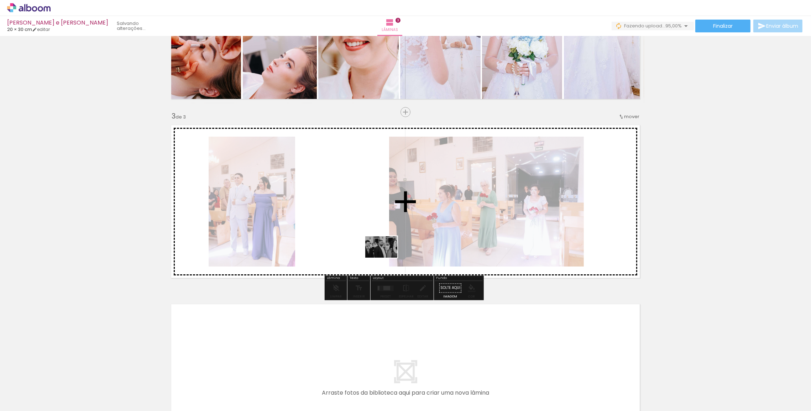
drag, startPoint x: 196, startPoint y: 396, endPoint x: 387, endPoint y: 258, distance: 235.5
click at [387, 258] on quentale-workspace at bounding box center [405, 205] width 811 height 411
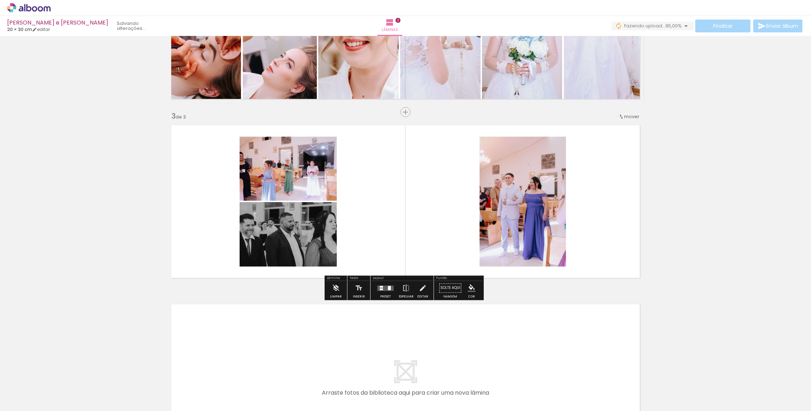
click at [309, 239] on quentale-photo at bounding box center [288, 234] width 97 height 64
click at [406, 293] on iron-icon at bounding box center [406, 288] width 8 height 14
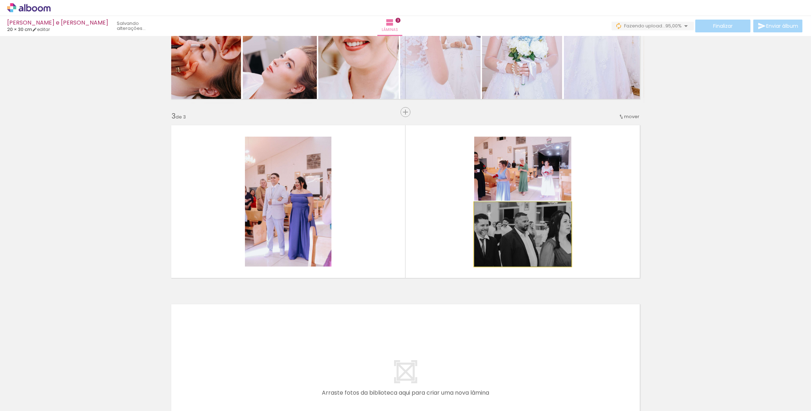
click at [531, 237] on quentale-photo at bounding box center [522, 234] width 97 height 64
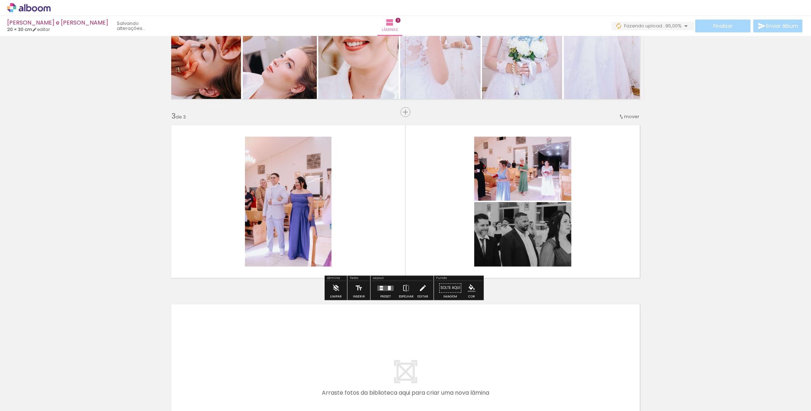
click at [420, 290] on iron-icon at bounding box center [423, 288] width 8 height 14
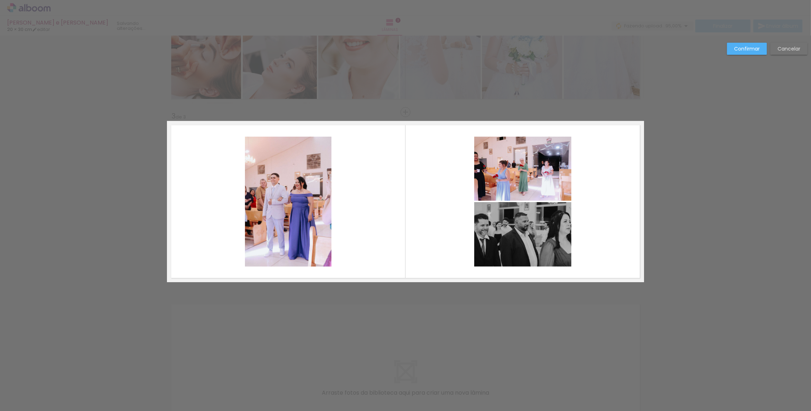
click at [0, 0] on slot "Confirmar" at bounding box center [0, 0] width 0 height 0
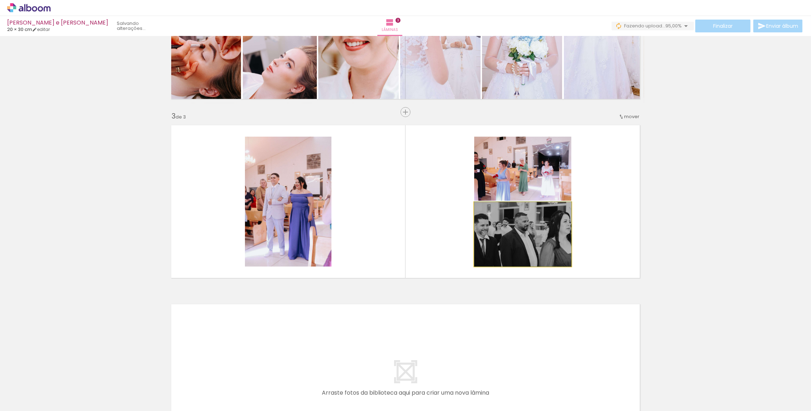
click at [557, 252] on quentale-photo at bounding box center [522, 234] width 97 height 64
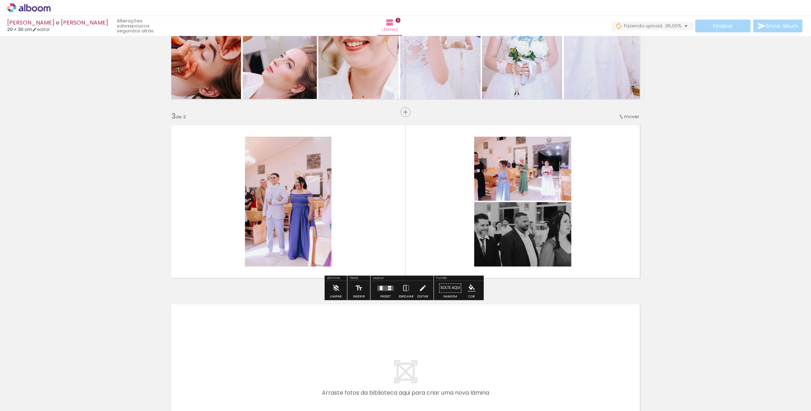
drag, startPoint x: 552, startPoint y: 253, endPoint x: 560, endPoint y: 245, distance: 10.8
click at [560, 245] on quentale-photo at bounding box center [522, 234] width 97 height 64
click at [527, 246] on quentale-photo at bounding box center [522, 234] width 97 height 64
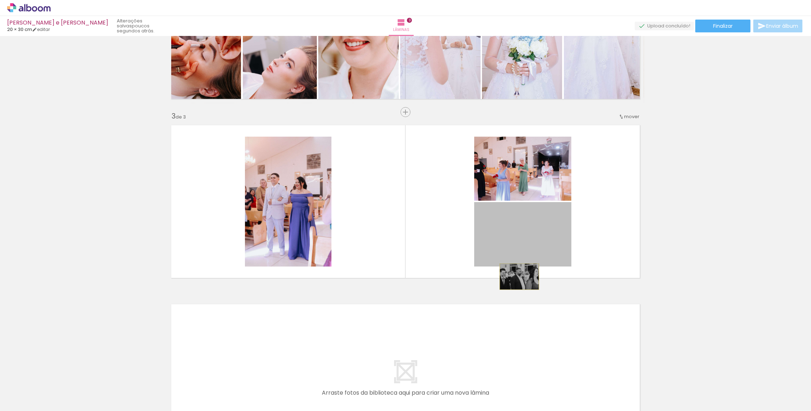
drag, startPoint x: 523, startPoint y: 249, endPoint x: 517, endPoint y: 266, distance: 17.8
click at [517, 267] on quentale-layouter at bounding box center [405, 201] width 477 height 161
drag, startPoint x: 537, startPoint y: 233, endPoint x: 266, endPoint y: 402, distance: 320.0
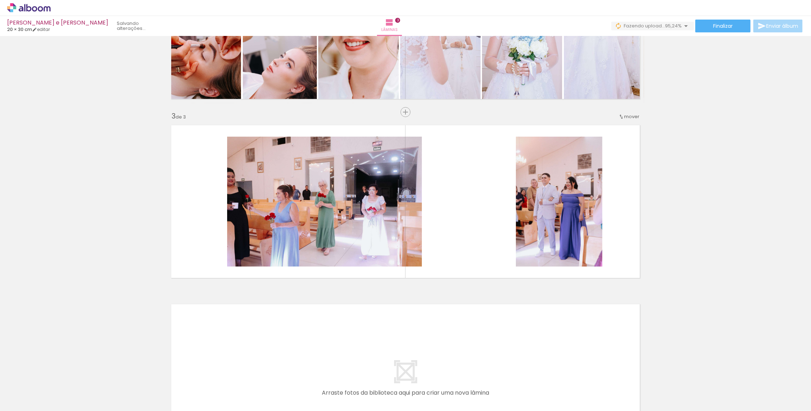
click at [59, 375] on iron-icon at bounding box center [55, 372] width 7 height 7
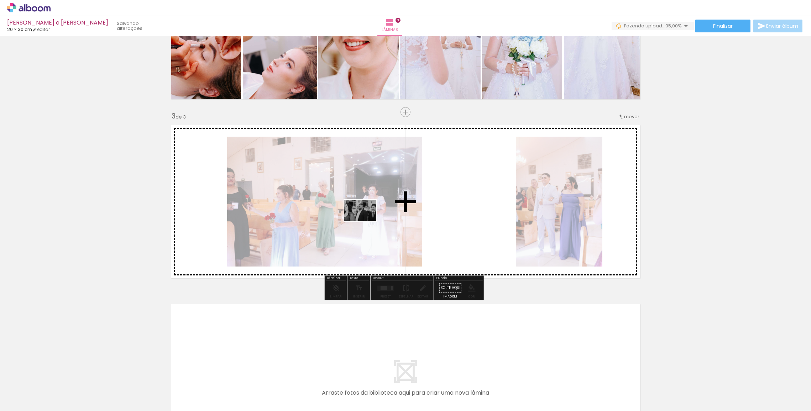
drag, startPoint x: 193, startPoint y: 394, endPoint x: 366, endPoint y: 222, distance: 244.3
click at [366, 222] on quentale-workspace at bounding box center [405, 205] width 811 height 411
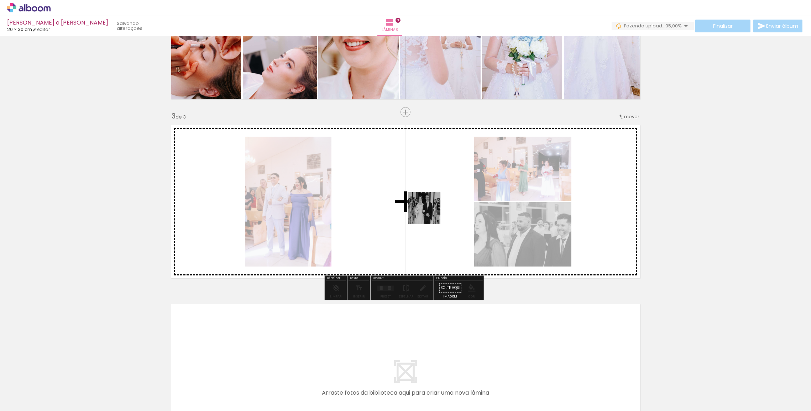
drag, startPoint x: 115, startPoint y: 395, endPoint x: 457, endPoint y: 201, distance: 393.5
click at [457, 201] on quentale-workspace at bounding box center [405, 205] width 811 height 411
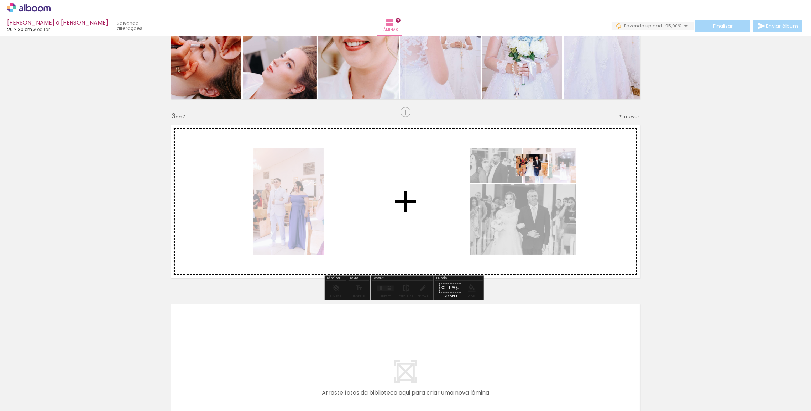
drag, startPoint x: 78, startPoint y: 391, endPoint x: 538, endPoint y: 176, distance: 507.8
click at [538, 176] on quentale-workspace at bounding box center [405, 205] width 811 height 411
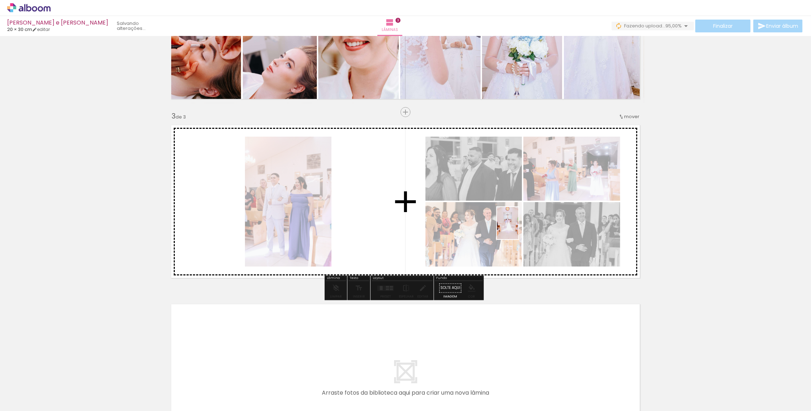
drag, startPoint x: 78, startPoint y: 395, endPoint x: 519, endPoint y: 229, distance: 470.7
click at [519, 229] on quentale-workspace at bounding box center [405, 205] width 811 height 411
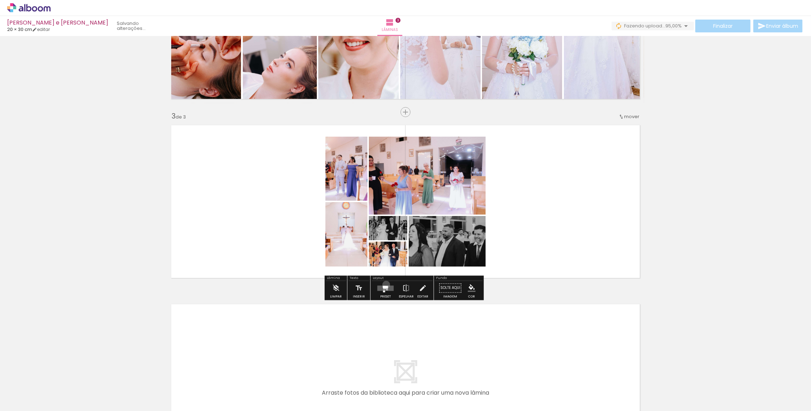
click at [385, 285] on div at bounding box center [385, 288] width 19 height 14
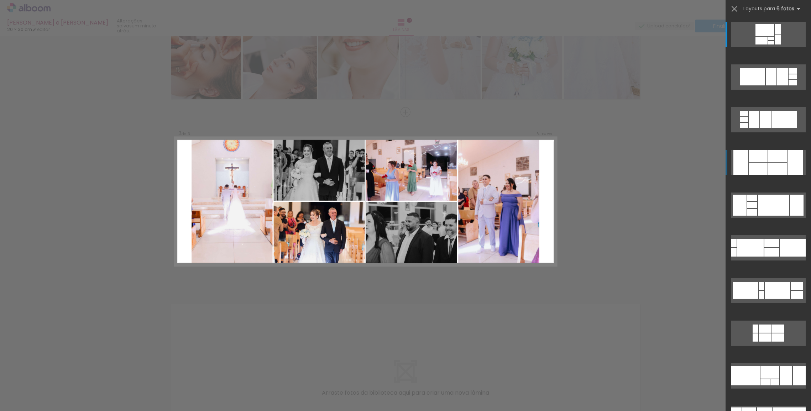
click at [754, 157] on div at bounding box center [758, 156] width 19 height 12
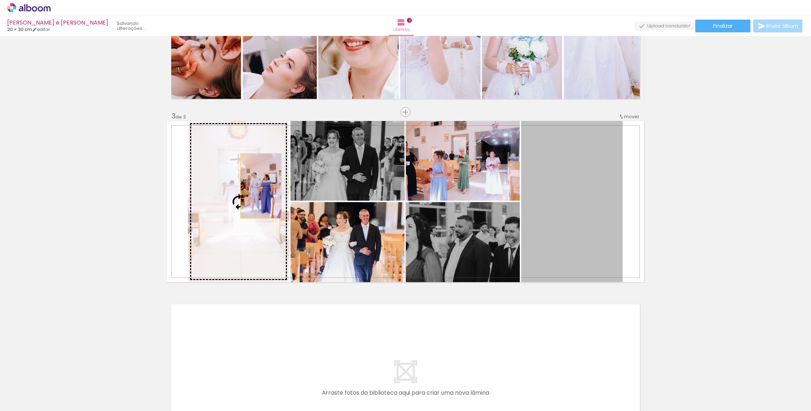
drag, startPoint x: 584, startPoint y: 225, endPoint x: 259, endPoint y: 186, distance: 328.3
click at [0, 0] on slot at bounding box center [0, 0] width 0 height 0
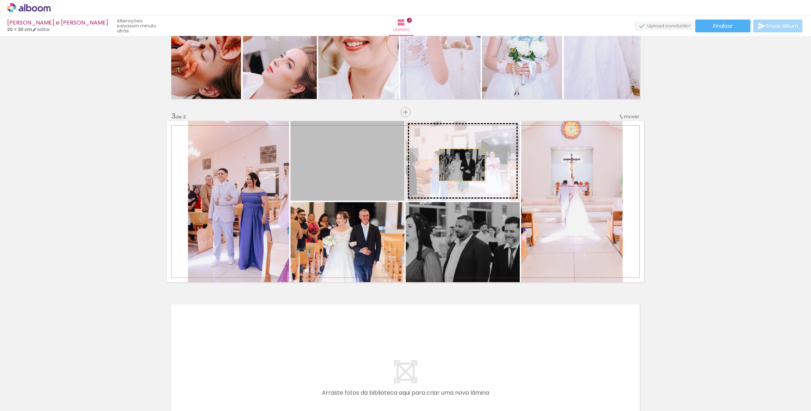
drag, startPoint x: 365, startPoint y: 181, endPoint x: 472, endPoint y: 163, distance: 108.4
click at [0, 0] on slot at bounding box center [0, 0] width 0 height 0
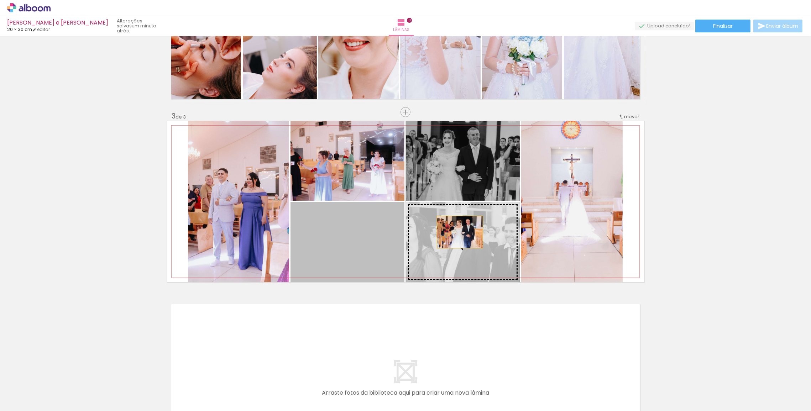
drag, startPoint x: 358, startPoint y: 235, endPoint x: 458, endPoint y: 232, distance: 100.1
click at [0, 0] on slot at bounding box center [0, 0] width 0 height 0
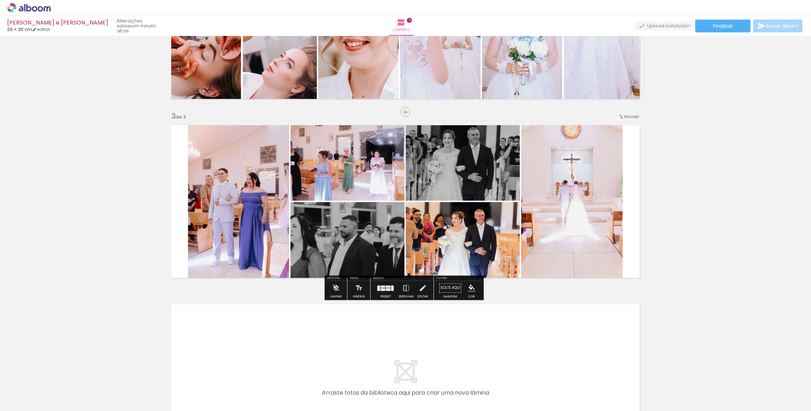
click at [422, 288] on iron-icon at bounding box center [423, 288] width 8 height 14
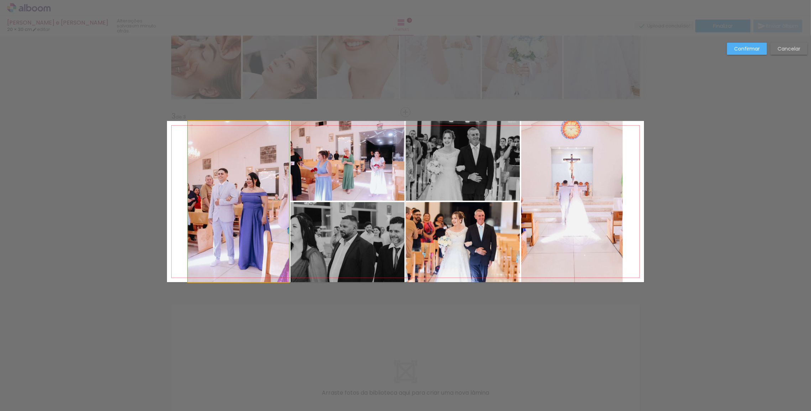
click at [264, 219] on quentale-photo at bounding box center [238, 201] width 101 height 161
click at [365, 179] on quentale-photo at bounding box center [348, 161] width 114 height 80
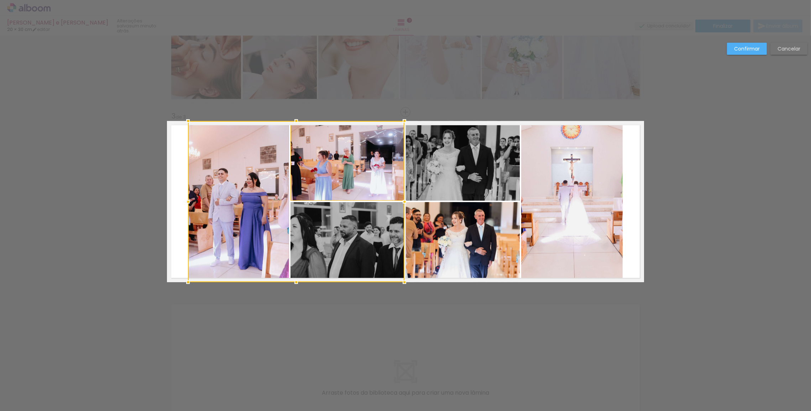
click at [369, 232] on div at bounding box center [296, 201] width 217 height 161
click at [453, 184] on quentale-photo at bounding box center [463, 161] width 114 height 80
click at [463, 242] on div at bounding box center [354, 201] width 332 height 161
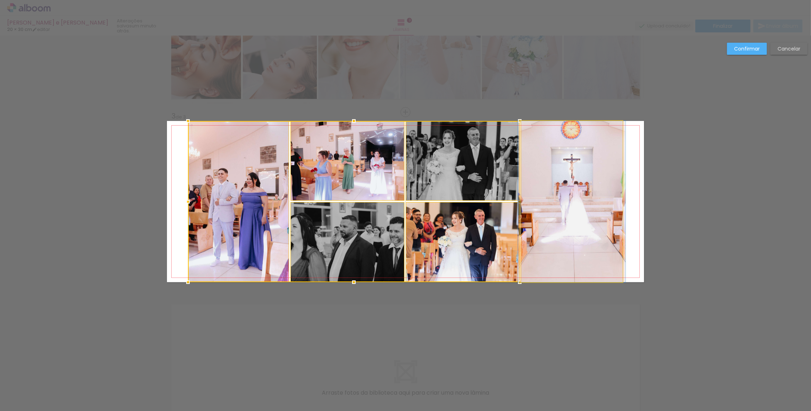
click at [558, 193] on quentale-photo at bounding box center [572, 201] width 102 height 161
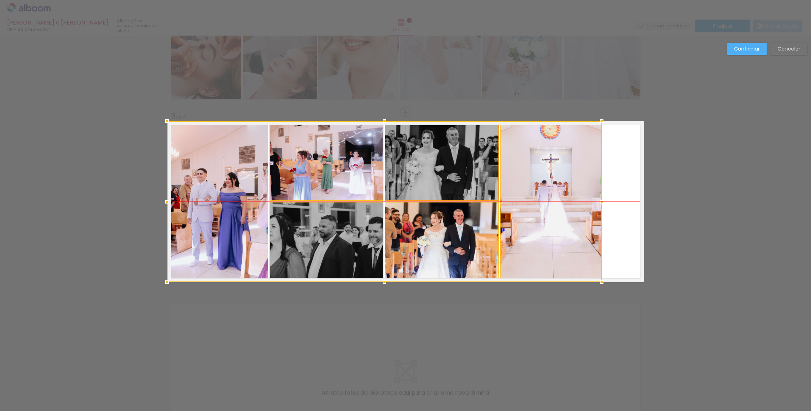
drag, startPoint x: 554, startPoint y: 186, endPoint x: 436, endPoint y: 186, distance: 117.5
click at [511, 181] on div at bounding box center [384, 201] width 435 height 161
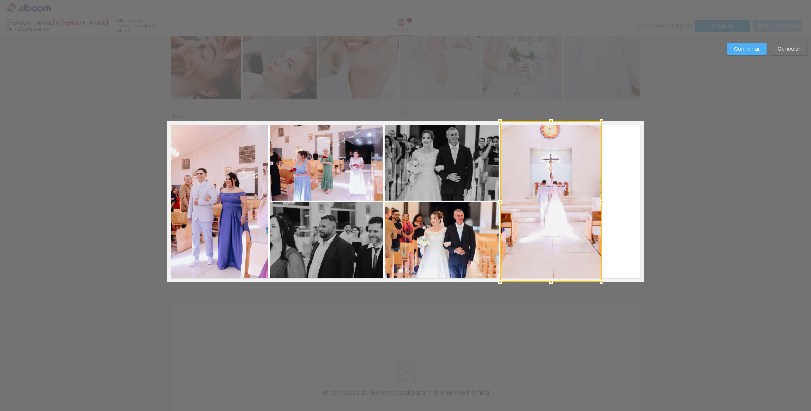
click at [224, 199] on quentale-photo at bounding box center [217, 201] width 101 height 161
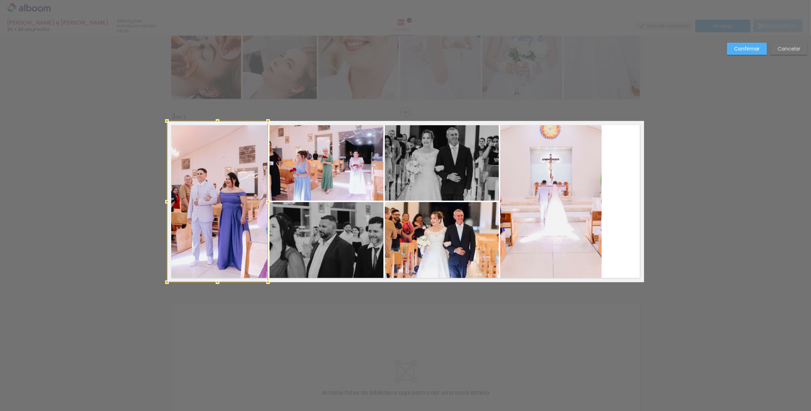
click at [326, 172] on quentale-photo at bounding box center [327, 161] width 114 height 80
click at [326, 239] on div at bounding box center [275, 201] width 217 height 161
click at [409, 189] on quentale-photo at bounding box center [442, 161] width 114 height 80
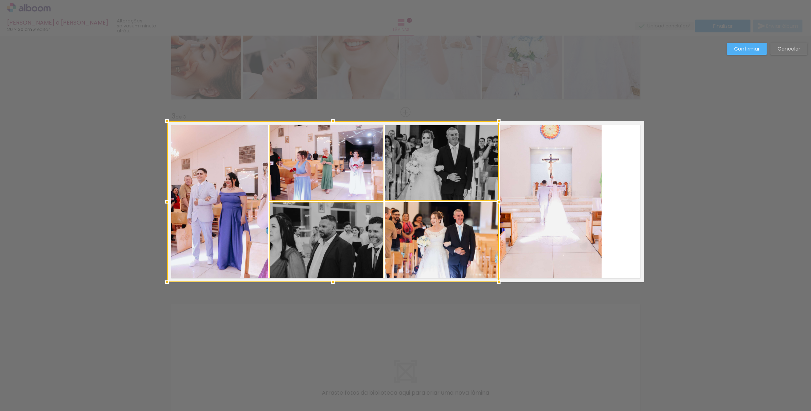
click at [419, 232] on div at bounding box center [333, 201] width 332 height 161
click at [552, 200] on quentale-photo at bounding box center [551, 201] width 102 height 161
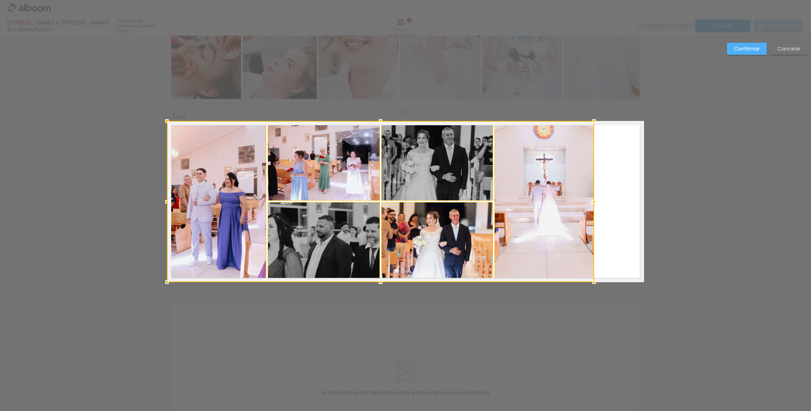
drag, startPoint x: 598, startPoint y: 203, endPoint x: 649, endPoint y: 204, distance: 51.3
click at [649, 204] on div "Inserir lâmina 1 de 3 Inserir lâmina 2 de 3 Inserir lâmina 3 de 3 Confirmar Can…" at bounding box center [405, 109] width 811 height 734
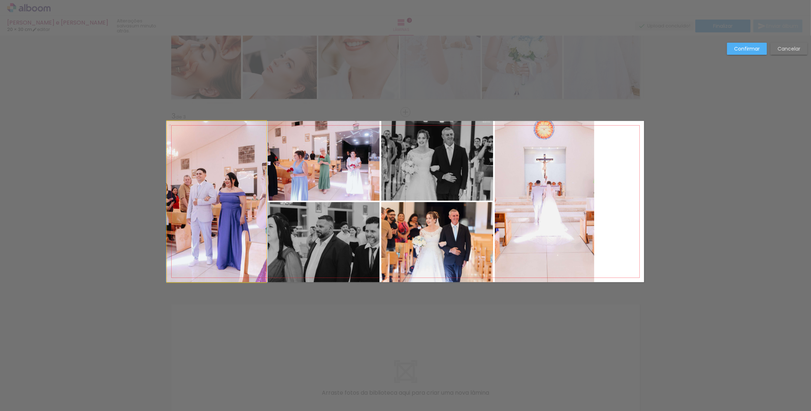
click at [230, 210] on quentale-photo at bounding box center [216, 201] width 99 height 161
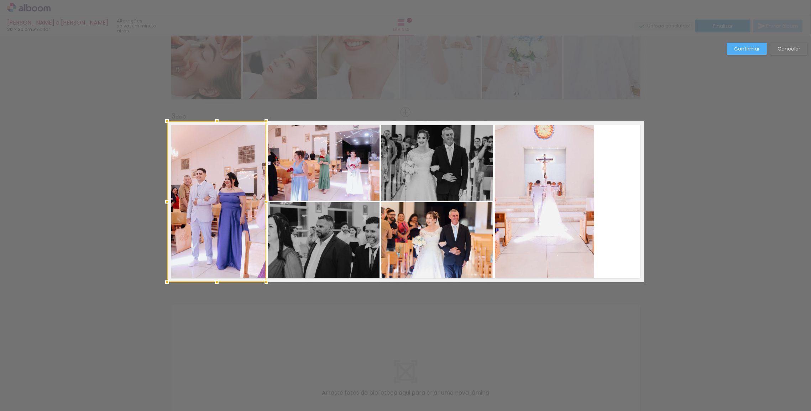
click at [324, 167] on quentale-photo at bounding box center [324, 161] width 112 height 80
click at [321, 224] on div at bounding box center [273, 201] width 213 height 161
click at [447, 167] on quentale-photo at bounding box center [437, 161] width 112 height 80
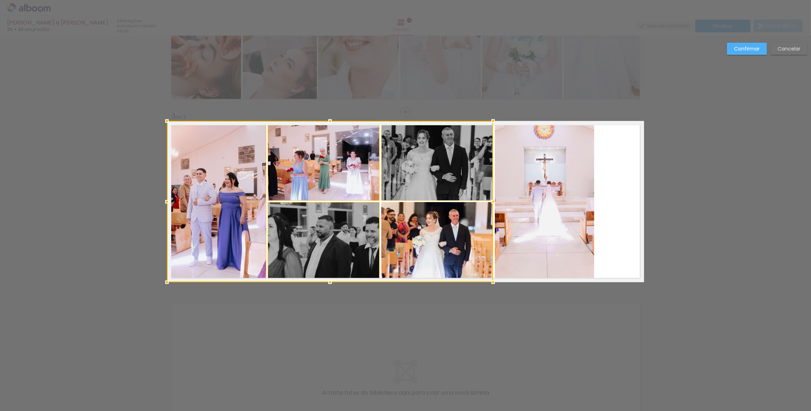
click at [447, 219] on div at bounding box center [330, 201] width 326 height 161
click at [573, 180] on quentale-photo at bounding box center [545, 201] width 100 height 161
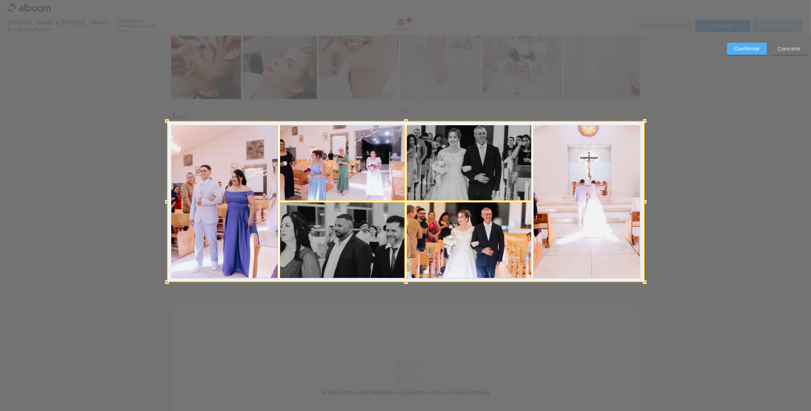
drag, startPoint x: 590, startPoint y: 200, endPoint x: 633, endPoint y: 202, distance: 42.8
click at [633, 202] on div at bounding box center [406, 201] width 478 height 161
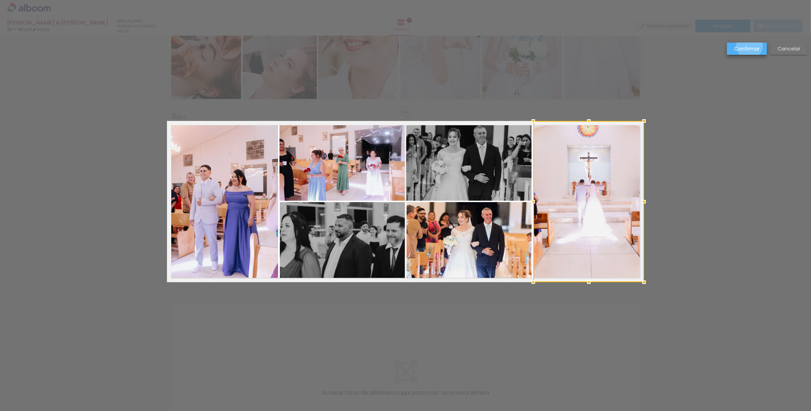
click at [0, 0] on slot "Confirmar" at bounding box center [0, 0] width 0 height 0
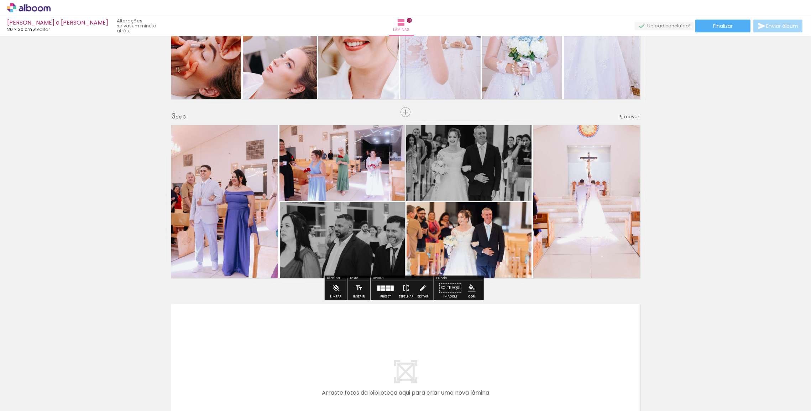
click at [490, 170] on quentale-photo at bounding box center [468, 161] width 125 height 80
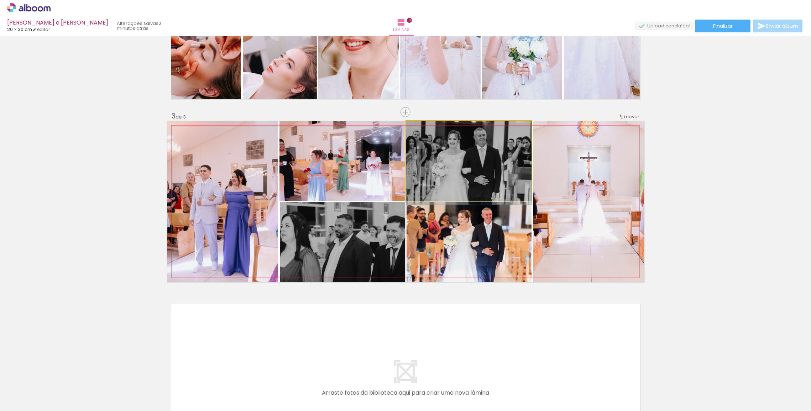
drag, startPoint x: 485, startPoint y: 168, endPoint x: 486, endPoint y: 192, distance: 24.6
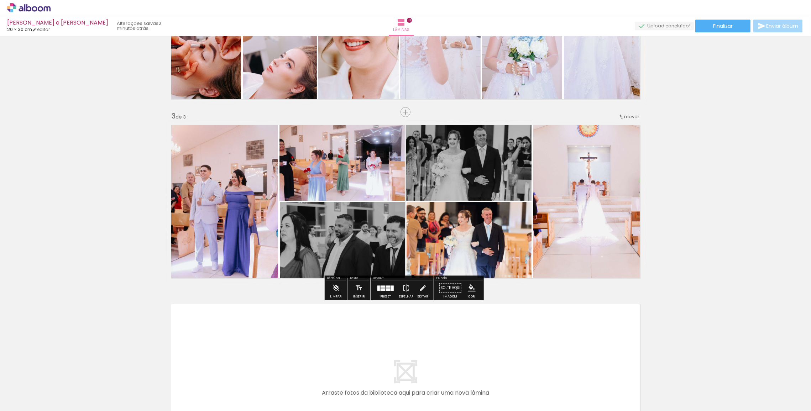
click at [686, 215] on div "Inserir lâmina 1 de 3 Inserir lâmina 2 de 3 Inserir lâmina 3 de 3" at bounding box center [405, 103] width 811 height 717
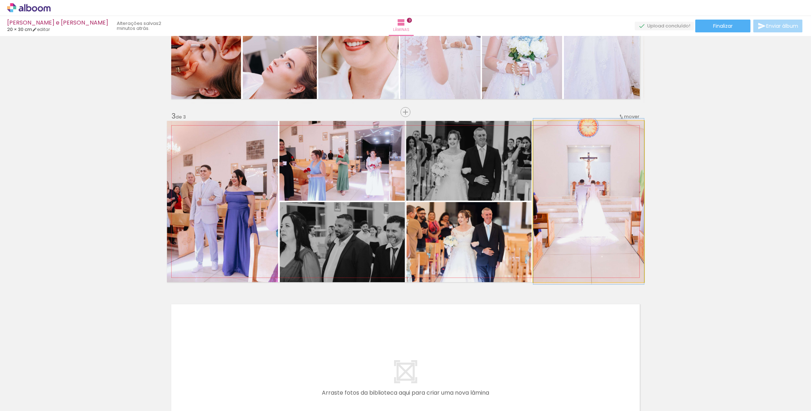
click at [593, 217] on quentale-photo at bounding box center [589, 201] width 111 height 161
drag, startPoint x: 593, startPoint y: 211, endPoint x: 583, endPoint y: 211, distance: 10.3
click at [600, 189] on quentale-photo at bounding box center [589, 201] width 111 height 161
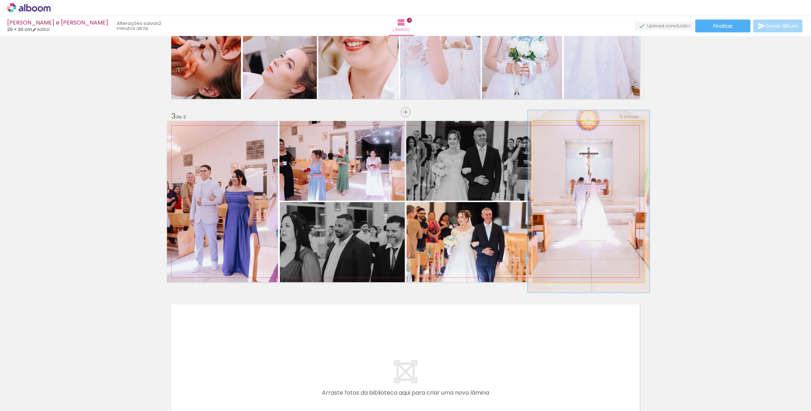
type paper-slider "110"
click at [550, 129] on div at bounding box center [553, 128] width 6 height 6
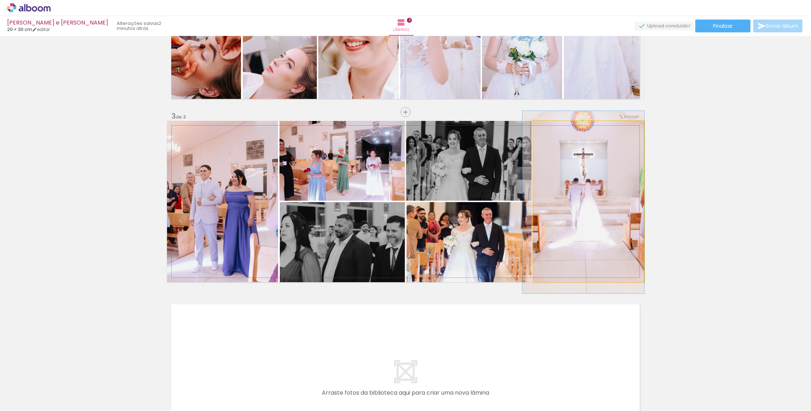
drag, startPoint x: 581, startPoint y: 192, endPoint x: 577, endPoint y: 192, distance: 3.9
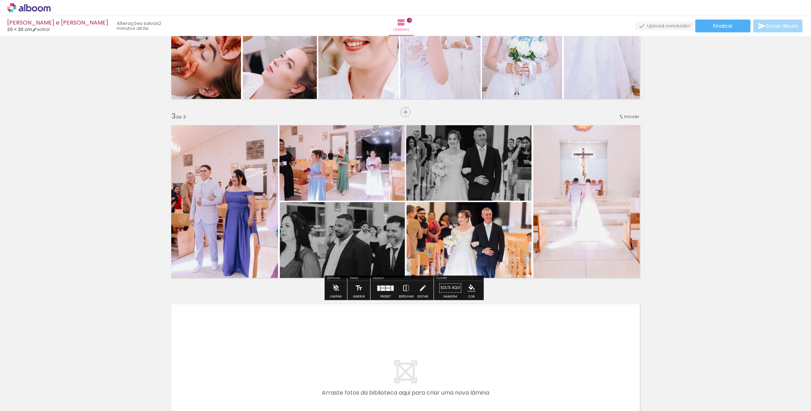
click at [709, 194] on div "Inserir lâmina 1 de 3 Inserir lâmina 2 de 3 Inserir lâmina 3 de 3" at bounding box center [405, 103] width 811 height 717
click at [585, 199] on quentale-photo at bounding box center [589, 201] width 111 height 161
click at [667, 183] on div "Inserir lâmina 1 de 3 Inserir lâmina 2 de 3 Inserir lâmina 3 de 3" at bounding box center [405, 103] width 811 height 717
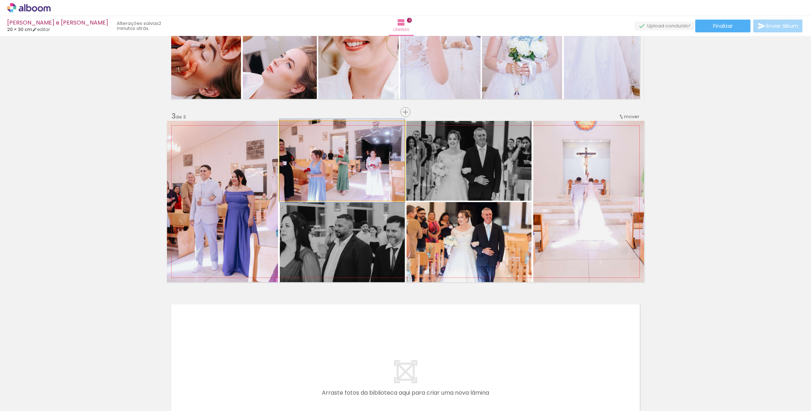
drag, startPoint x: 348, startPoint y: 181, endPoint x: 376, endPoint y: 181, distance: 27.8
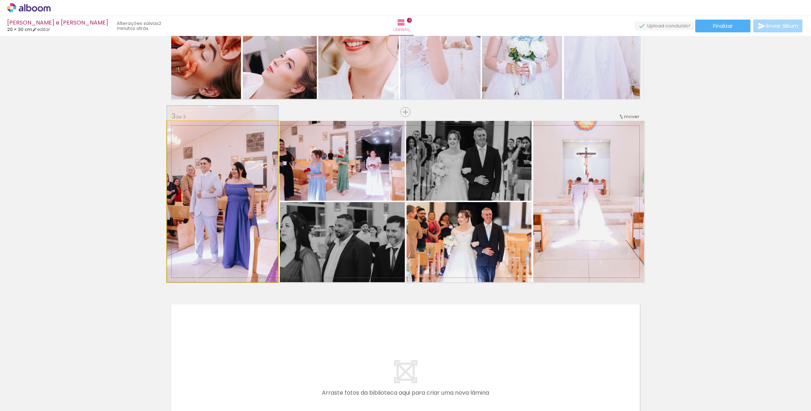
drag, startPoint x: 225, startPoint y: 192, endPoint x: 225, endPoint y: 180, distance: 11.8
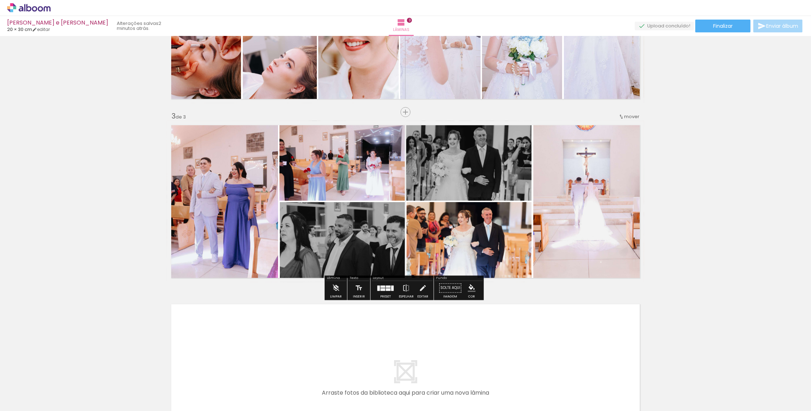
click at [141, 204] on div "Inserir lâmina 1 de 3 Inserir lâmina 2 de 3 Inserir lâmina 3 de 3" at bounding box center [405, 103] width 811 height 717
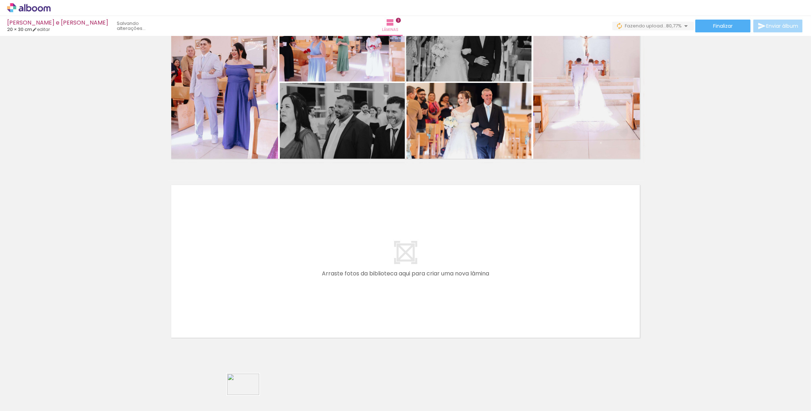
drag, startPoint x: 236, startPoint y: 394, endPoint x: 248, endPoint y: 396, distance: 12.6
click at [248, 396] on div at bounding box center [230, 388] width 35 height 24
click at [82, 378] on div at bounding box center [71, 387] width 21 height 32
click at [59, 376] on iron-icon at bounding box center [55, 372] width 7 height 7
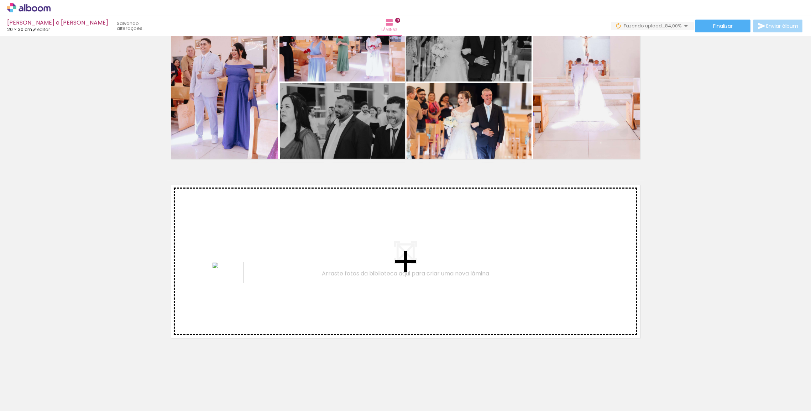
drag, startPoint x: 230, startPoint y: 389, endPoint x: 233, endPoint y: 284, distance: 105.1
click at [233, 284] on quentale-workspace at bounding box center [405, 205] width 811 height 411
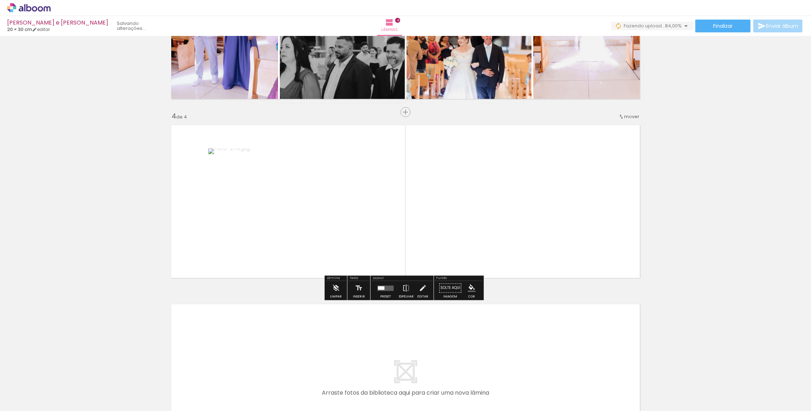
scroll to position [473, 0]
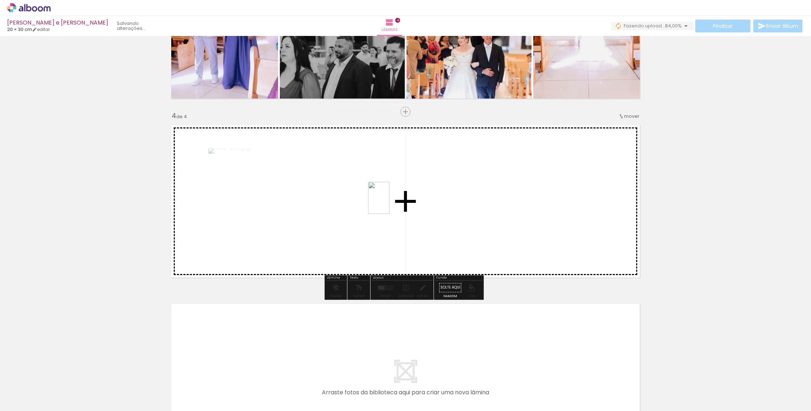
drag, startPoint x: 115, startPoint y: 401, endPoint x: 390, endPoint y: 203, distance: 338.9
click at [390, 203] on quentale-workspace at bounding box center [405, 205] width 811 height 411
drag, startPoint x: 107, startPoint y: 390, endPoint x: 528, endPoint y: 191, distance: 466.3
click at [528, 191] on quentale-workspace at bounding box center [405, 205] width 811 height 411
drag, startPoint x: 112, startPoint y: 388, endPoint x: 466, endPoint y: 242, distance: 382.8
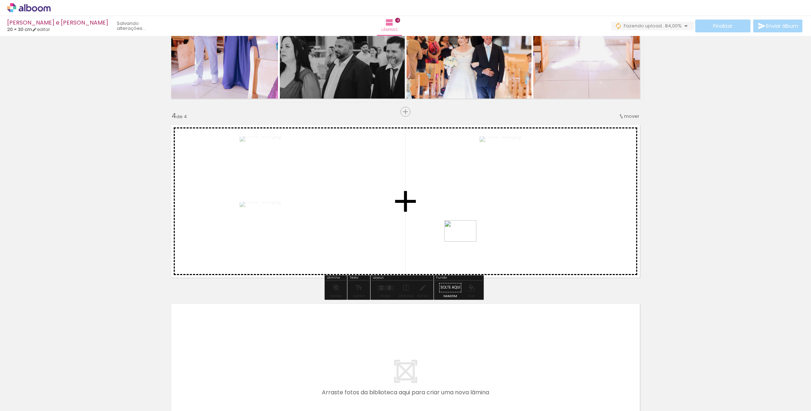
click at [466, 242] on quentale-workspace at bounding box center [405, 205] width 811 height 411
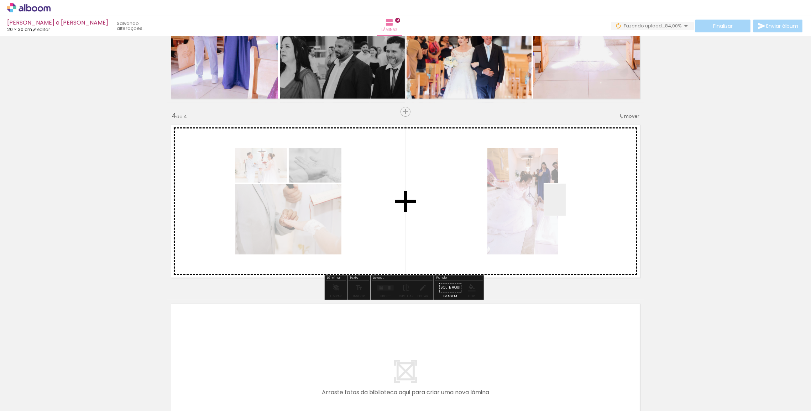
drag, startPoint x: 70, startPoint y: 390, endPoint x: 566, endPoint y: 205, distance: 529.3
click at [566, 205] on quentale-workspace at bounding box center [405, 205] width 811 height 411
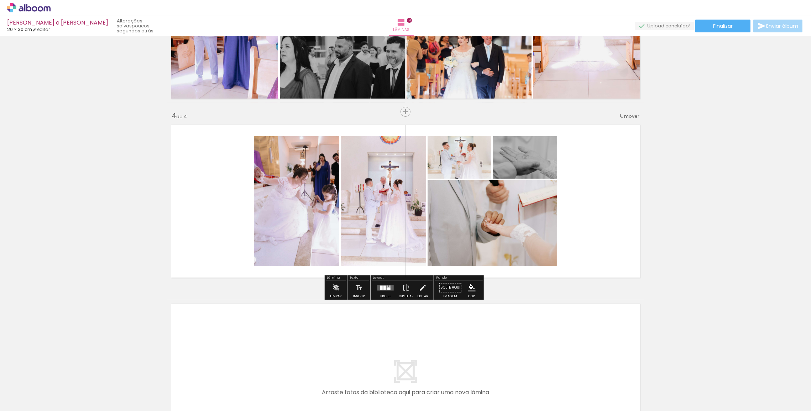
click at [387, 290] on div at bounding box center [389, 288] width 4 height 2
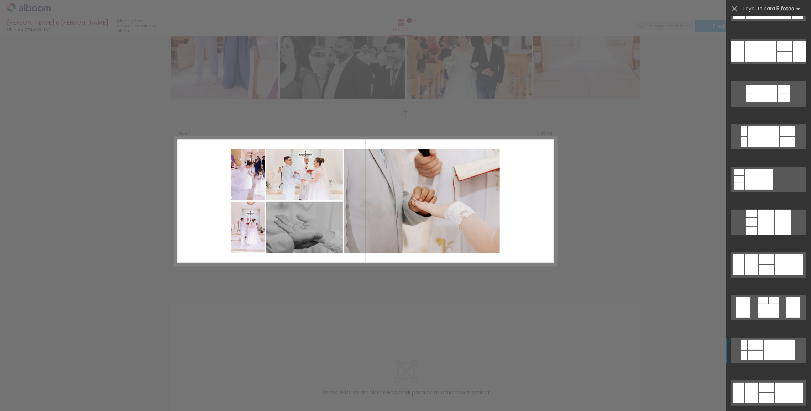
scroll to position [485, 0]
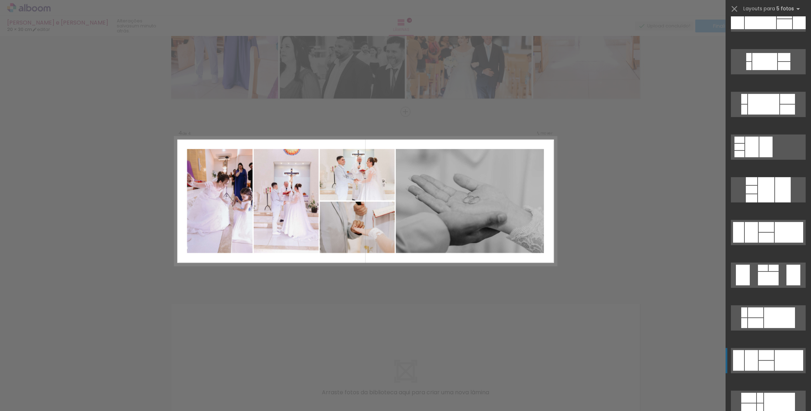
click at [762, 70] on div at bounding box center [765, 61] width 25 height 17
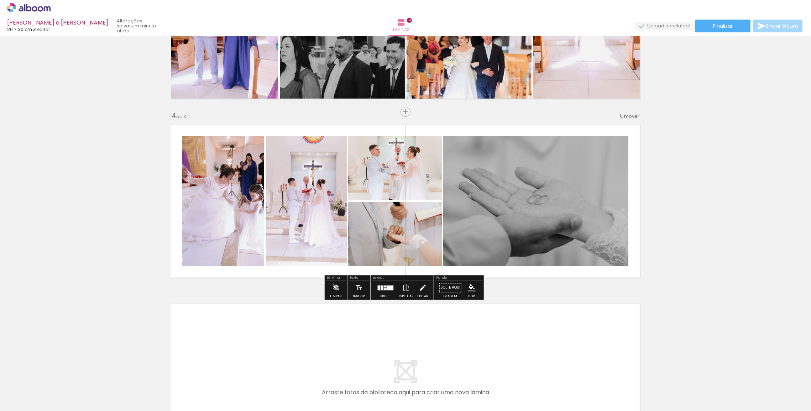
click at [421, 289] on iron-icon at bounding box center [423, 288] width 8 height 14
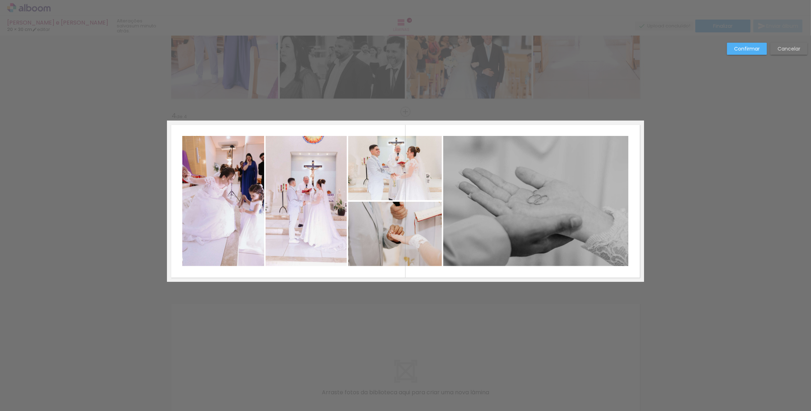
click at [300, 217] on quentale-photo at bounding box center [306, 201] width 81 height 130
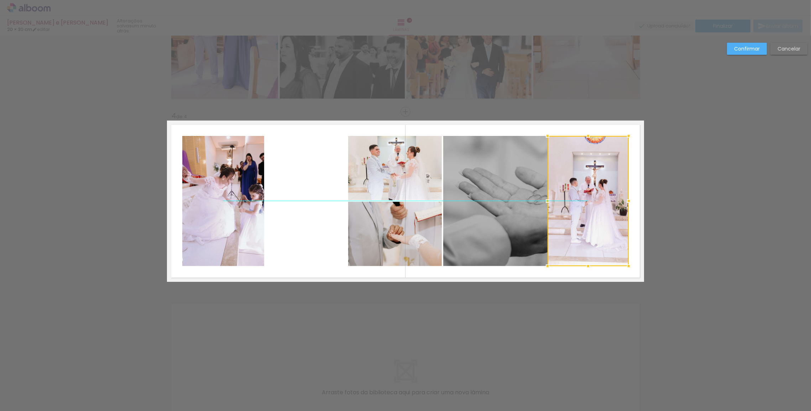
drag, startPoint x: 296, startPoint y: 217, endPoint x: 578, endPoint y: 217, distance: 282.1
click at [578, 217] on div at bounding box center [588, 201] width 81 height 130
click at [488, 206] on div at bounding box center [535, 201] width 185 height 130
click at [488, 196] on div at bounding box center [535, 201] width 185 height 130
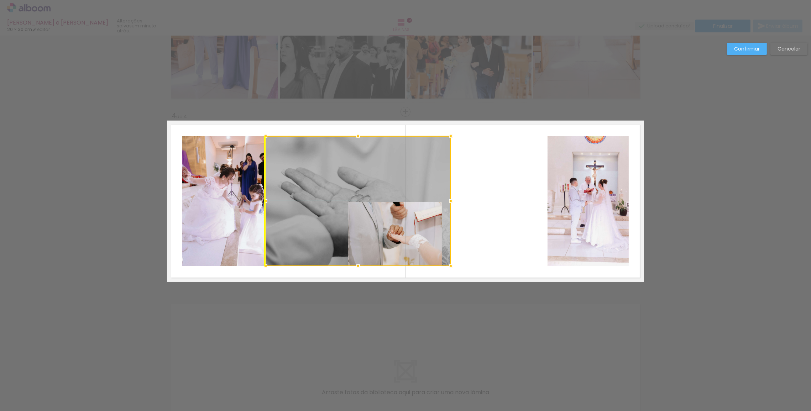
drag, startPoint x: 492, startPoint y: 196, endPoint x: 317, endPoint y: 193, distance: 174.6
click at [317, 193] on div at bounding box center [358, 201] width 185 height 130
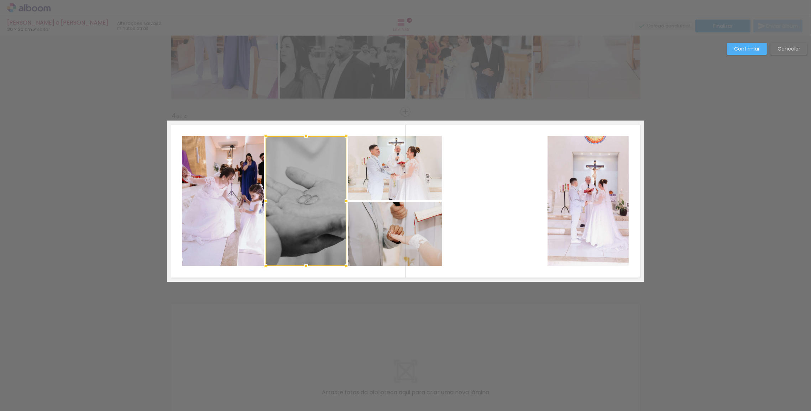
drag, startPoint x: 448, startPoint y: 194, endPoint x: 340, endPoint y: 186, distance: 108.3
click at [340, 186] on div at bounding box center [306, 201] width 81 height 130
click at [566, 175] on quentale-photo at bounding box center [588, 201] width 81 height 130
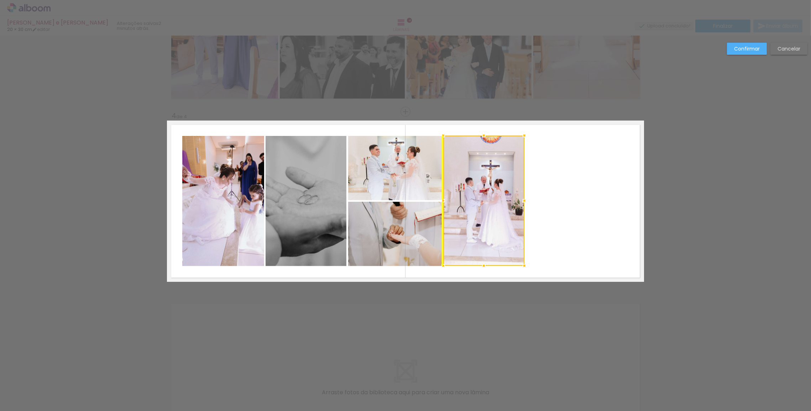
drag, startPoint x: 586, startPoint y: 182, endPoint x: 482, endPoint y: 182, distance: 104.0
click at [482, 182] on div at bounding box center [483, 201] width 81 height 130
click at [328, 191] on quentale-photo at bounding box center [306, 201] width 81 height 130
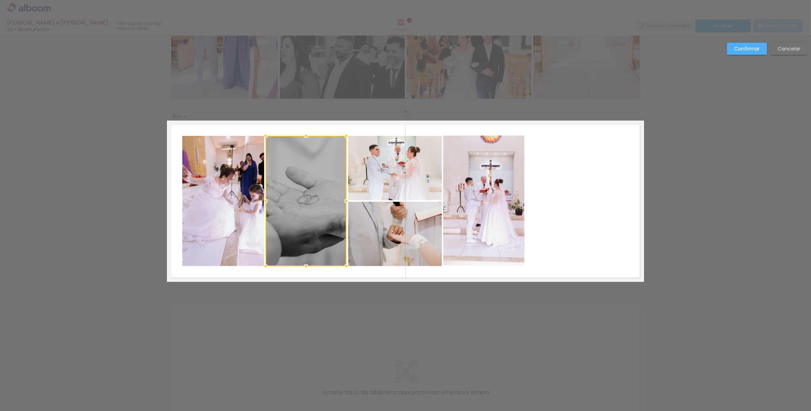
click at [215, 189] on quentale-photo at bounding box center [223, 201] width 82 height 130
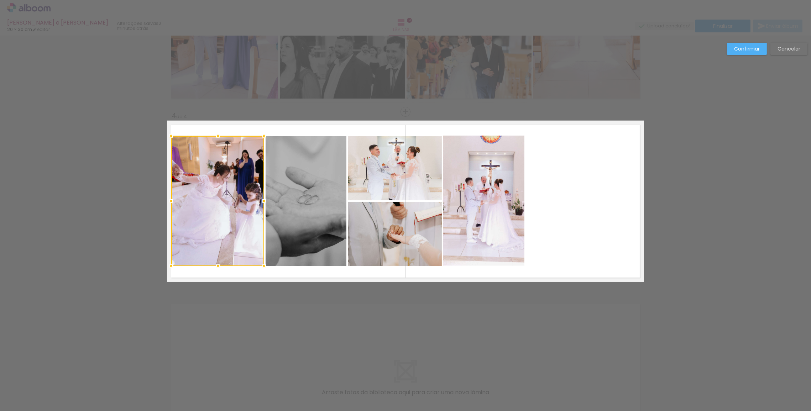
drag, startPoint x: 176, startPoint y: 202, endPoint x: 132, endPoint y: 203, distance: 43.1
click at [132, 203] on div "Inserir lâmina 1 de 4 Inserir lâmina 2 de 4 Inserir lâmina 3 de 4 Inserir lâmin…" at bounding box center [405, 19] width 811 height 913
click at [199, 199] on quentale-photo at bounding box center [217, 201] width 93 height 130
drag, startPoint x: 170, startPoint y: 203, endPoint x: 197, endPoint y: 203, distance: 27.1
click at [197, 203] on div at bounding box center [216, 201] width 98 height 130
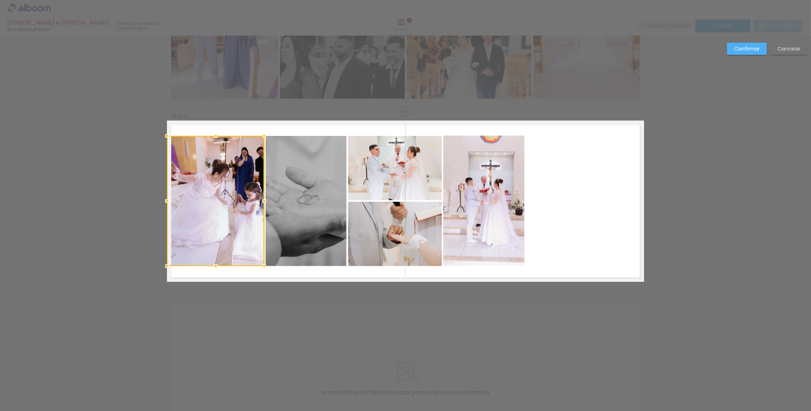
click at [184, 199] on div at bounding box center [215, 201] width 97 height 130
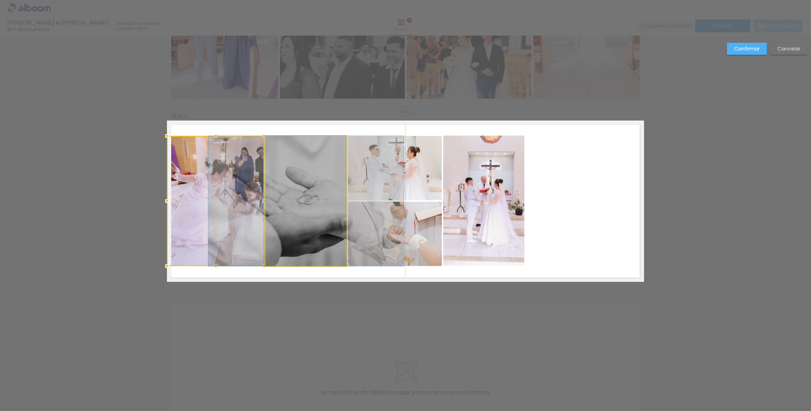
click at [289, 199] on quentale-photo at bounding box center [306, 201] width 81 height 130
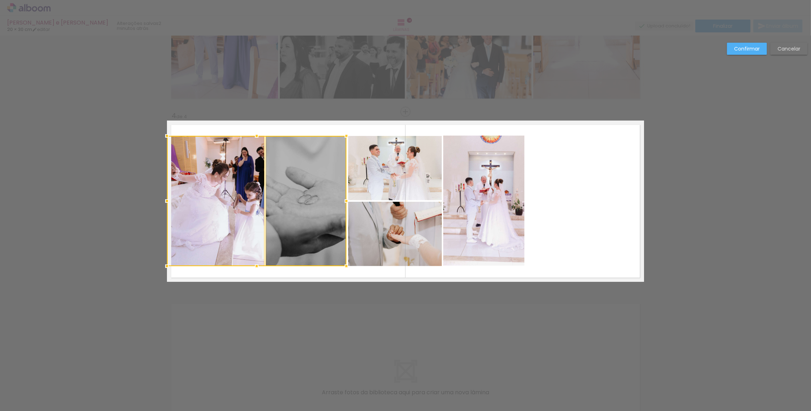
click at [388, 182] on quentale-photo at bounding box center [395, 168] width 94 height 64
click at [386, 224] on div at bounding box center [304, 201] width 275 height 130
click at [472, 206] on quentale-photo at bounding box center [483, 201] width 81 height 130
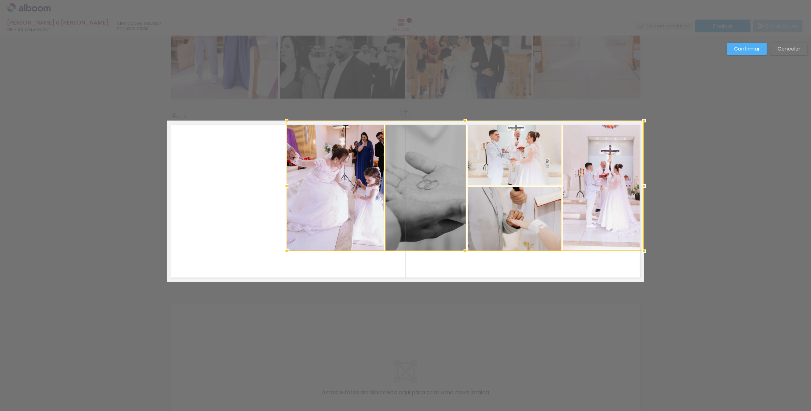
drag, startPoint x: 481, startPoint y: 198, endPoint x: 626, endPoint y: 176, distance: 146.6
click at [626, 176] on div at bounding box center [466, 186] width 358 height 131
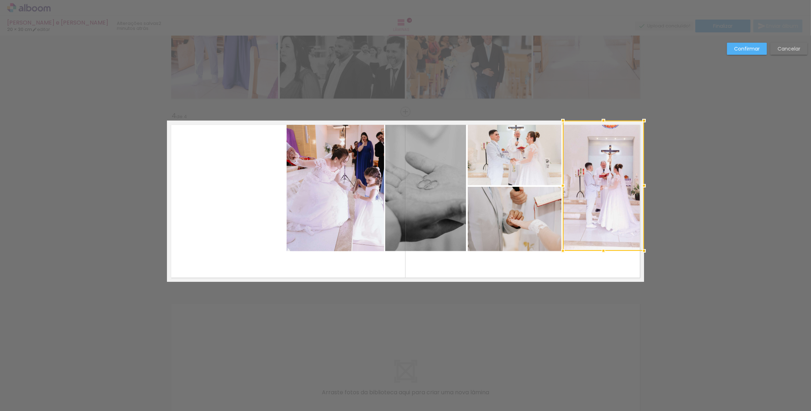
click at [622, 176] on div at bounding box center [603, 186] width 81 height 130
click at [531, 169] on quentale-photo at bounding box center [515, 153] width 94 height 64
click at [524, 218] on div at bounding box center [556, 186] width 176 height 130
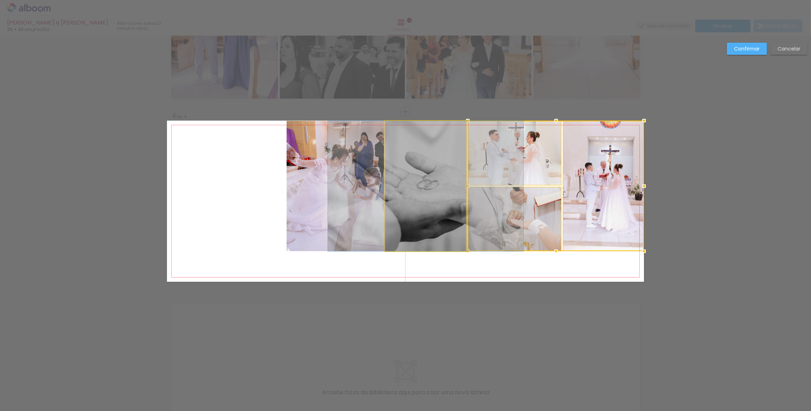
click at [432, 196] on quentale-photo at bounding box center [425, 186] width 81 height 130
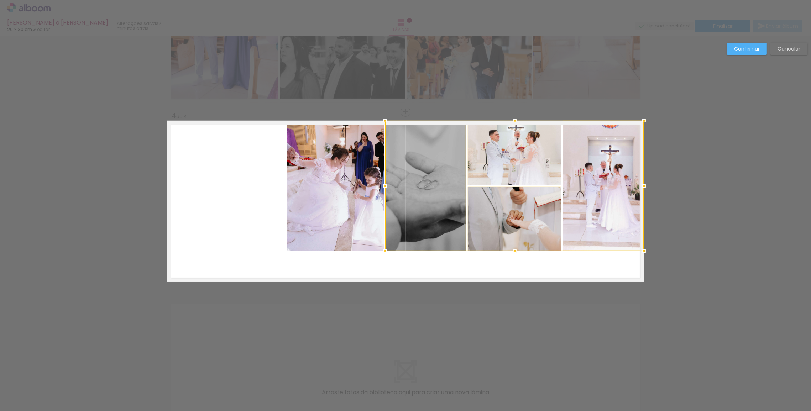
click at [309, 191] on quentale-photo at bounding box center [336, 186] width 98 height 130
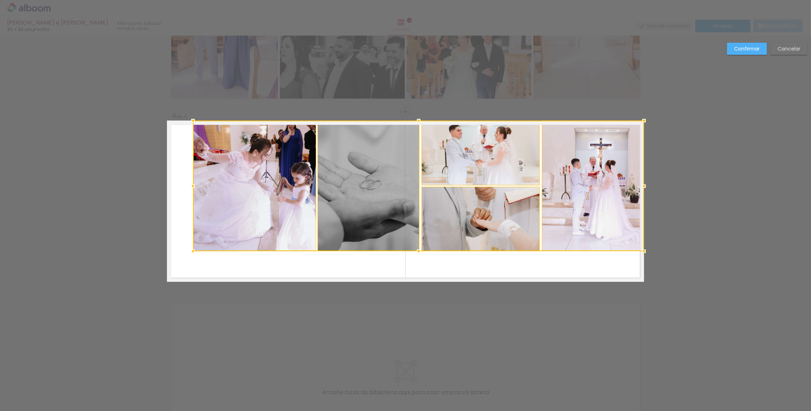
drag, startPoint x: 283, startPoint y: 186, endPoint x: 145, endPoint y: 170, distance: 138.8
click at [145, 170] on div "Inserir lâmina 1 de 4 Inserir lâmina 2 de 4 Inserir lâmina 3 de 4 Inserir lâmin…" at bounding box center [405, 19] width 811 height 913
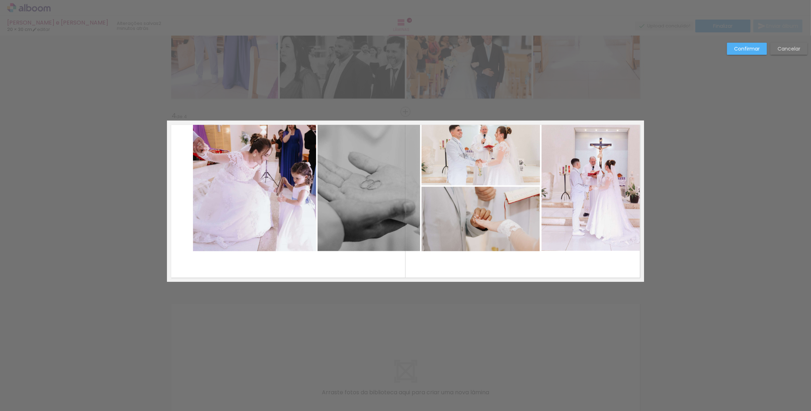
click at [562, 162] on quentale-photo at bounding box center [593, 186] width 103 height 130
click at [513, 165] on quentale-photo at bounding box center [481, 153] width 119 height 64
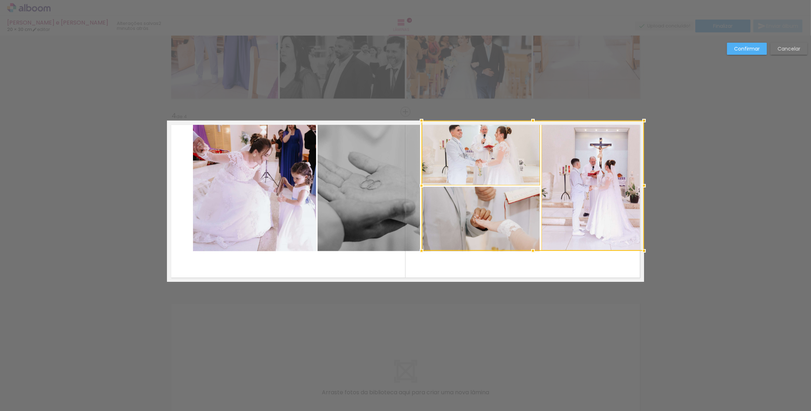
click at [488, 214] on div at bounding box center [533, 186] width 223 height 130
click at [364, 192] on quentale-photo at bounding box center [369, 186] width 102 height 130
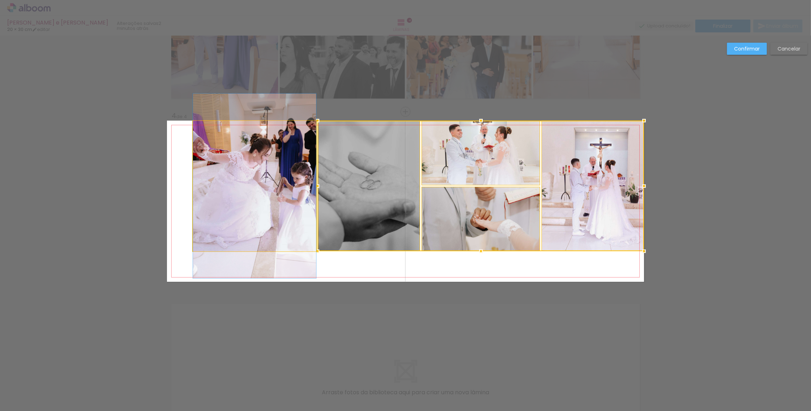
click at [260, 192] on quentale-photo at bounding box center [254, 186] width 123 height 130
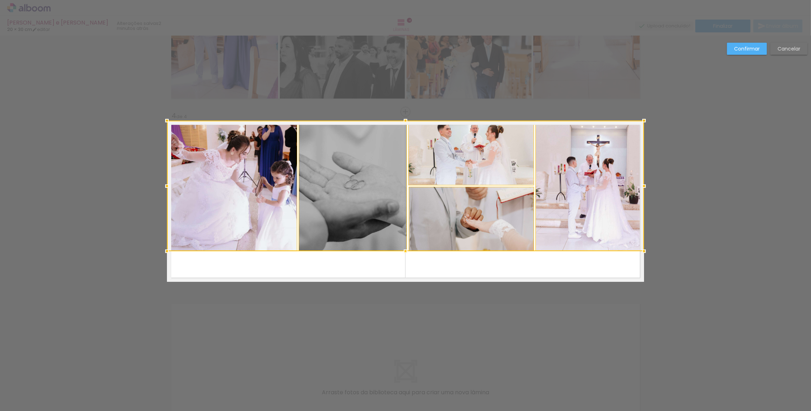
drag, startPoint x: 191, startPoint y: 182, endPoint x: 185, endPoint y: 183, distance: 6.8
click at [185, 183] on div at bounding box center [405, 186] width 477 height 131
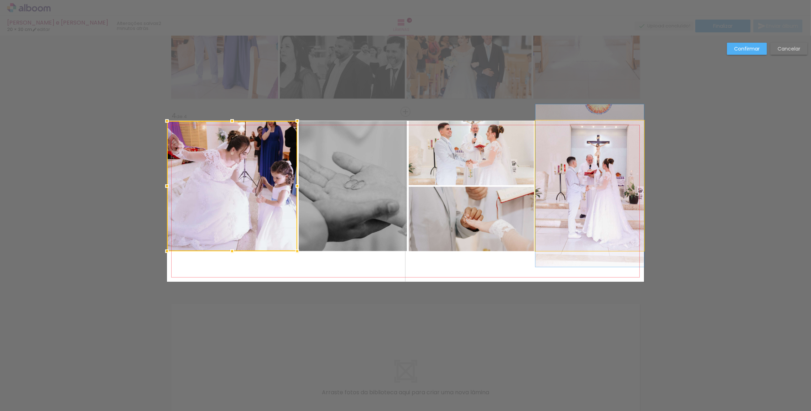
click at [583, 162] on quentale-photo at bounding box center [590, 186] width 109 height 130
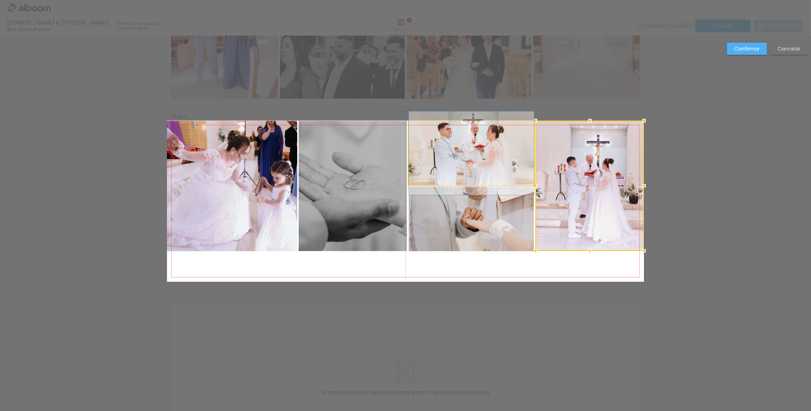
click at [506, 155] on quentale-photo at bounding box center [471, 153] width 125 height 64
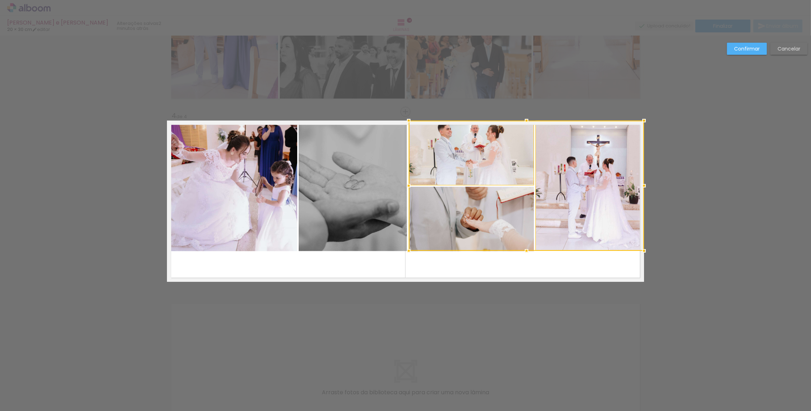
click at [469, 210] on div at bounding box center [526, 186] width 235 height 130
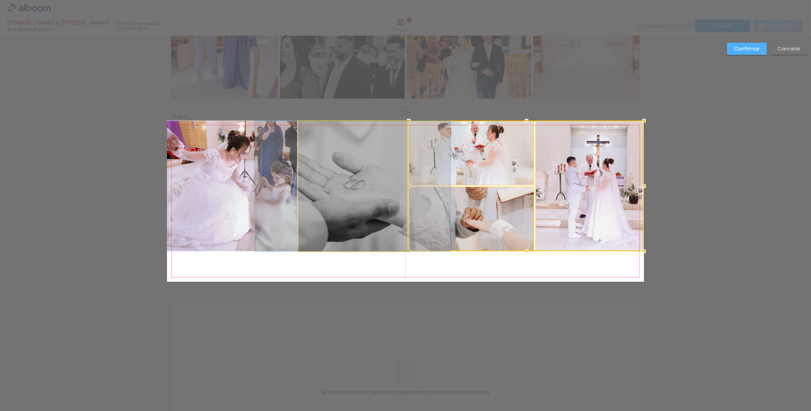
click at [367, 203] on quentale-photo at bounding box center [353, 186] width 108 height 130
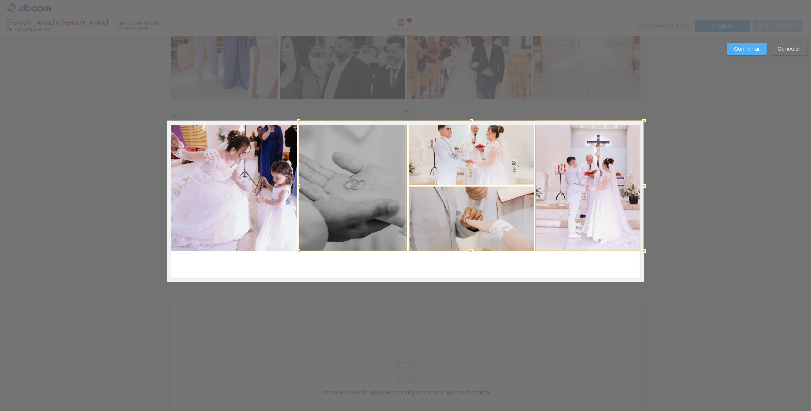
click at [245, 196] on quentale-photo at bounding box center [232, 186] width 130 height 130
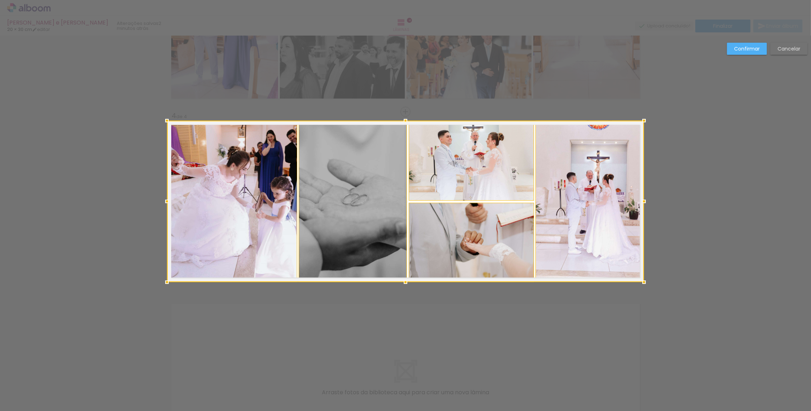
drag, startPoint x: 402, startPoint y: 251, endPoint x: 410, endPoint y: 280, distance: 30.1
click at [410, 280] on div at bounding box center [406, 282] width 14 height 14
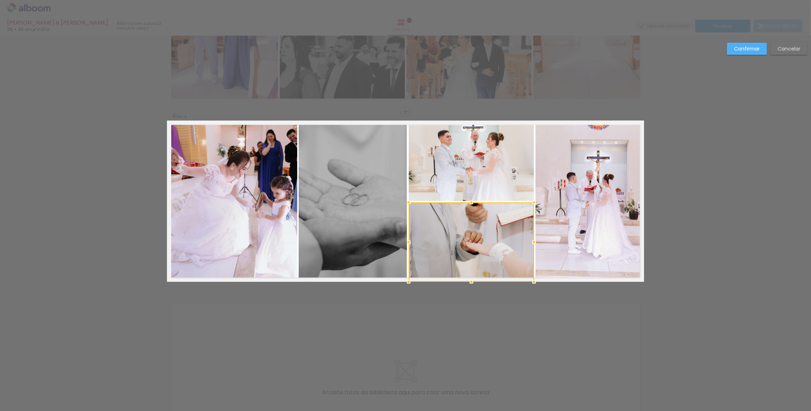
click at [0, 0] on slot "Confirmar" at bounding box center [0, 0] width 0 height 0
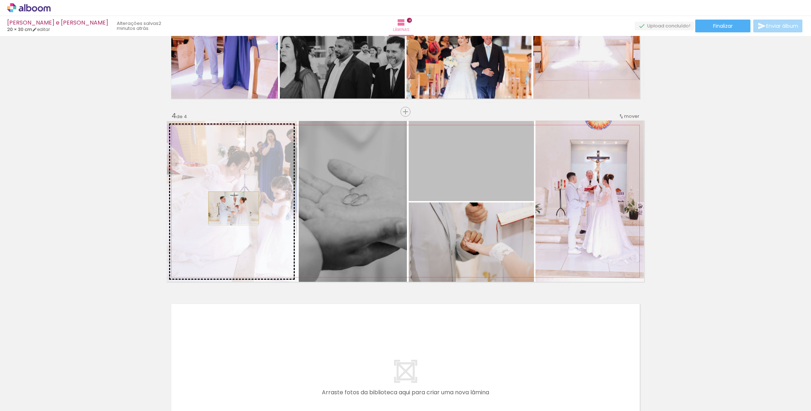
drag, startPoint x: 472, startPoint y: 160, endPoint x: 231, endPoint y: 208, distance: 245.5
click at [0, 0] on slot at bounding box center [0, 0] width 0 height 0
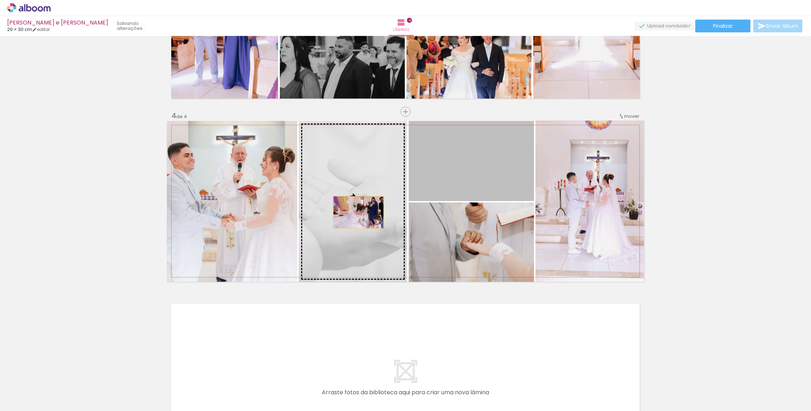
drag, startPoint x: 492, startPoint y: 171, endPoint x: 356, endPoint y: 213, distance: 142.0
click at [0, 0] on slot at bounding box center [0, 0] width 0 height 0
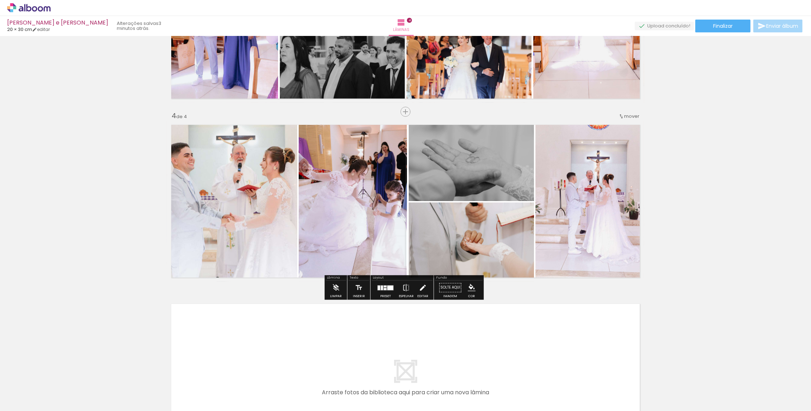
click at [423, 293] on iron-icon at bounding box center [423, 288] width 8 height 14
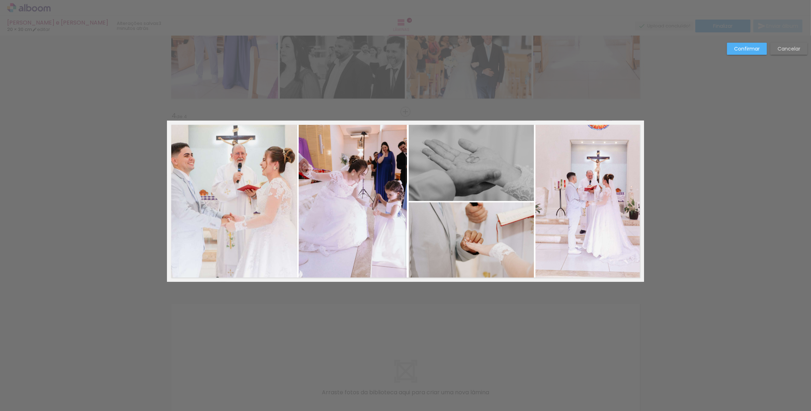
click at [420, 187] on quentale-photo at bounding box center [471, 161] width 125 height 80
click at [427, 229] on quentale-photo at bounding box center [471, 242] width 125 height 79
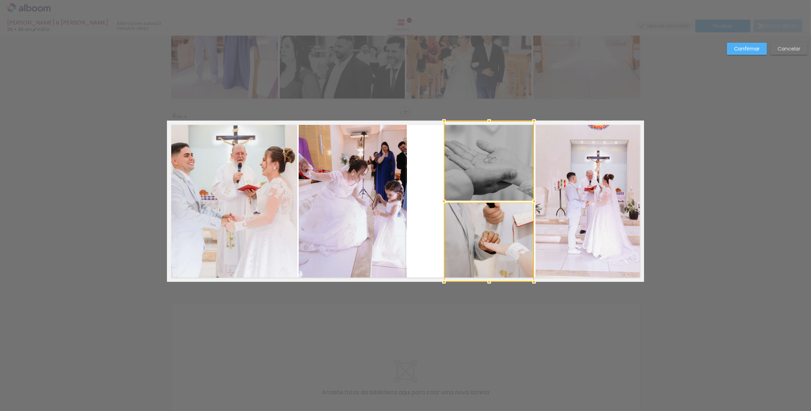
drag, startPoint x: 404, startPoint y: 202, endPoint x: 439, endPoint y: 203, distance: 35.3
click at [439, 203] on div at bounding box center [444, 201] width 14 height 14
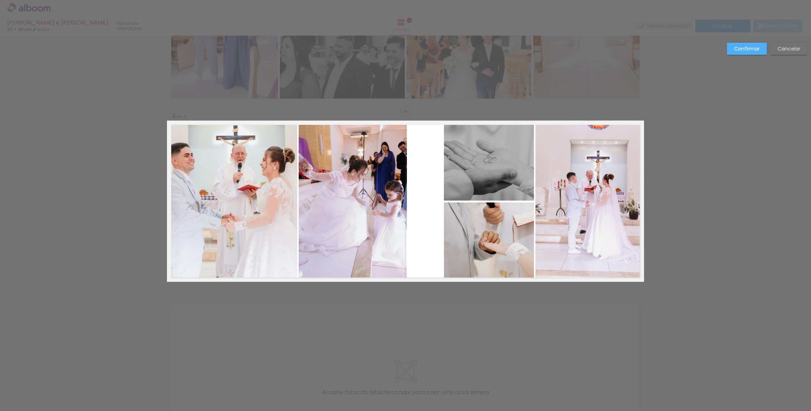
click at [359, 204] on quentale-photo at bounding box center [353, 201] width 108 height 161
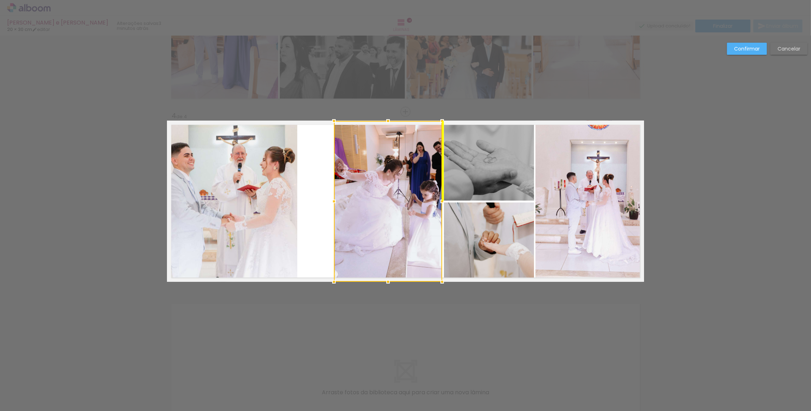
drag, startPoint x: 359, startPoint y: 204, endPoint x: 394, endPoint y: 204, distance: 34.9
click at [394, 204] on div at bounding box center [388, 201] width 108 height 161
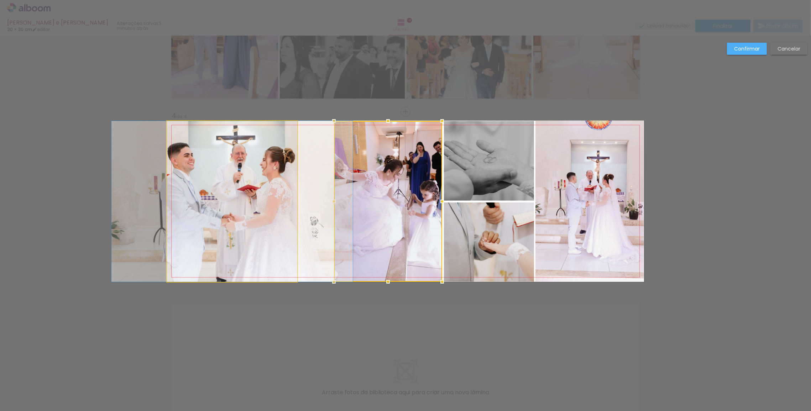
click at [227, 207] on quentale-photo at bounding box center [232, 201] width 130 height 161
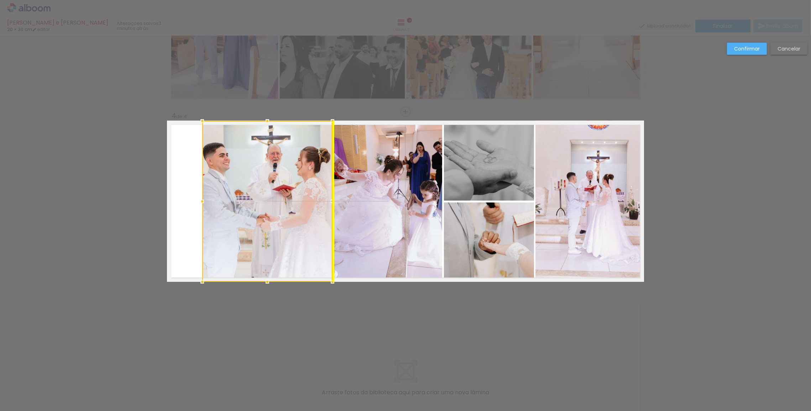
drag, startPoint x: 227, startPoint y: 207, endPoint x: 262, endPoint y: 207, distance: 35.3
click at [264, 205] on div at bounding box center [267, 201] width 130 height 161
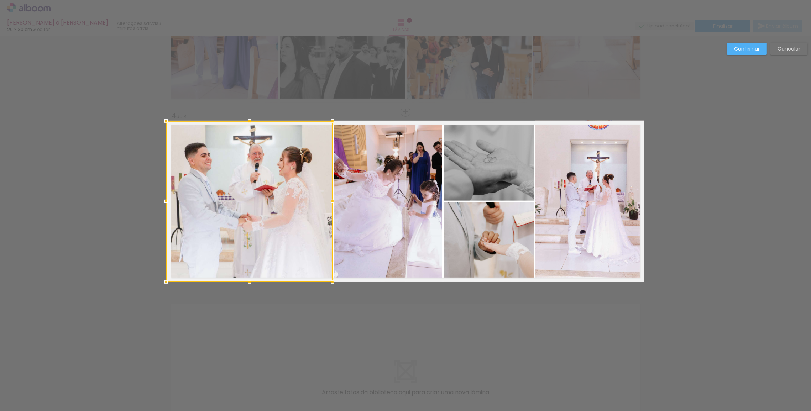
drag, startPoint x: 203, startPoint y: 201, endPoint x: 150, endPoint y: 203, distance: 53.1
click at [150, 203] on div "Inserir lâmina 1 de 4 Inserir lâmina 2 de 4 Inserir lâmina 3 de 4 Inserir lâmin…" at bounding box center [405, 19] width 811 height 913
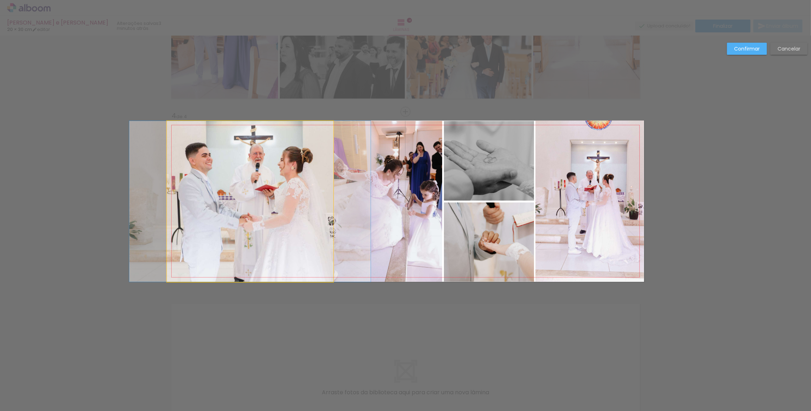
click at [241, 187] on quentale-photo at bounding box center [250, 201] width 166 height 161
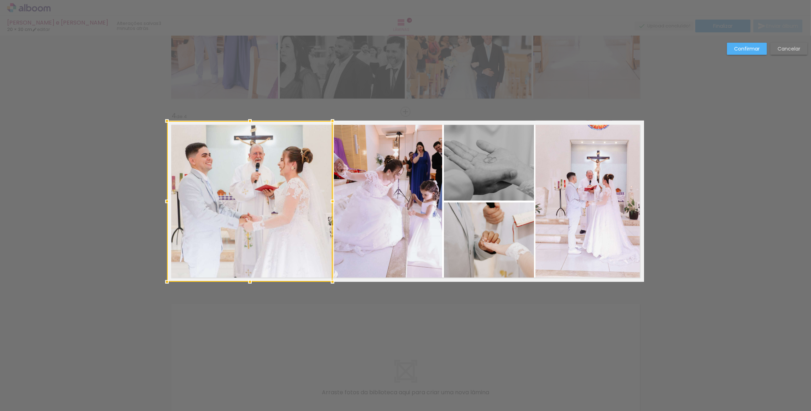
click at [167, 206] on div at bounding box center [167, 201] width 14 height 14
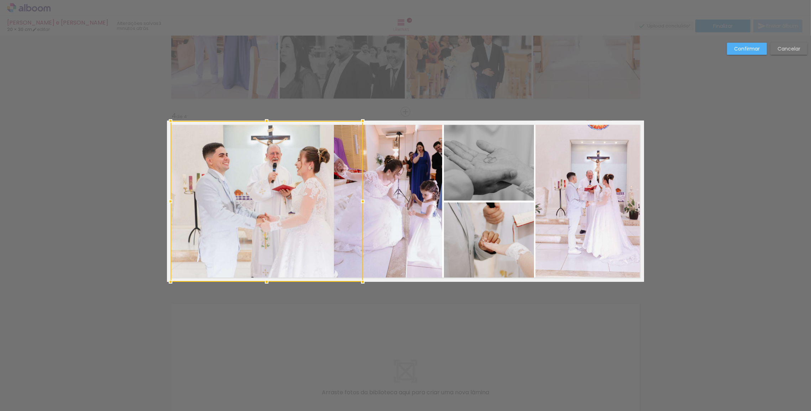
drag, startPoint x: 164, startPoint y: 203, endPoint x: 183, endPoint y: 203, distance: 18.9
click at [183, 203] on div at bounding box center [267, 201] width 192 height 161
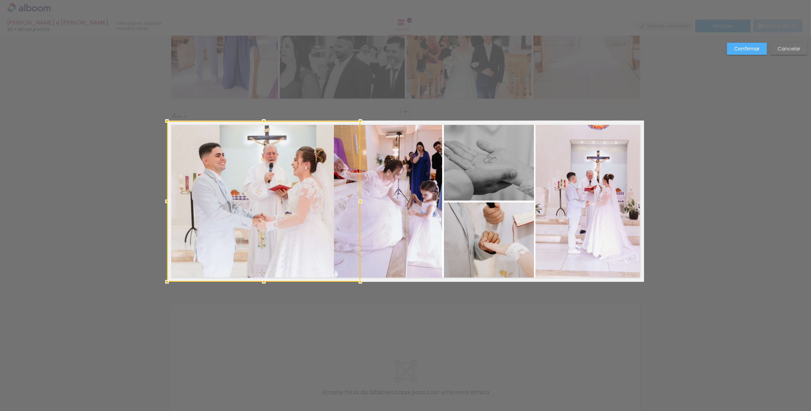
drag, startPoint x: 223, startPoint y: 198, endPoint x: 198, endPoint y: 198, distance: 25.6
click at [198, 198] on div at bounding box center [263, 201] width 193 height 161
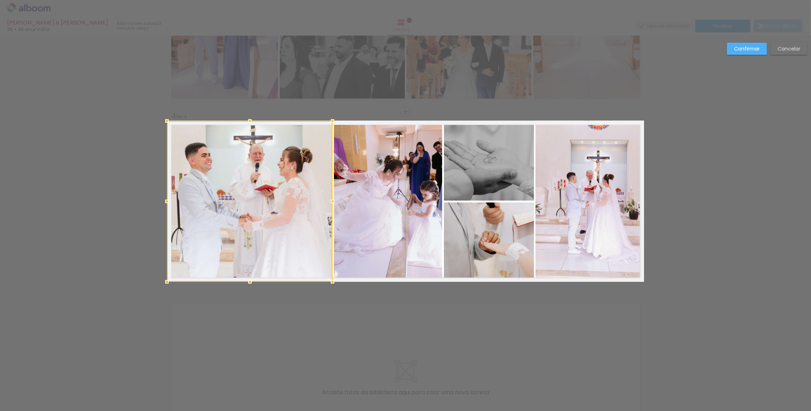
drag, startPoint x: 357, startPoint y: 199, endPoint x: 353, endPoint y: 198, distance: 3.7
click at [353, 198] on album-spread "4 de 4" at bounding box center [405, 201] width 477 height 161
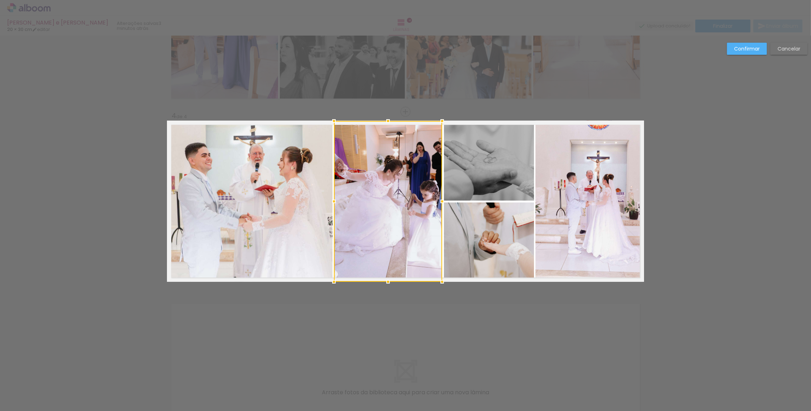
click at [733, 47] on paper-button "Confirmar" at bounding box center [747, 49] width 40 height 12
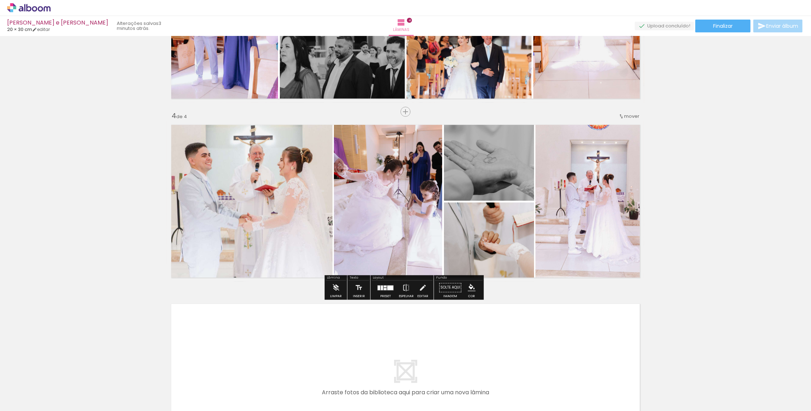
click at [683, 199] on div "Inserir lâmina 1 de 4 Inserir lâmina 2 de 4 Inserir lâmina 3 de 4 Inserir lâmin…" at bounding box center [405, 13] width 811 height 896
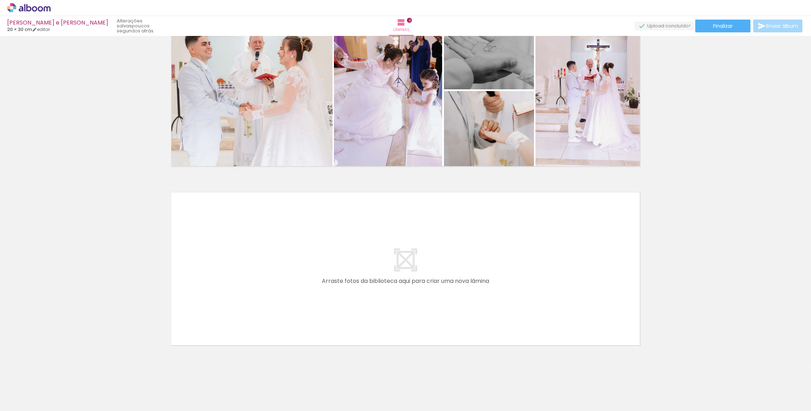
scroll to position [592, 0]
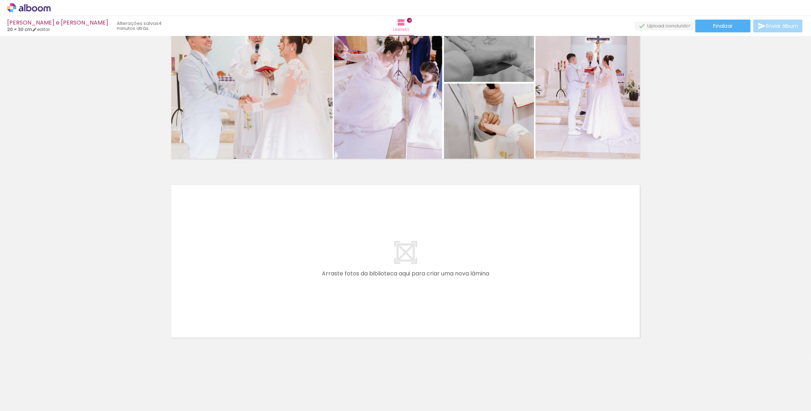
scroll to position [485, 0]
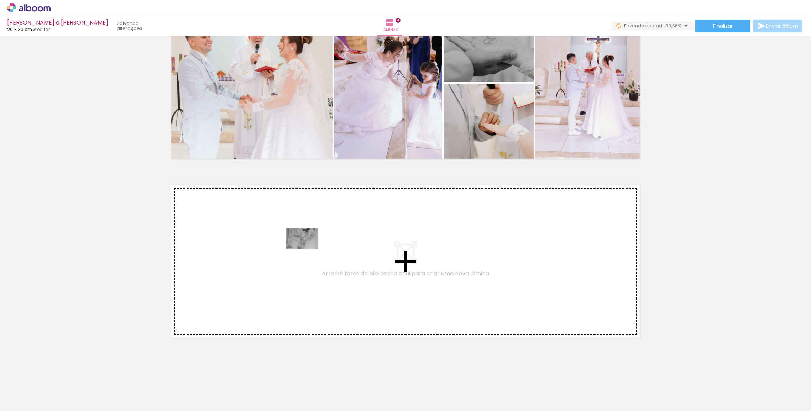
drag, startPoint x: 73, startPoint y: 393, endPoint x: 307, endPoint y: 249, distance: 274.8
click at [307, 249] on quentale-workspace at bounding box center [405, 205] width 811 height 411
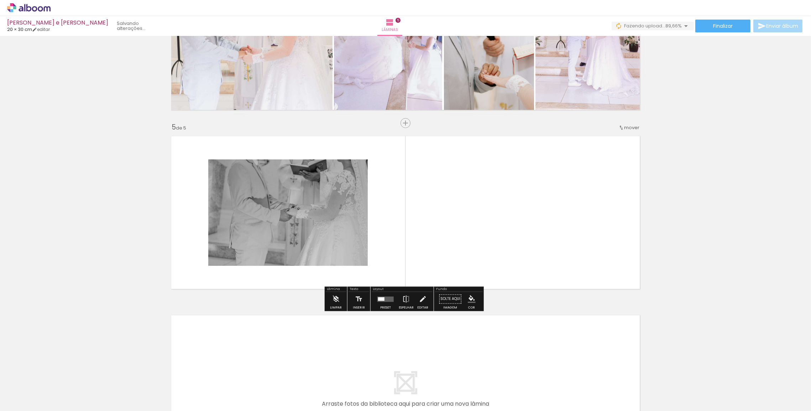
scroll to position [652, 0]
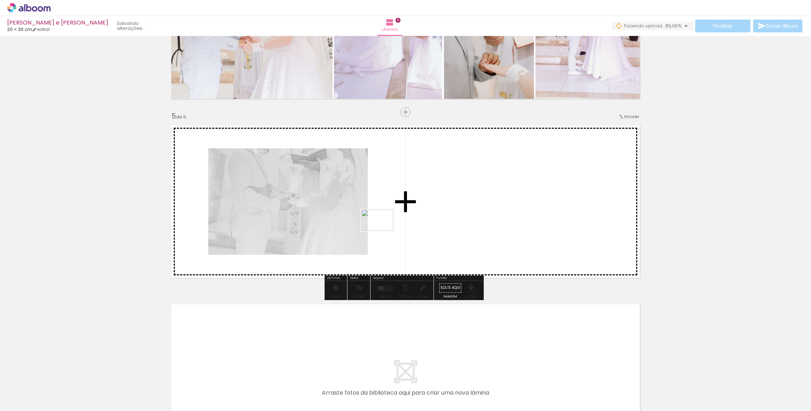
drag, startPoint x: 72, startPoint y: 394, endPoint x: 383, endPoint y: 231, distance: 350.5
click at [383, 231] on quentale-workspace at bounding box center [405, 205] width 811 height 411
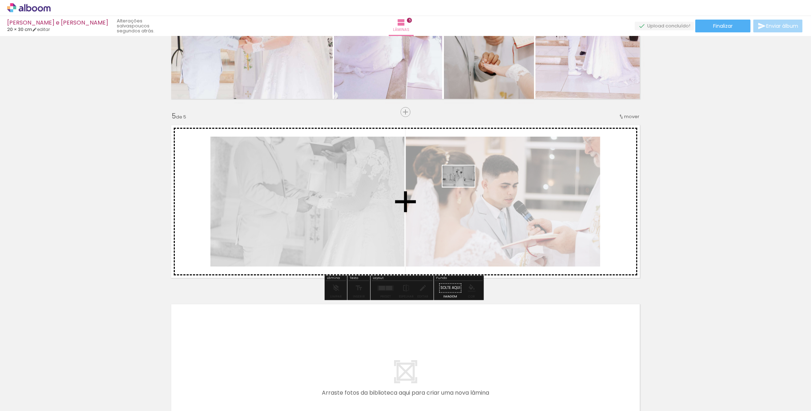
drag, startPoint x: 134, startPoint y: 386, endPoint x: 464, endPoint y: 187, distance: 385.4
click at [464, 187] on quentale-workspace at bounding box center [405, 205] width 811 height 411
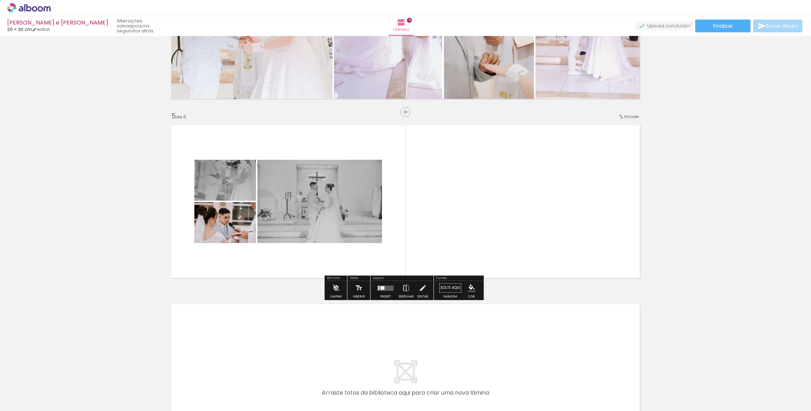
drag, startPoint x: 80, startPoint y: 394, endPoint x: 362, endPoint y: 278, distance: 303.9
click at [362, 278] on quentale-workspace at bounding box center [405, 205] width 811 height 411
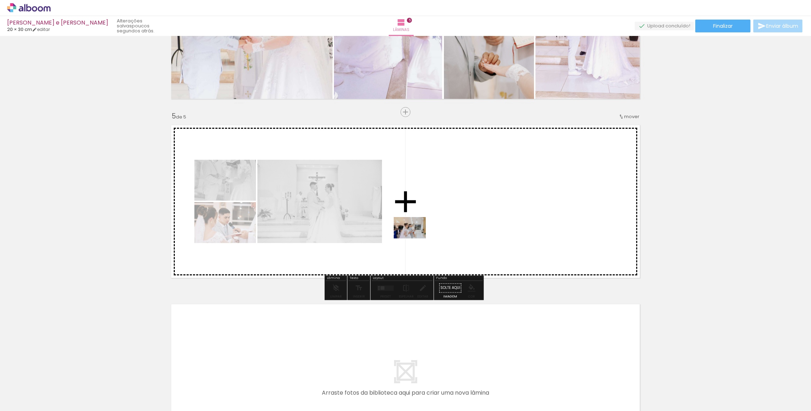
drag, startPoint x: 73, startPoint y: 393, endPoint x: 409, endPoint y: 262, distance: 359.9
click at [426, 235] on quentale-workspace at bounding box center [405, 205] width 811 height 411
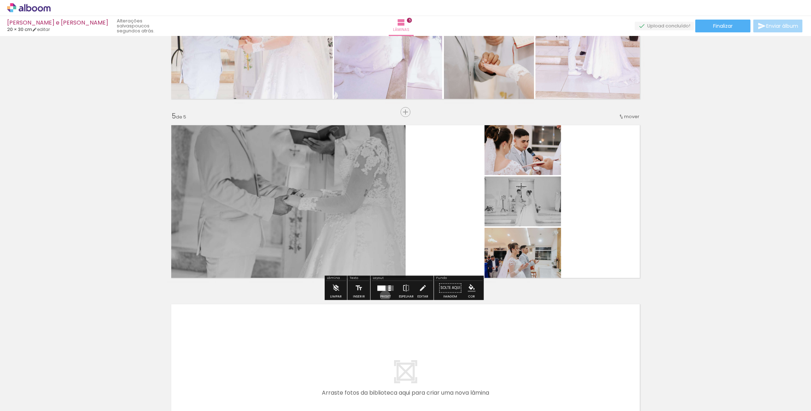
click at [384, 296] on div "Preset" at bounding box center [385, 297] width 11 height 3
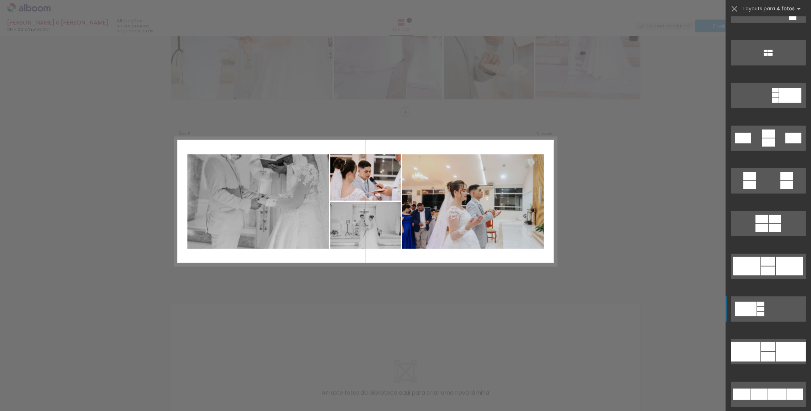
scroll to position [744, 0]
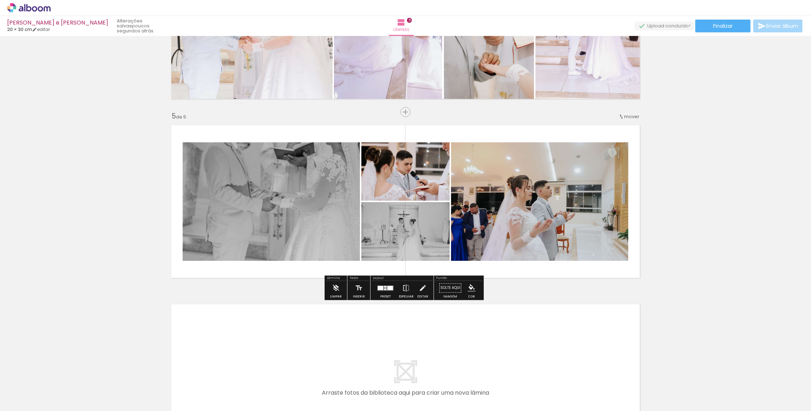
click at [404, 182] on quentale-photo at bounding box center [406, 171] width 88 height 58
click at [421, 293] on iron-icon at bounding box center [423, 288] width 8 height 14
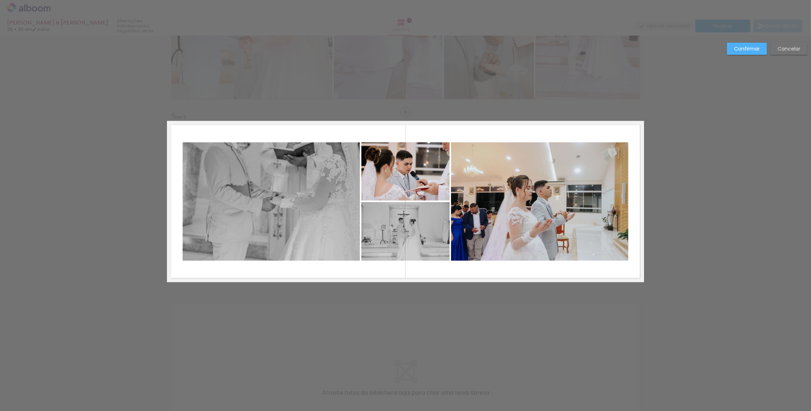
click at [398, 181] on quentale-photo at bounding box center [406, 171] width 88 height 58
click at [401, 230] on quentale-photo at bounding box center [406, 231] width 88 height 59
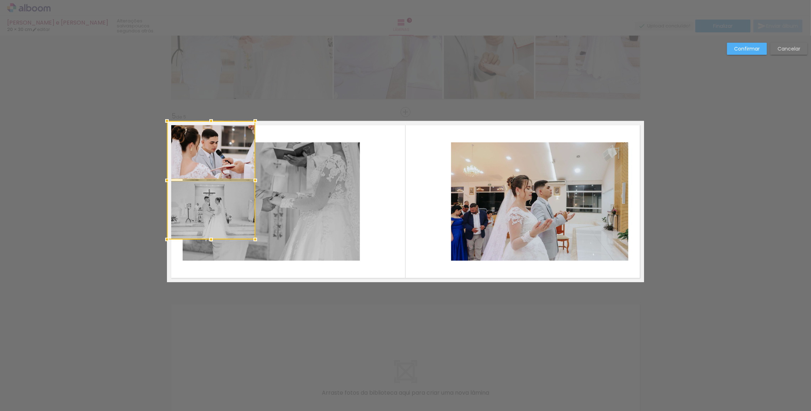
drag, startPoint x: 405, startPoint y: 224, endPoint x: 156, endPoint y: 175, distance: 254.5
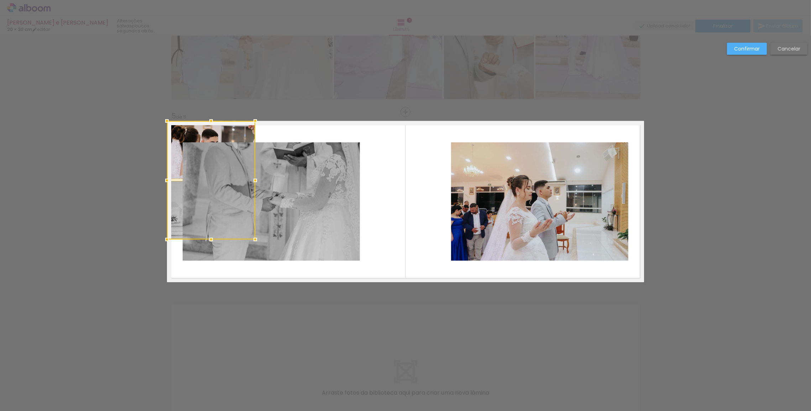
click at [297, 196] on quentale-photo at bounding box center [271, 201] width 177 height 119
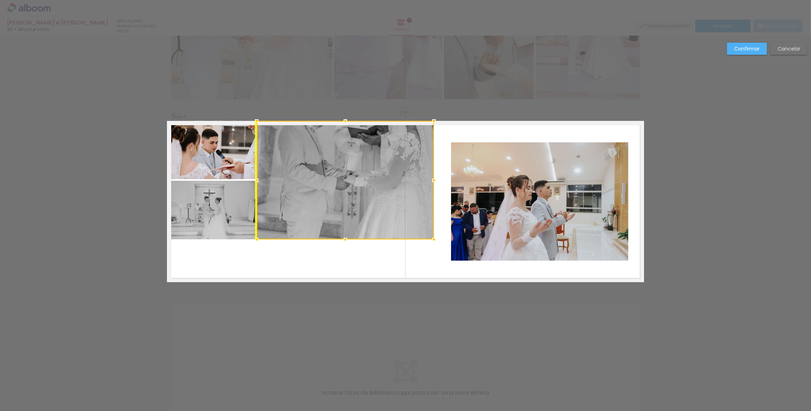
drag, startPoint x: 289, startPoint y: 191, endPoint x: 364, endPoint y: 167, distance: 79.5
click at [364, 167] on div at bounding box center [345, 180] width 177 height 119
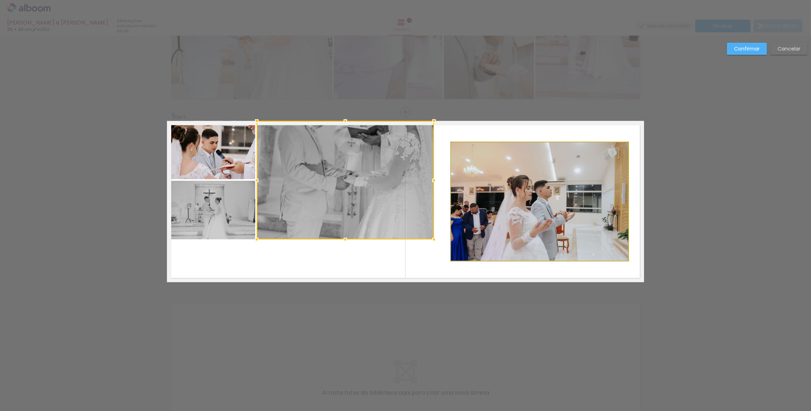
click at [520, 185] on quentale-photo at bounding box center [539, 201] width 177 height 119
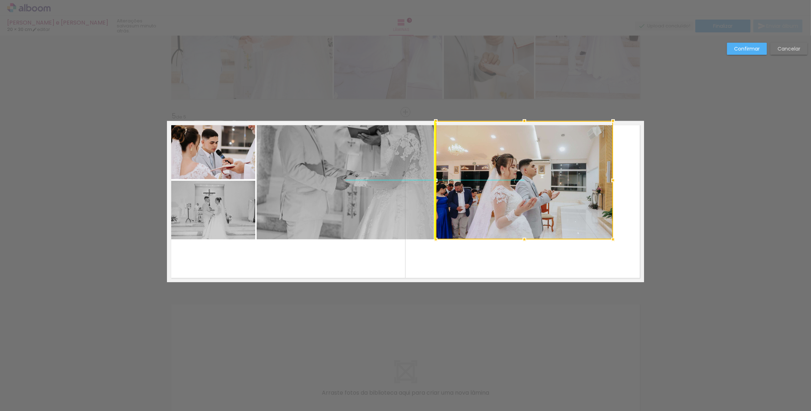
drag, startPoint x: 526, startPoint y: 181, endPoint x: 520, endPoint y: 174, distance: 9.1
click at [520, 174] on div at bounding box center [524, 180] width 177 height 119
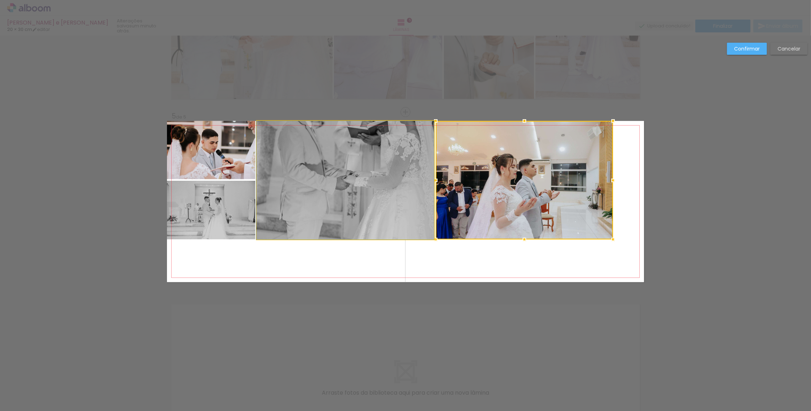
click at [420, 177] on quentale-photo at bounding box center [345, 180] width 177 height 119
click at [445, 175] on quentale-photo at bounding box center [524, 180] width 177 height 119
click at [237, 164] on quentale-photo at bounding box center [211, 150] width 88 height 58
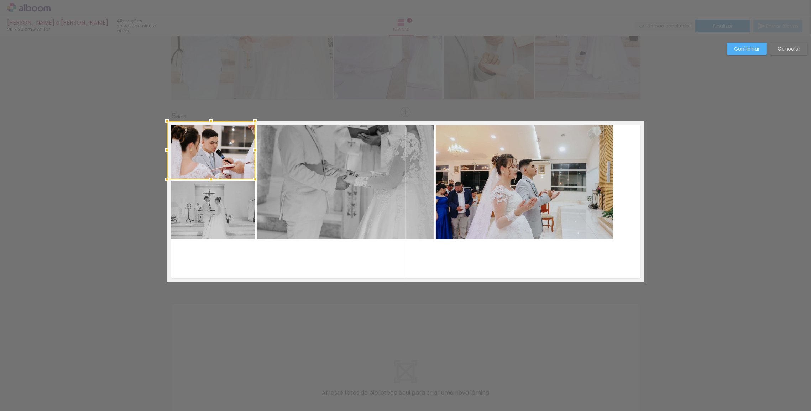
click at [239, 206] on quentale-photo at bounding box center [211, 210] width 88 height 59
click at [483, 179] on quentale-photo at bounding box center [524, 180] width 177 height 119
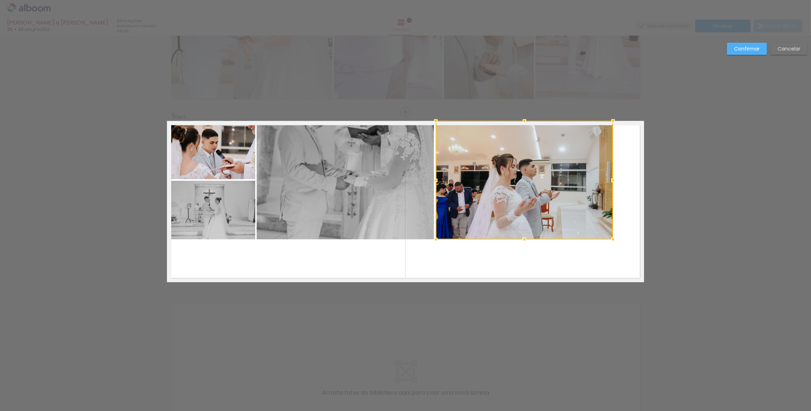
click at [228, 166] on quentale-photo at bounding box center [211, 150] width 88 height 58
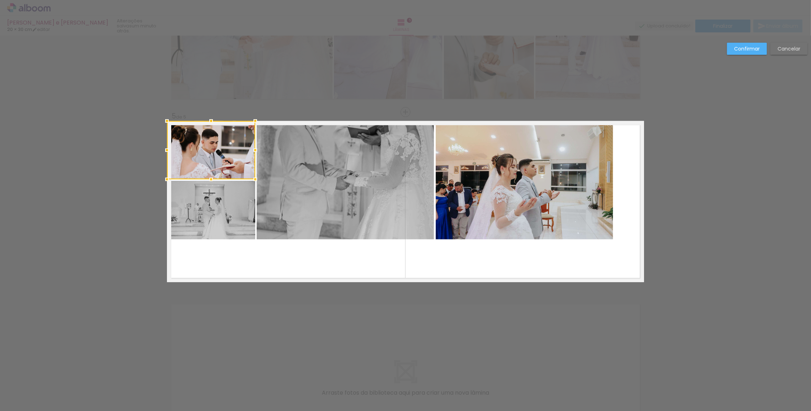
click at [211, 211] on quentale-photo at bounding box center [211, 210] width 88 height 59
click at [298, 191] on quentale-photo at bounding box center [345, 180] width 177 height 119
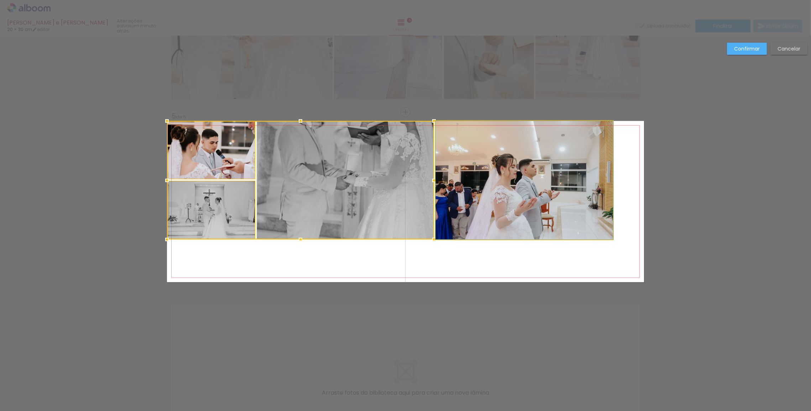
click at [509, 210] on quentale-photo at bounding box center [524, 180] width 177 height 119
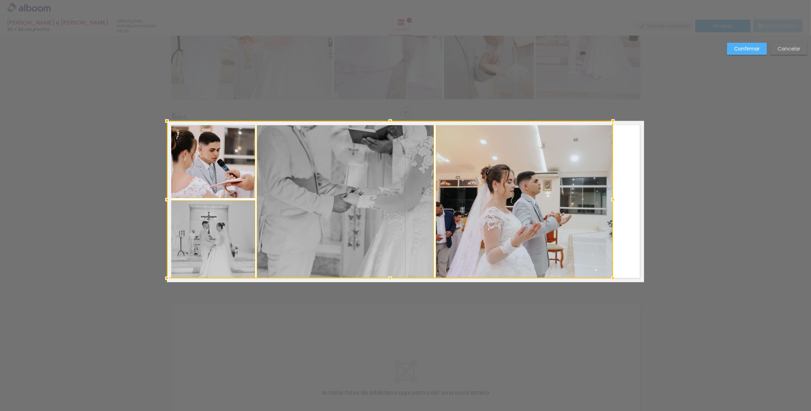
drag, startPoint x: 393, startPoint y: 238, endPoint x: 393, endPoint y: 286, distance: 48.1
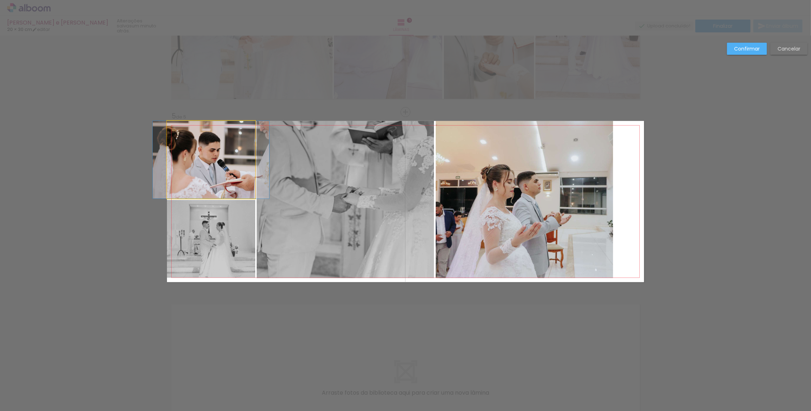
click at [218, 174] on quentale-photo at bounding box center [211, 160] width 88 height 78
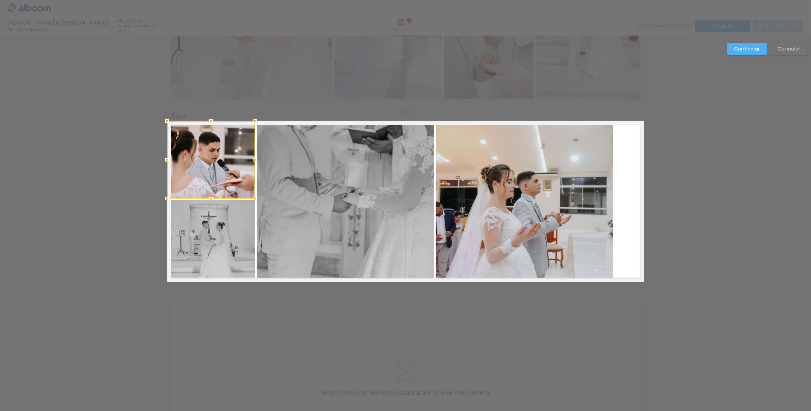
click at [367, 195] on quentale-photo at bounding box center [345, 199] width 177 height 157
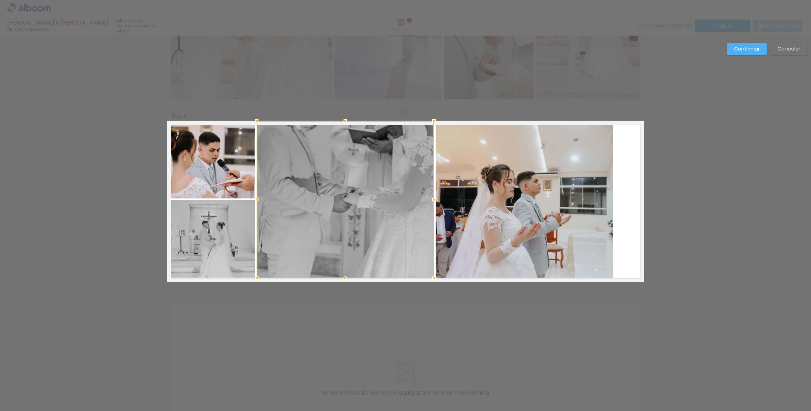
click at [488, 181] on quentale-photo at bounding box center [524, 199] width 177 height 157
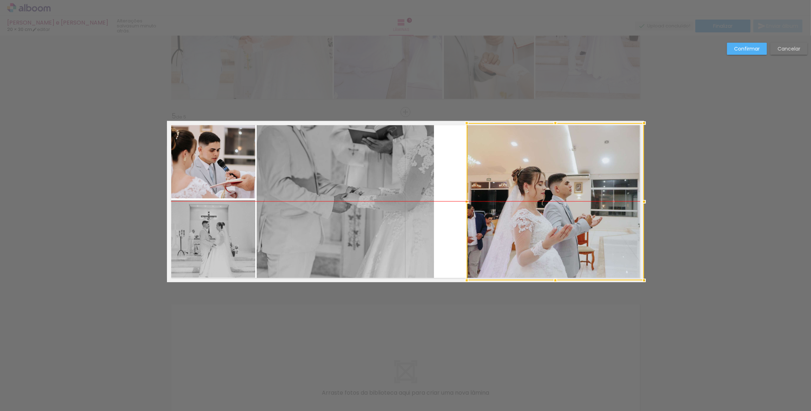
drag, startPoint x: 516, startPoint y: 190, endPoint x: 615, endPoint y: 187, distance: 99.0
click at [615, 187] on div at bounding box center [555, 201] width 177 height 157
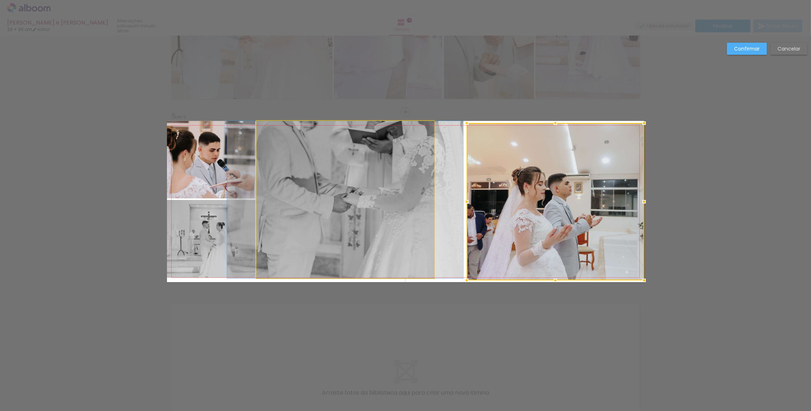
click at [355, 188] on quentale-photo at bounding box center [345, 199] width 177 height 157
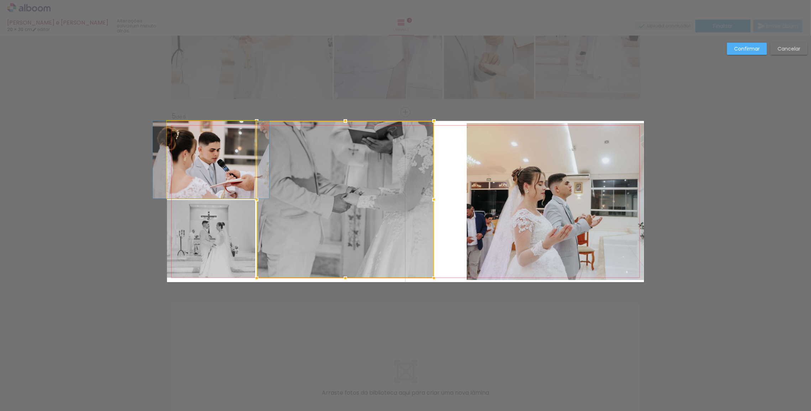
click at [240, 173] on quentale-photo at bounding box center [211, 160] width 88 height 78
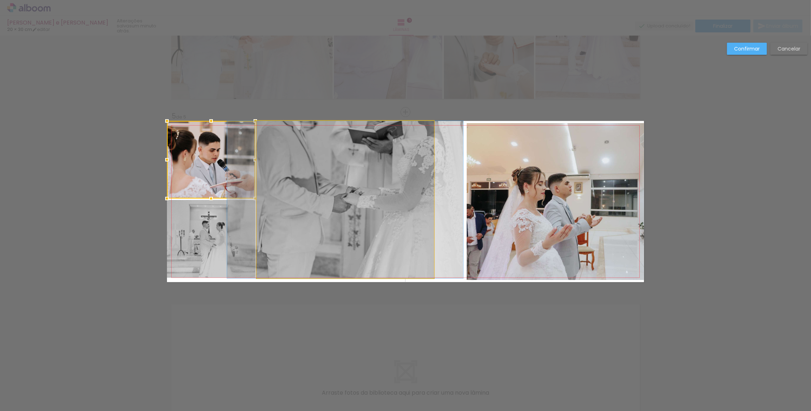
click at [346, 176] on quentale-photo at bounding box center [345, 199] width 177 height 157
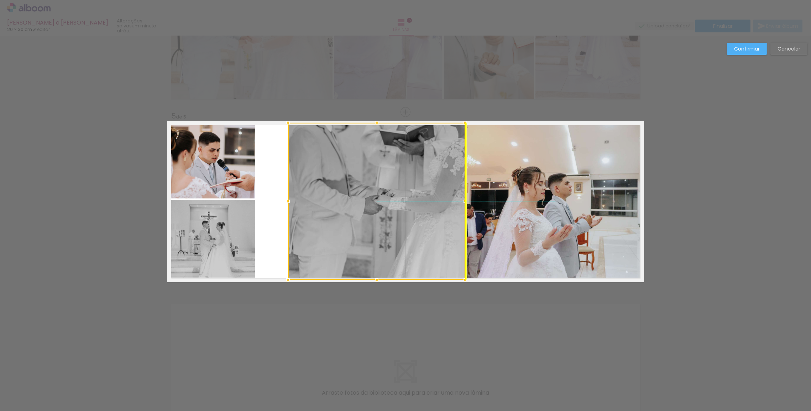
drag, startPoint x: 368, startPoint y: 176, endPoint x: 377, endPoint y: 175, distance: 9.3
click at [377, 175] on div at bounding box center [376, 201] width 177 height 157
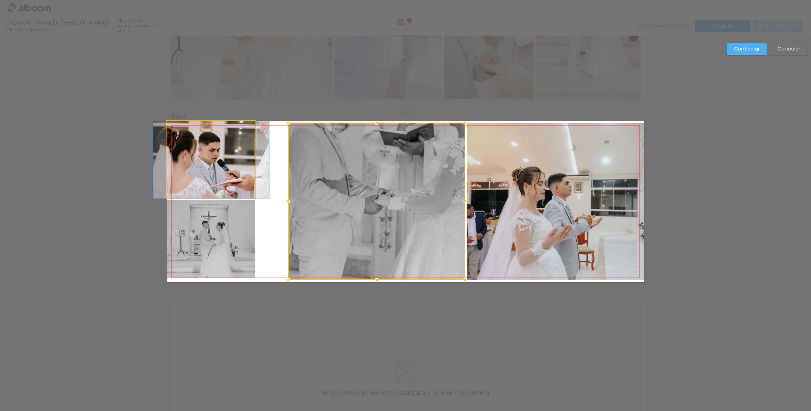
click at [235, 165] on quentale-photo at bounding box center [211, 160] width 88 height 78
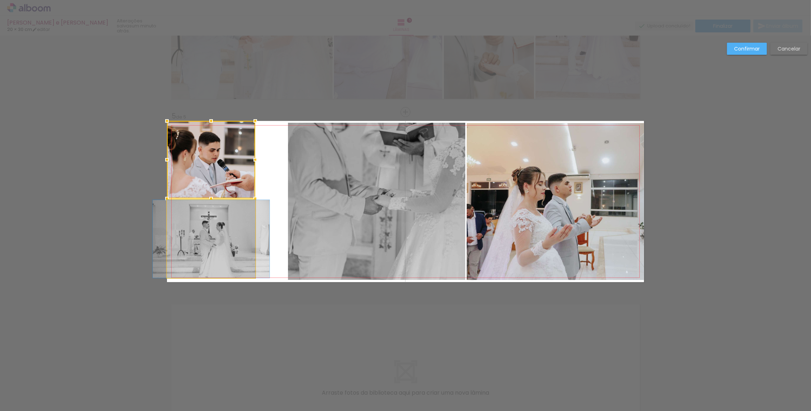
click at [221, 227] on quentale-photo at bounding box center [211, 239] width 88 height 78
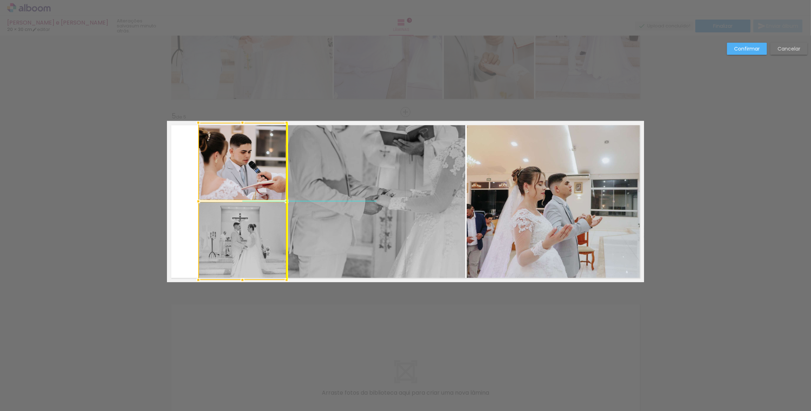
drag, startPoint x: 221, startPoint y: 227, endPoint x: 249, endPoint y: 227, distance: 28.5
click at [249, 227] on div at bounding box center [242, 201] width 88 height 157
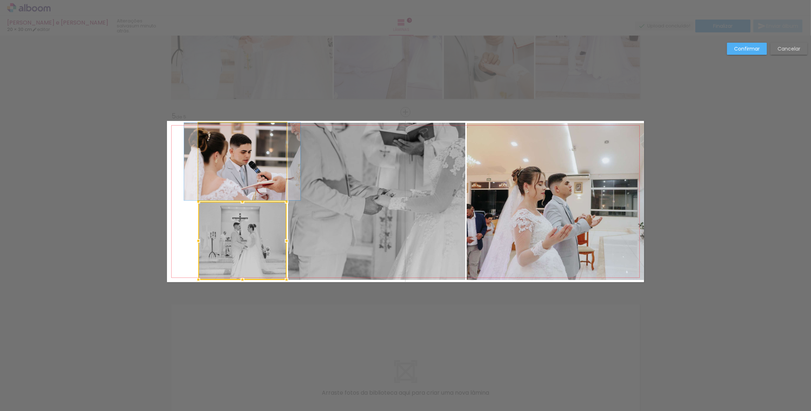
click at [201, 185] on quentale-photo at bounding box center [242, 162] width 88 height 78
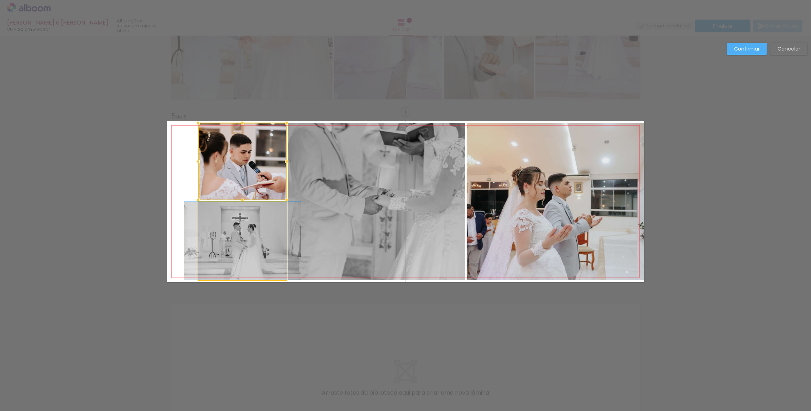
click at [204, 214] on quentale-photo at bounding box center [242, 241] width 88 height 78
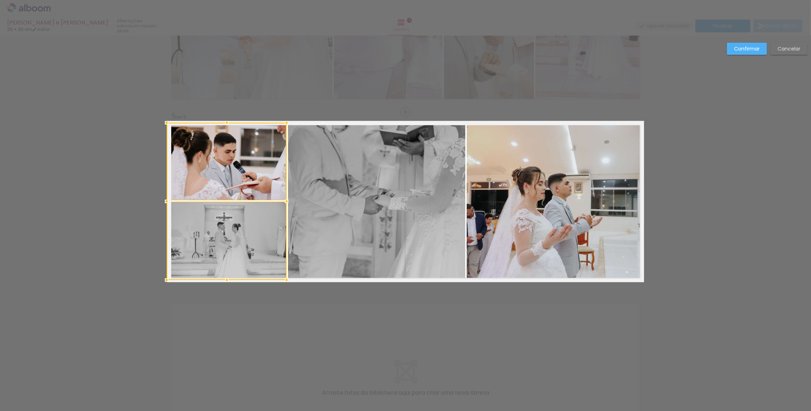
drag, startPoint x: 194, startPoint y: 199, endPoint x: 160, endPoint y: 199, distance: 34.2
click at [160, 199] on div at bounding box center [167, 201] width 14 height 14
click at [511, 192] on quentale-photo at bounding box center [555, 201] width 177 height 157
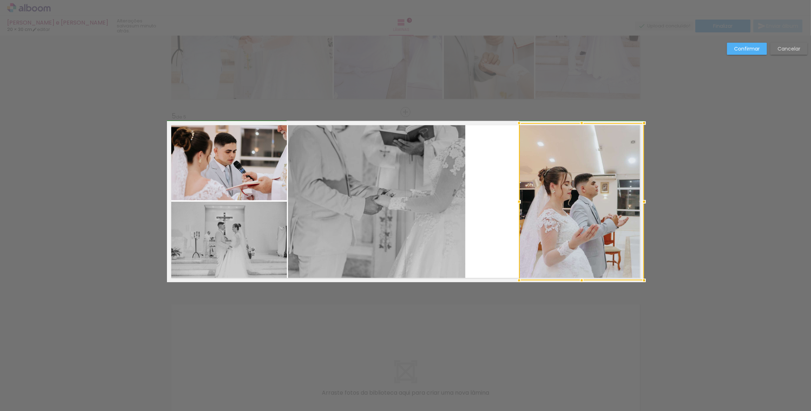
drag, startPoint x: 462, startPoint y: 201, endPoint x: 512, endPoint y: 203, distance: 49.6
click at [518, 202] on div at bounding box center [519, 202] width 14 height 14
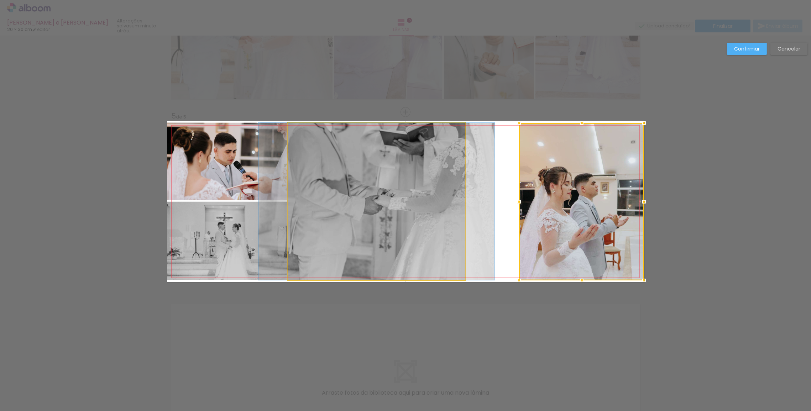
click at [414, 218] on quentale-photo at bounding box center [376, 201] width 177 height 157
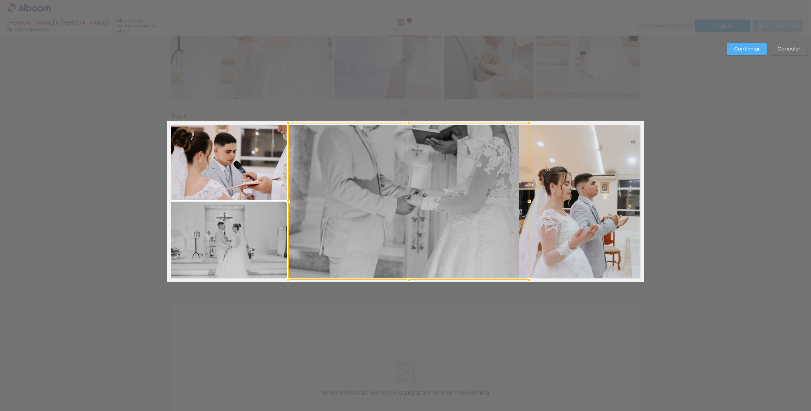
drag, startPoint x: 462, startPoint y: 203, endPoint x: 527, endPoint y: 206, distance: 65.6
click at [527, 206] on div at bounding box center [530, 201] width 14 height 14
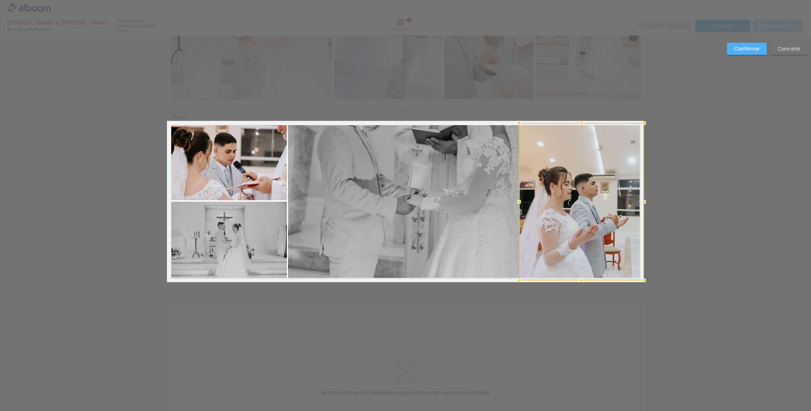
click at [548, 206] on div at bounding box center [581, 201] width 125 height 157
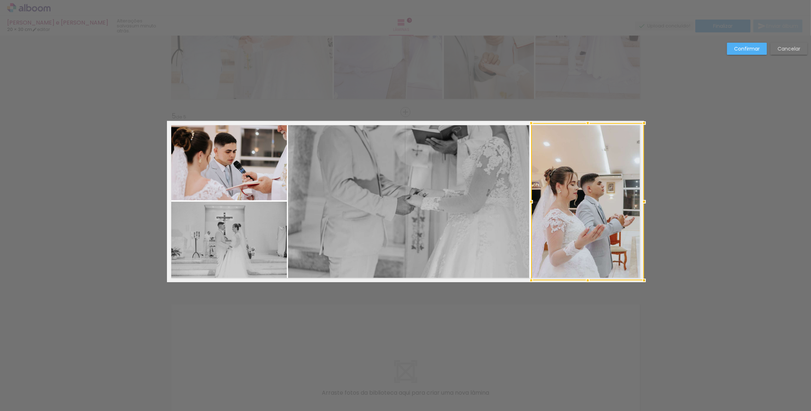
drag, startPoint x: 518, startPoint y: 201, endPoint x: 530, endPoint y: 203, distance: 12.3
click at [530, 203] on div at bounding box center [531, 202] width 14 height 14
click at [414, 212] on quentale-photo at bounding box center [408, 201] width 241 height 157
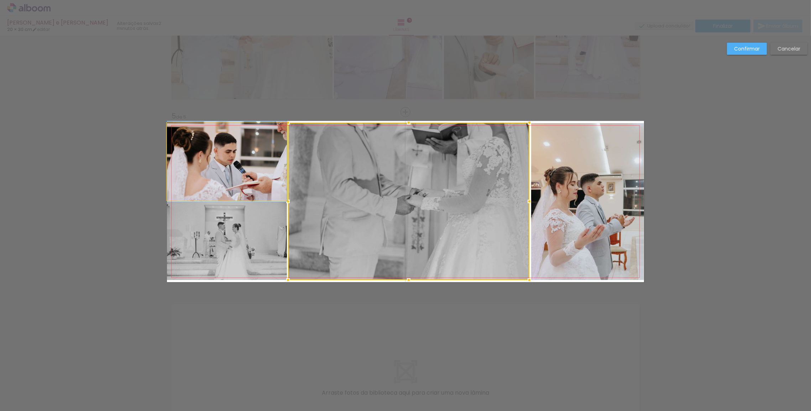
click at [217, 185] on quentale-photo at bounding box center [227, 162] width 120 height 78
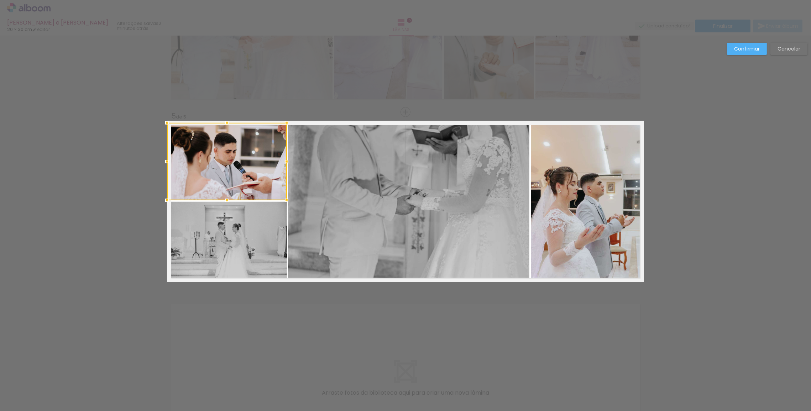
click at [228, 233] on quentale-photo at bounding box center [227, 241] width 120 height 78
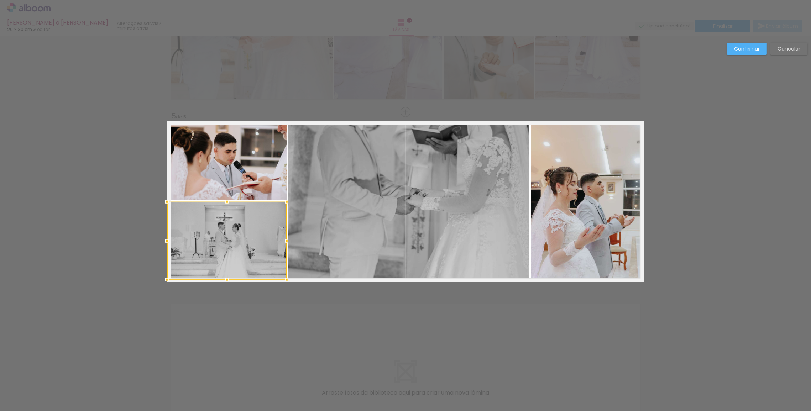
click at [244, 181] on quentale-photo at bounding box center [227, 162] width 120 height 78
click at [253, 235] on div at bounding box center [227, 201] width 120 height 157
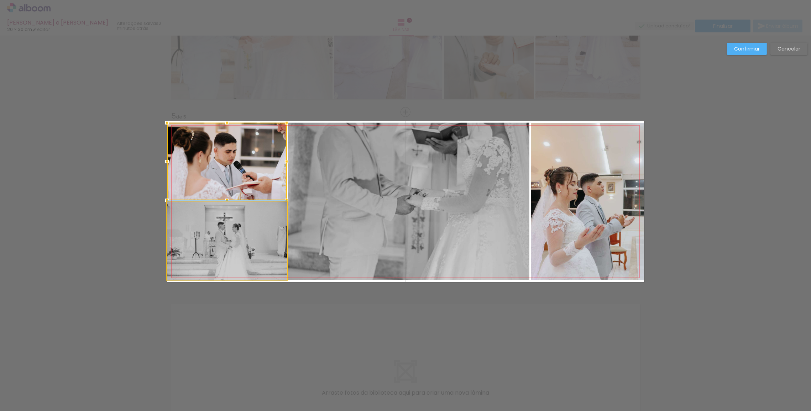
click at [249, 232] on quentale-photo at bounding box center [227, 241] width 120 height 78
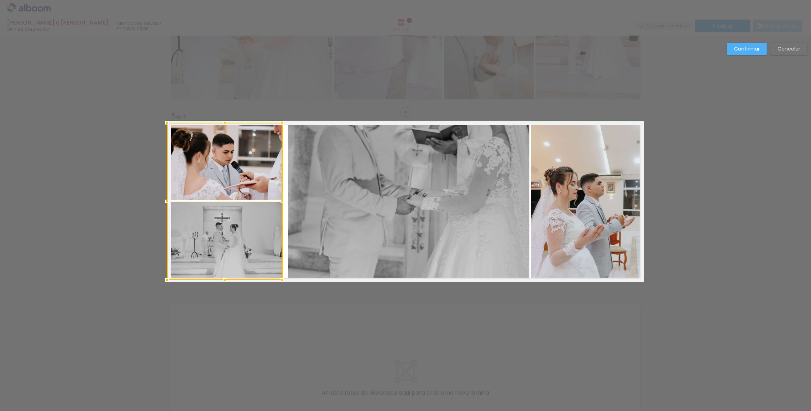
click at [280, 199] on div at bounding box center [282, 201] width 14 height 14
click at [258, 220] on quentale-photo at bounding box center [225, 241] width 116 height 78
click at [246, 234] on div at bounding box center [225, 241] width 116 height 78
click at [235, 176] on quentale-photo at bounding box center [225, 162] width 116 height 78
click at [235, 224] on div at bounding box center [225, 201] width 116 height 157
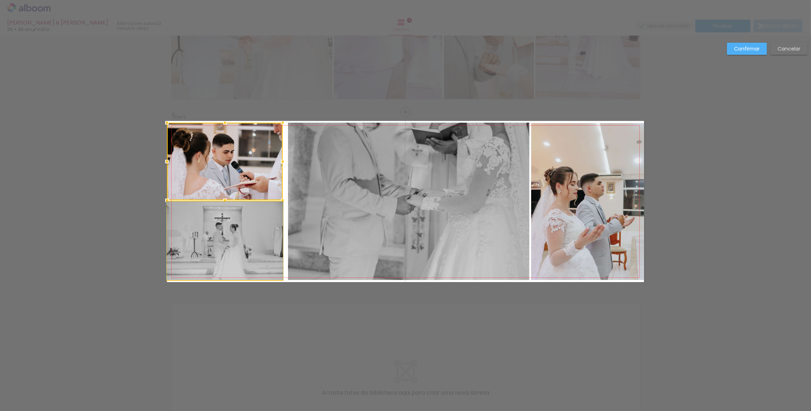
click at [235, 225] on quentale-photo at bounding box center [225, 241] width 116 height 78
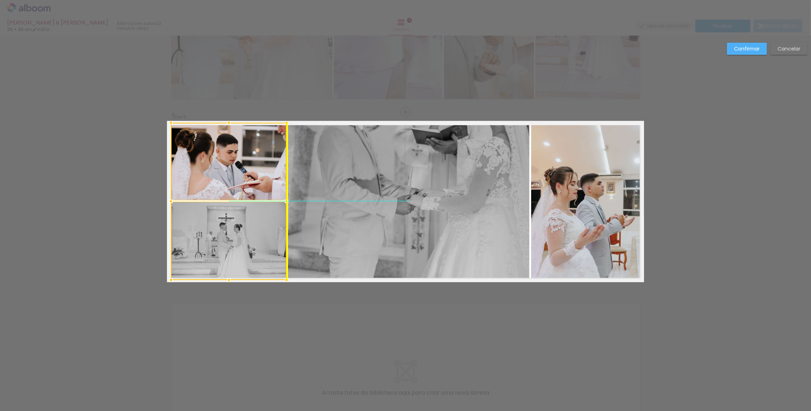
drag, startPoint x: 235, startPoint y: 225, endPoint x: 239, endPoint y: 224, distance: 4.4
click at [239, 224] on div at bounding box center [229, 201] width 116 height 157
click at [234, 190] on quentale-photo at bounding box center [229, 162] width 116 height 78
click at [233, 239] on quentale-photo at bounding box center [229, 241] width 116 height 78
drag, startPoint x: 228, startPoint y: 281, endPoint x: 228, endPoint y: 294, distance: 12.8
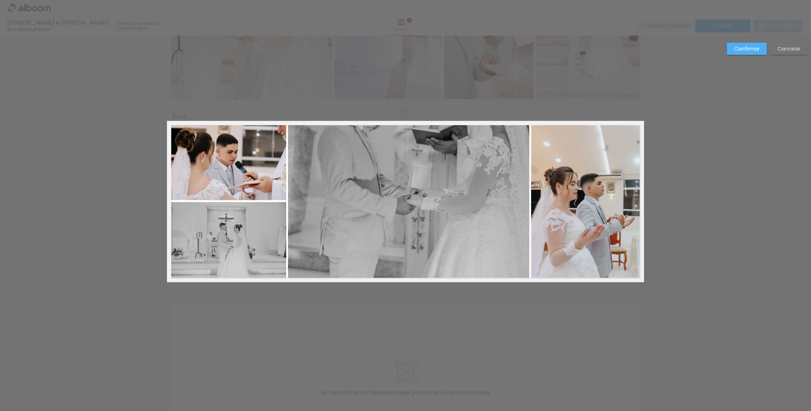
click at [230, 157] on quentale-photo at bounding box center [229, 162] width 116 height 78
click at [230, 222] on quentale-photo at bounding box center [229, 241] width 116 height 78
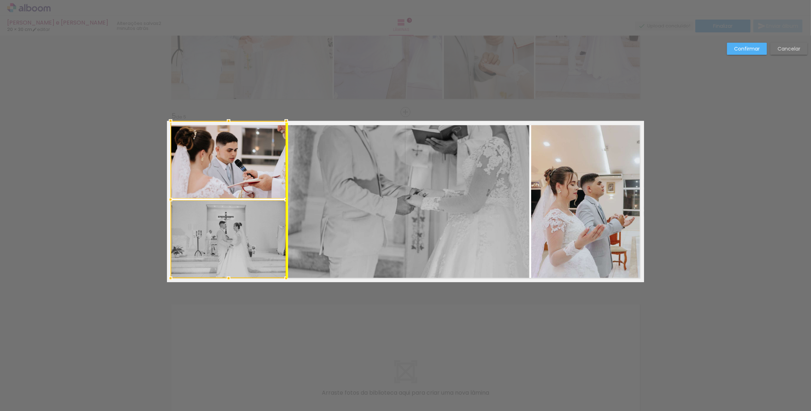
drag, startPoint x: 231, startPoint y: 223, endPoint x: 232, endPoint y: 212, distance: 10.4
click at [232, 212] on div at bounding box center [229, 199] width 116 height 157
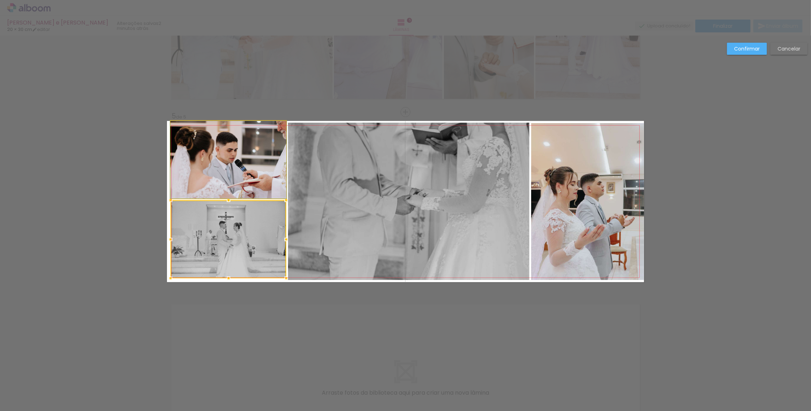
click at [235, 160] on quentale-photo at bounding box center [229, 160] width 116 height 78
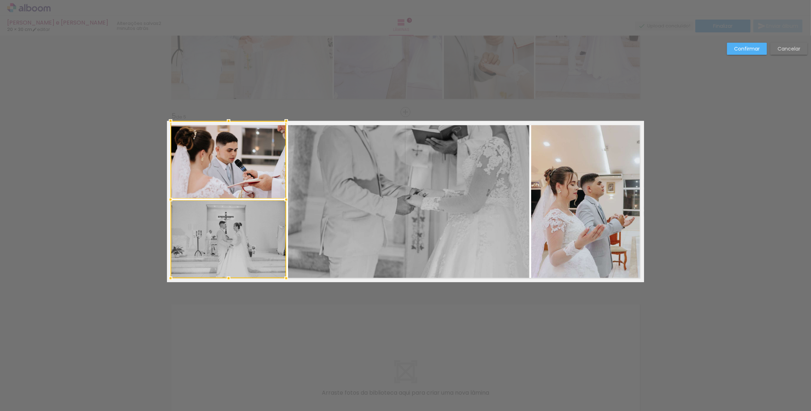
click at [234, 230] on div at bounding box center [229, 199] width 116 height 157
click at [226, 253] on quentale-photo at bounding box center [229, 240] width 116 height 78
drag, startPoint x: 224, startPoint y: 276, endPoint x: 225, endPoint y: 290, distance: 13.2
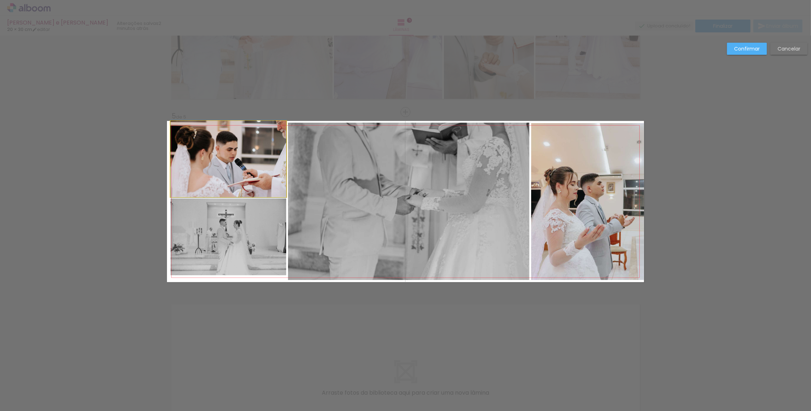
click at [230, 180] on quentale-photo at bounding box center [229, 159] width 116 height 76
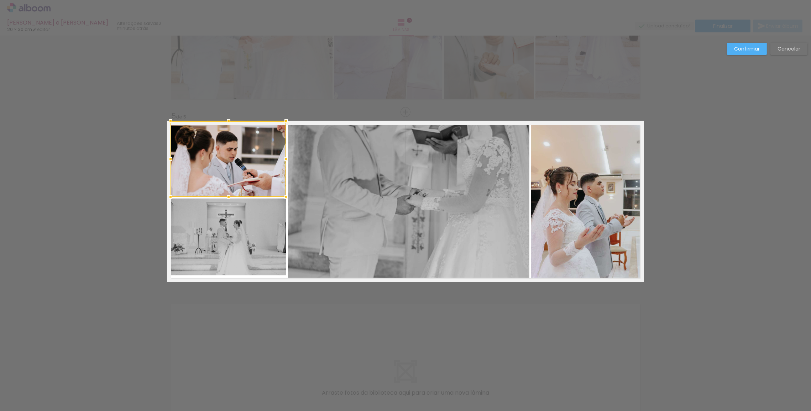
click at [230, 237] on quentale-photo at bounding box center [229, 237] width 116 height 77
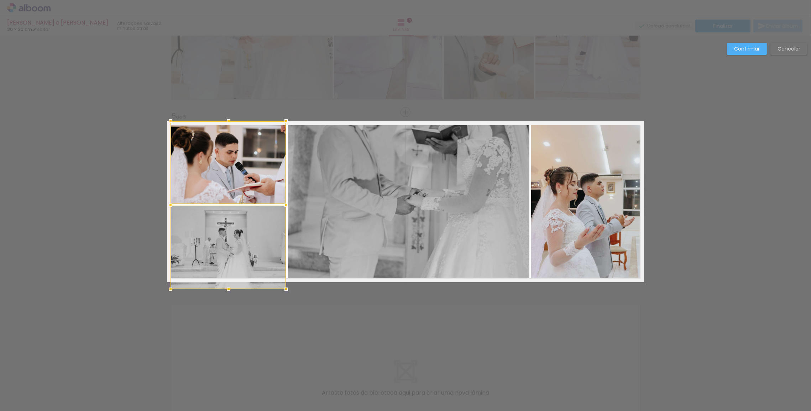
drag, startPoint x: 224, startPoint y: 276, endPoint x: 227, endPoint y: 284, distance: 8.1
click at [227, 284] on div at bounding box center [229, 289] width 14 height 14
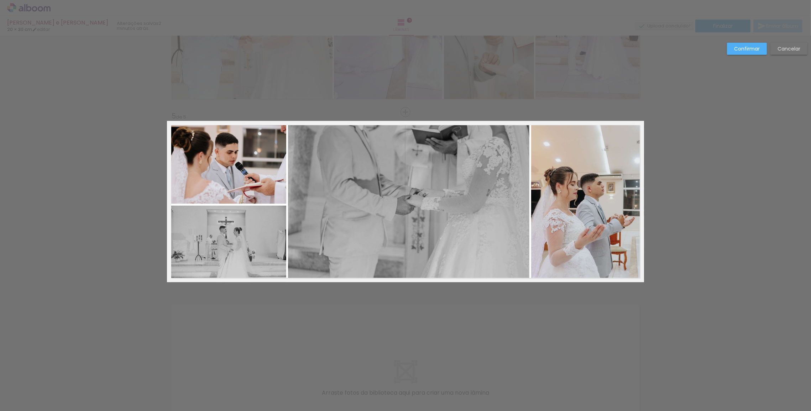
click at [230, 184] on quentale-photo at bounding box center [229, 162] width 116 height 83
click at [233, 250] on quentale-photo at bounding box center [229, 244] width 116 height 77
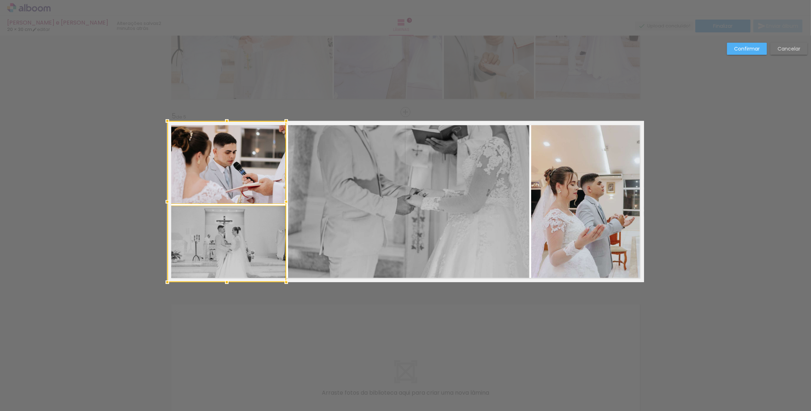
drag, startPoint x: 167, startPoint y: 202, endPoint x: 161, endPoint y: 200, distance: 5.9
click at [161, 200] on div at bounding box center [167, 202] width 14 height 14
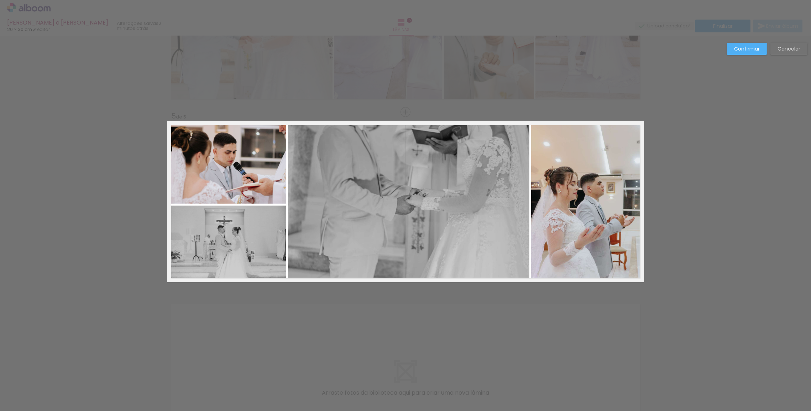
click at [0, 0] on slot "Confirmar" at bounding box center [0, 0] width 0 height 0
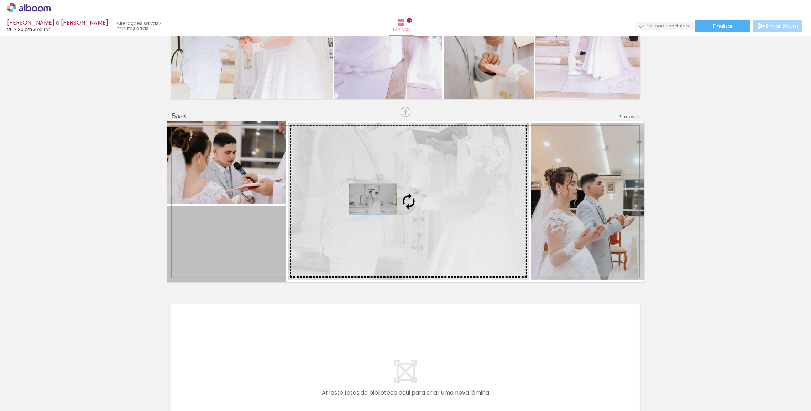
drag, startPoint x: 236, startPoint y: 253, endPoint x: 370, endPoint y: 199, distance: 144.7
click at [0, 0] on slot at bounding box center [0, 0] width 0 height 0
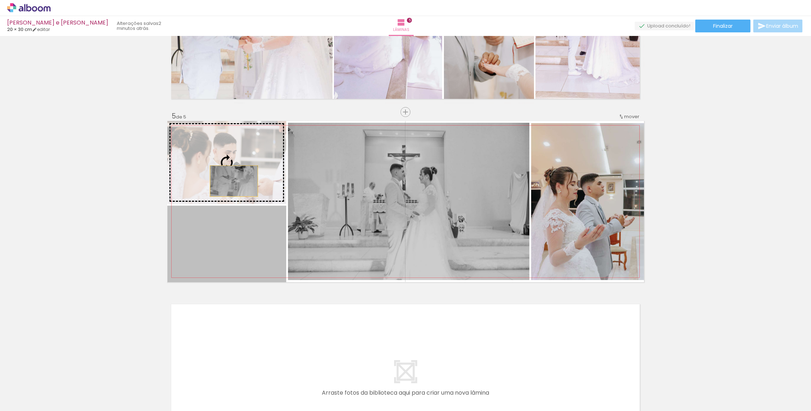
drag, startPoint x: 235, startPoint y: 253, endPoint x: 232, endPoint y: 180, distance: 73.1
click at [0, 0] on slot at bounding box center [0, 0] width 0 height 0
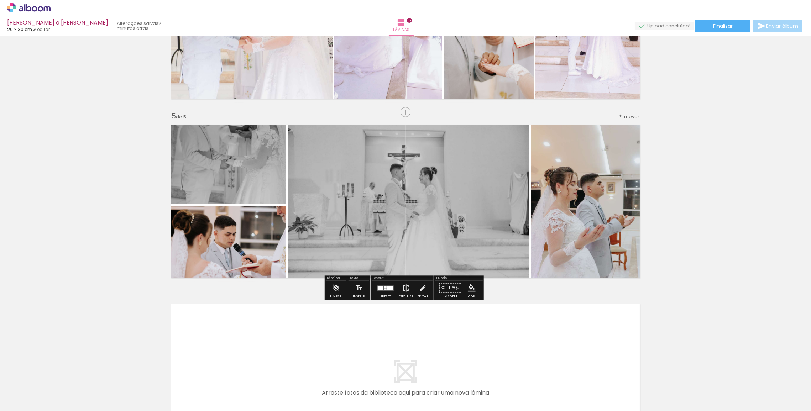
click at [413, 204] on quentale-photo at bounding box center [408, 201] width 241 height 157
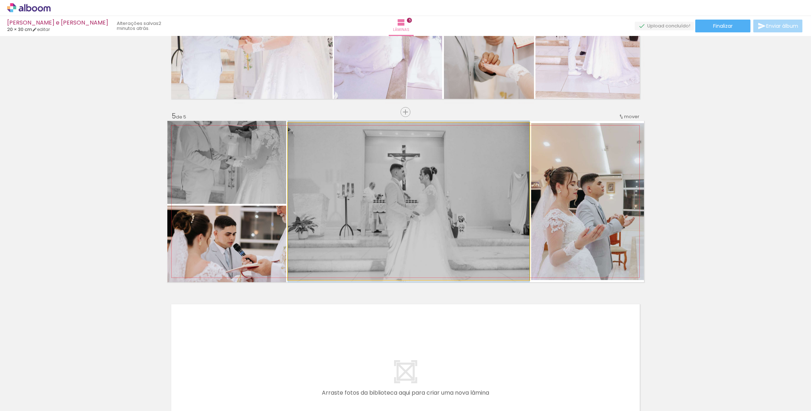
click at [417, 196] on quentale-photo at bounding box center [408, 201] width 241 height 157
drag, startPoint x: 417, startPoint y: 196, endPoint x: 363, endPoint y: 176, distance: 57.9
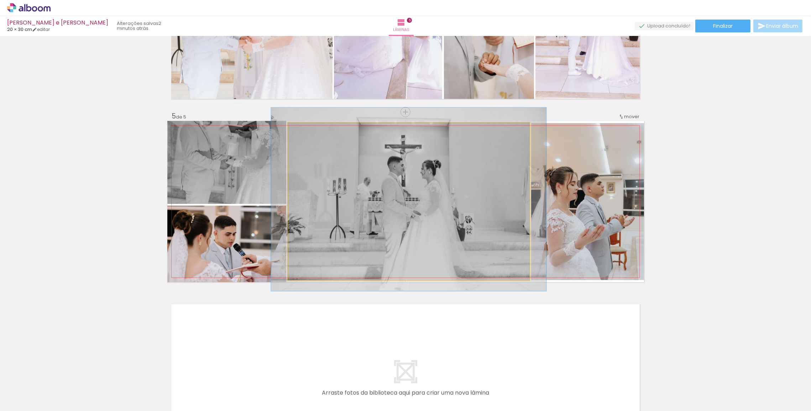
drag, startPoint x: 301, startPoint y: 130, endPoint x: 305, endPoint y: 131, distance: 3.6
type paper-slider "114"
click at [305, 131] on div at bounding box center [308, 130] width 6 height 6
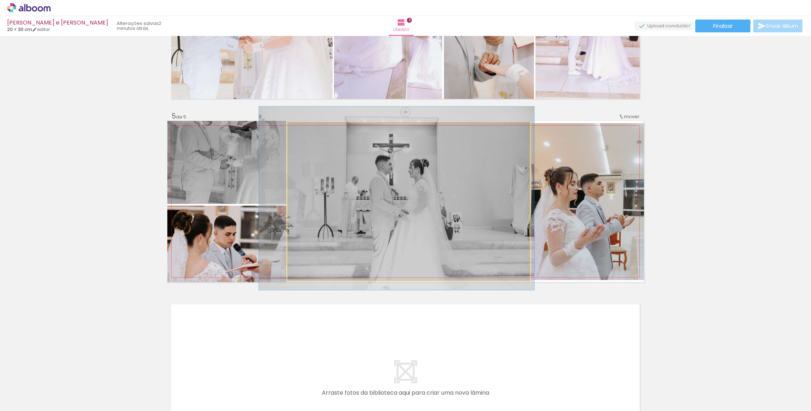
drag, startPoint x: 392, startPoint y: 204, endPoint x: 379, endPoint y: 203, distance: 12.5
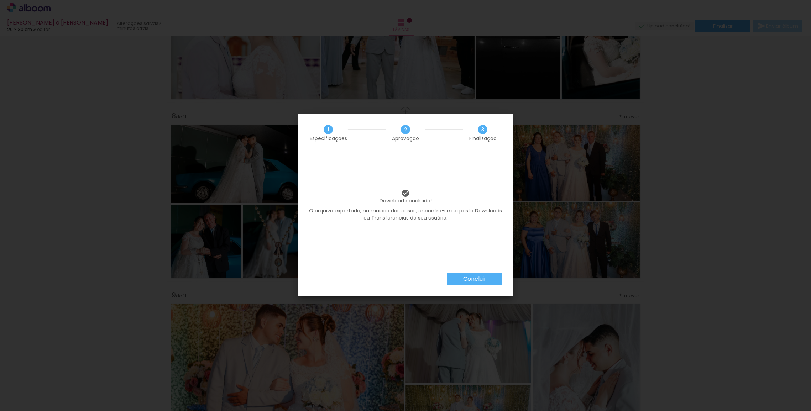
drag, startPoint x: 0, startPoint y: 0, endPoint x: 485, endPoint y: 279, distance: 559.9
click at [0, 0] on slot "Concluir" at bounding box center [0, 0] width 0 height 0
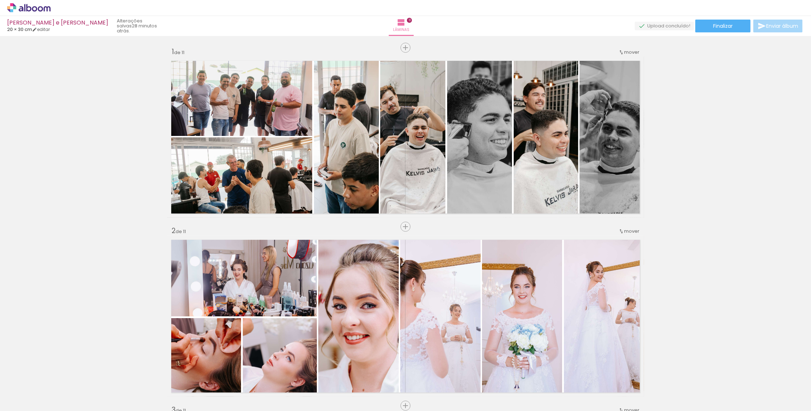
scroll to position [1190, 0]
